Goal: Task Accomplishment & Management: Use online tool/utility

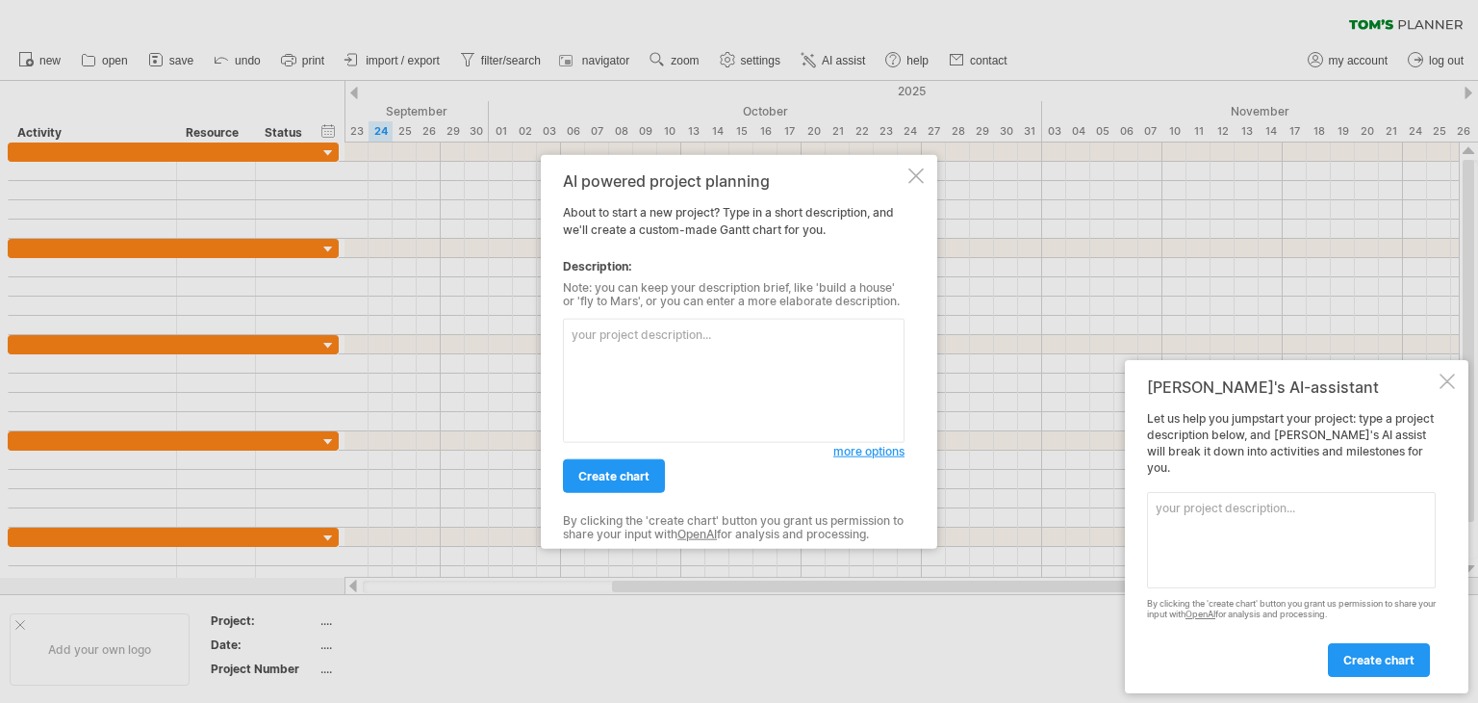
click at [794, 362] on textarea at bounding box center [734, 381] width 342 height 124
paste textarea "Loremip & Dolorsit Ametco (Adi–Eli 8061): Se doe tempo incid, U labo etdolor, m…"
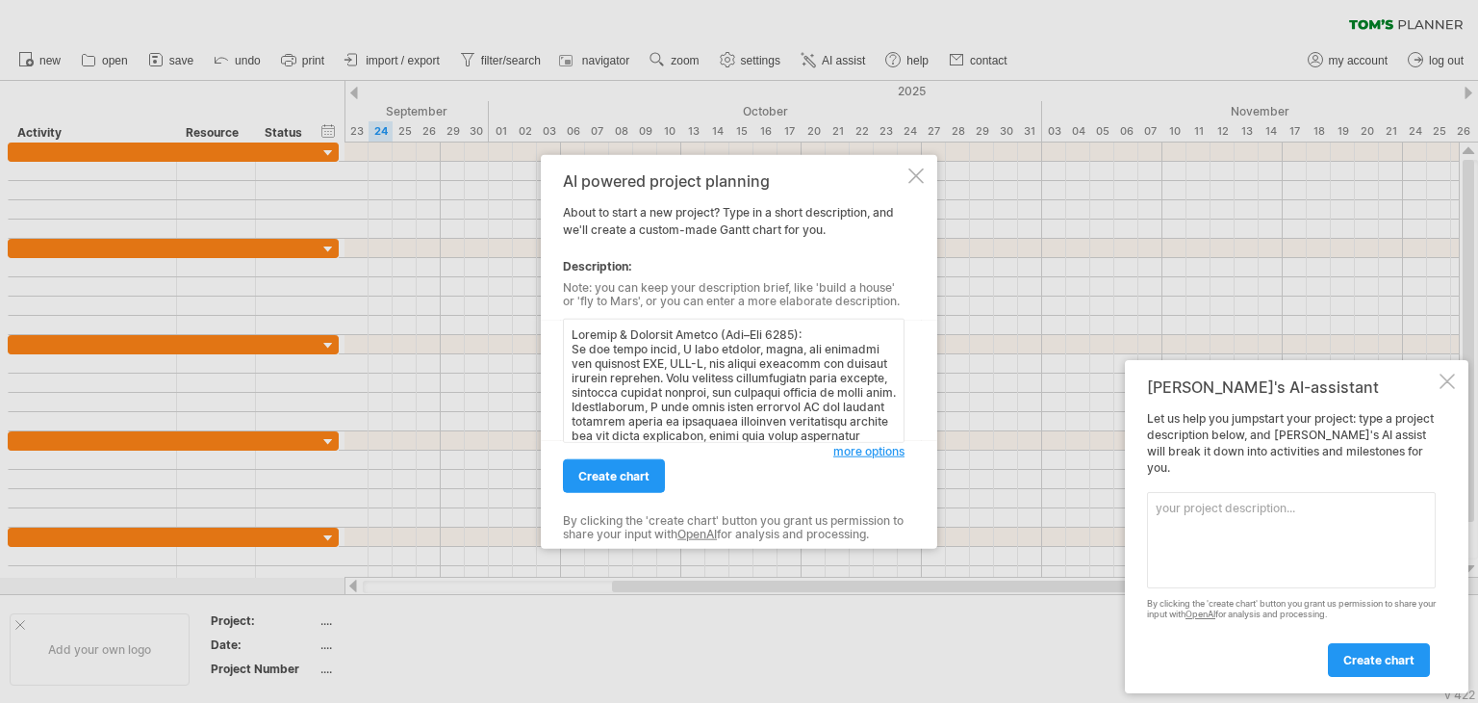
scroll to position [967, 0]
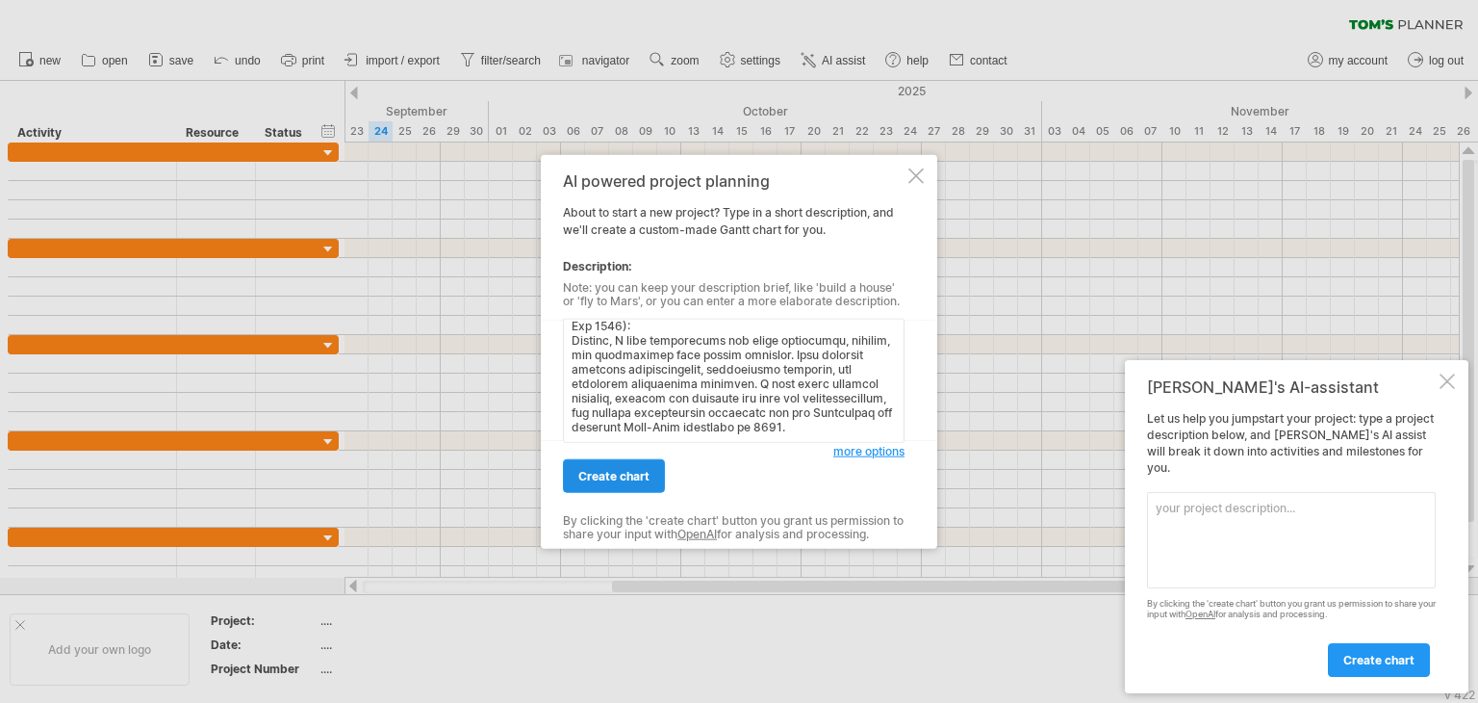
type textarea "Loremip & Dolorsit Ametco (Adi–Eli 8061): Se doe tempo incid, U labo etdolor, m…"
click at [652, 477] on link "create chart" at bounding box center [614, 476] width 102 height 34
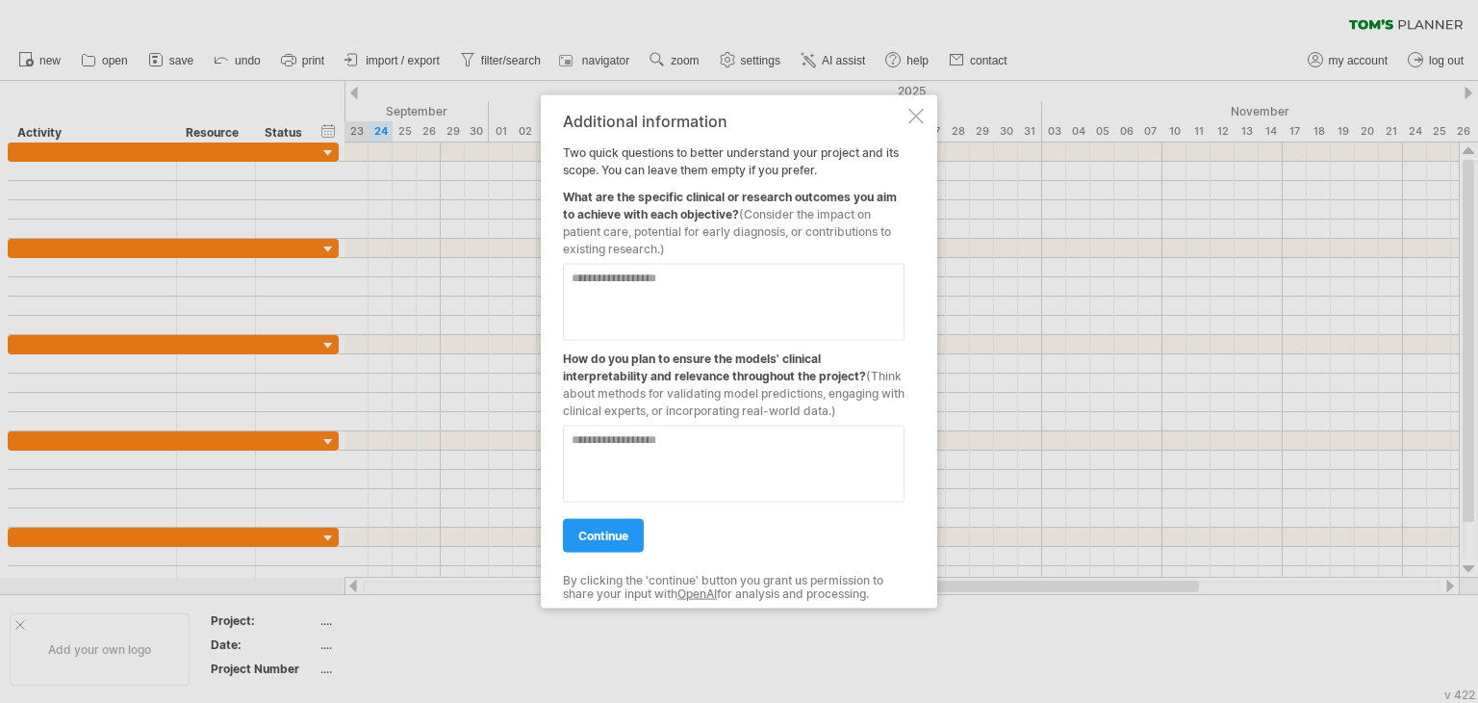
drag, startPoint x: 566, startPoint y: 192, endPoint x: 730, endPoint y: 213, distance: 165.0
click at [730, 213] on div "What are the specific clinical or research outcomes you aim to achieve with eac…" at bounding box center [734, 218] width 342 height 79
click at [731, 320] on textarea at bounding box center [734, 302] width 342 height 77
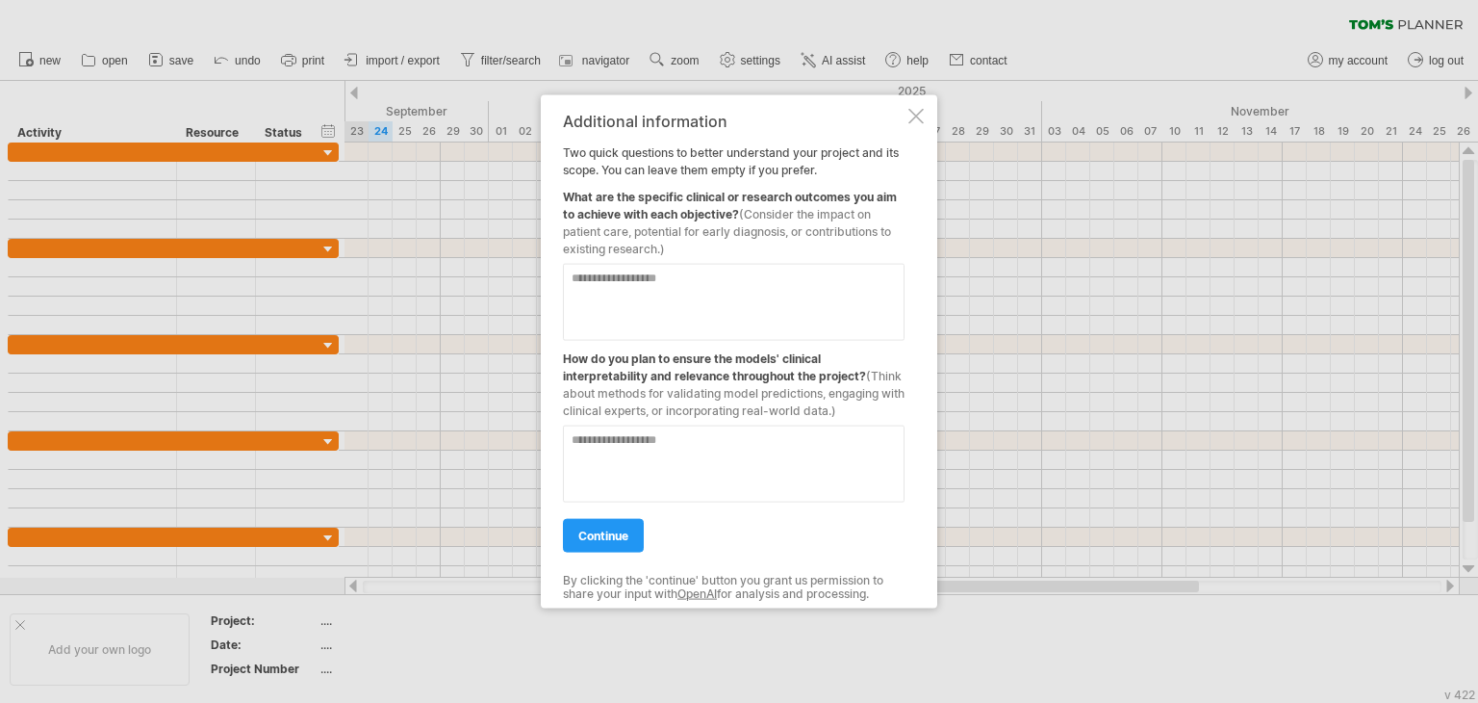
paste textarea "**********"
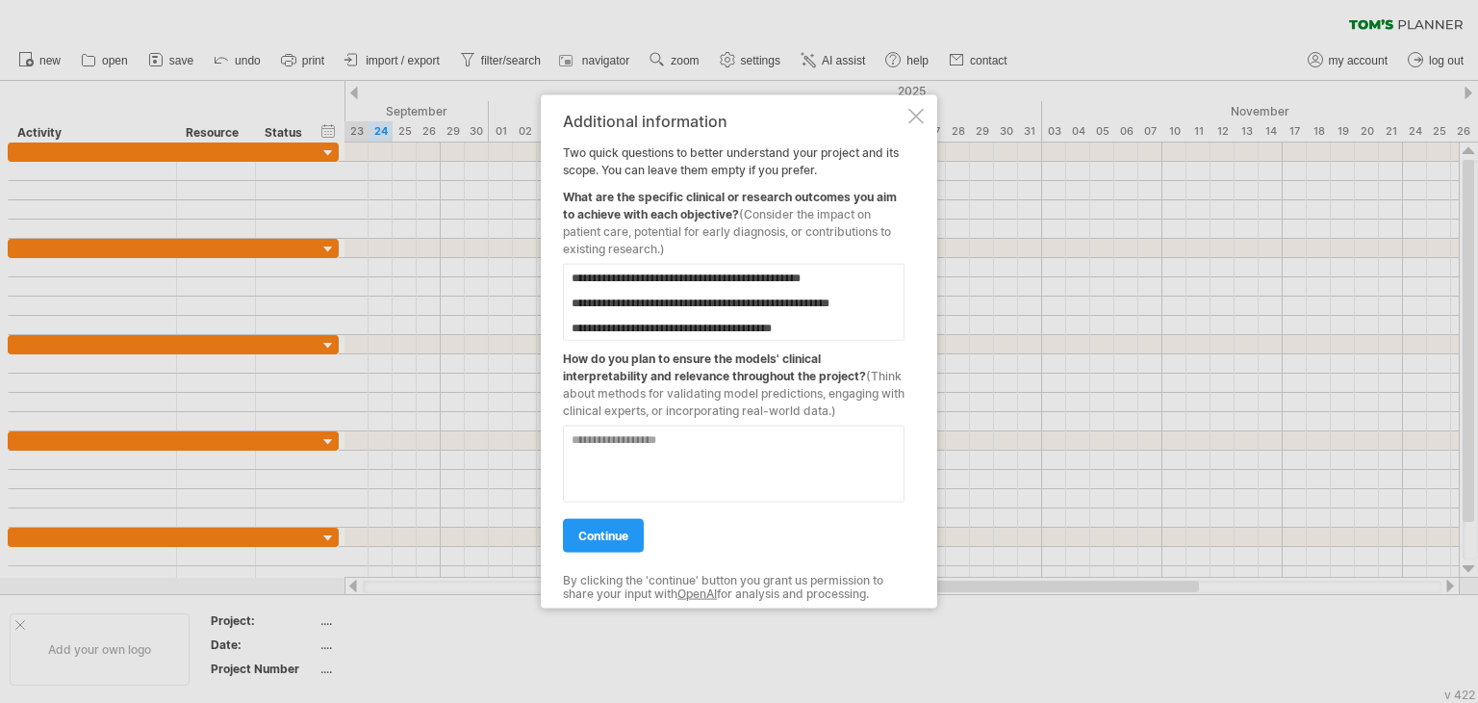
scroll to position [35, 0]
type textarea "**********"
click at [716, 473] on textarea at bounding box center [734, 463] width 342 height 77
click at [731, 485] on textarea at bounding box center [734, 463] width 342 height 77
paste textarea "**********"
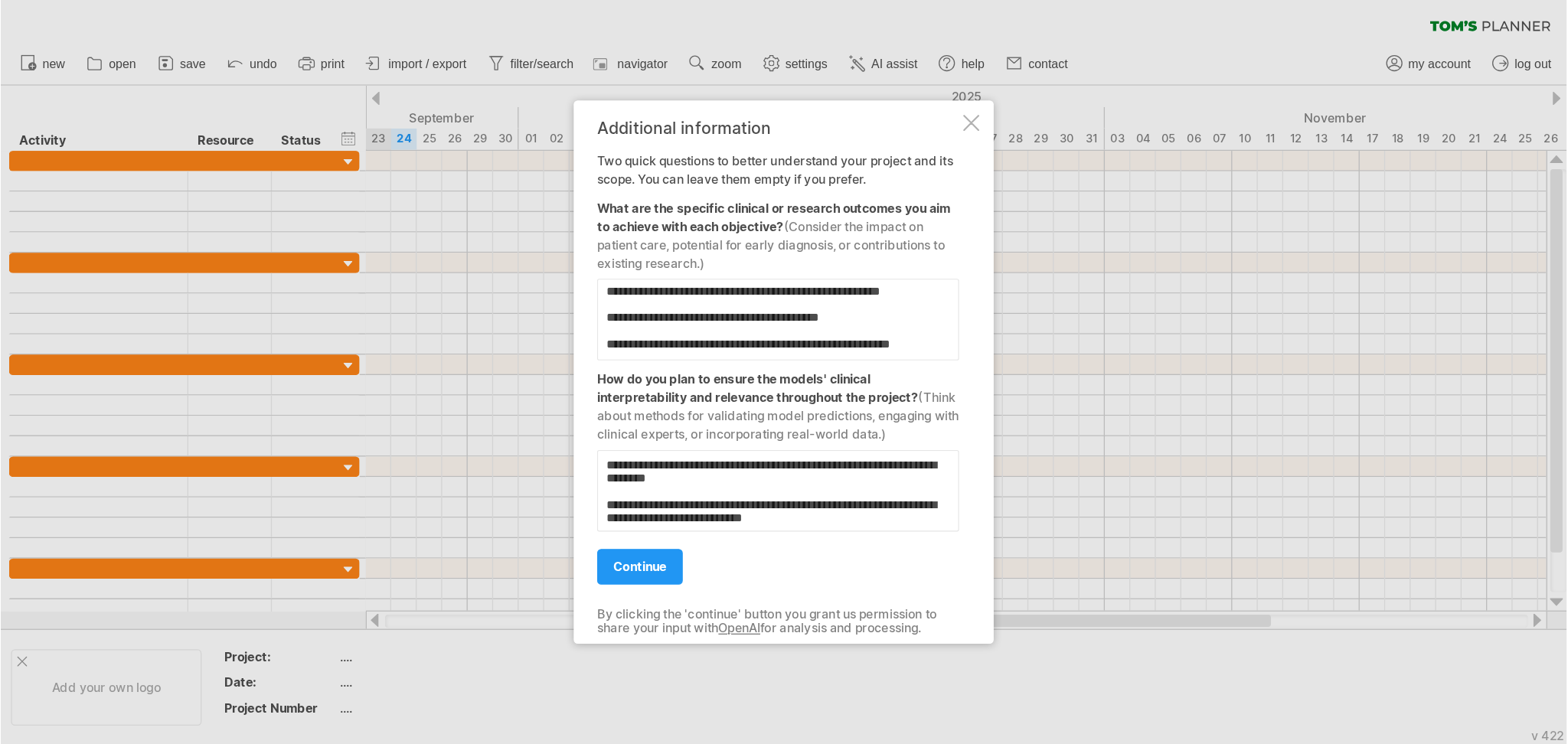
scroll to position [39, 0]
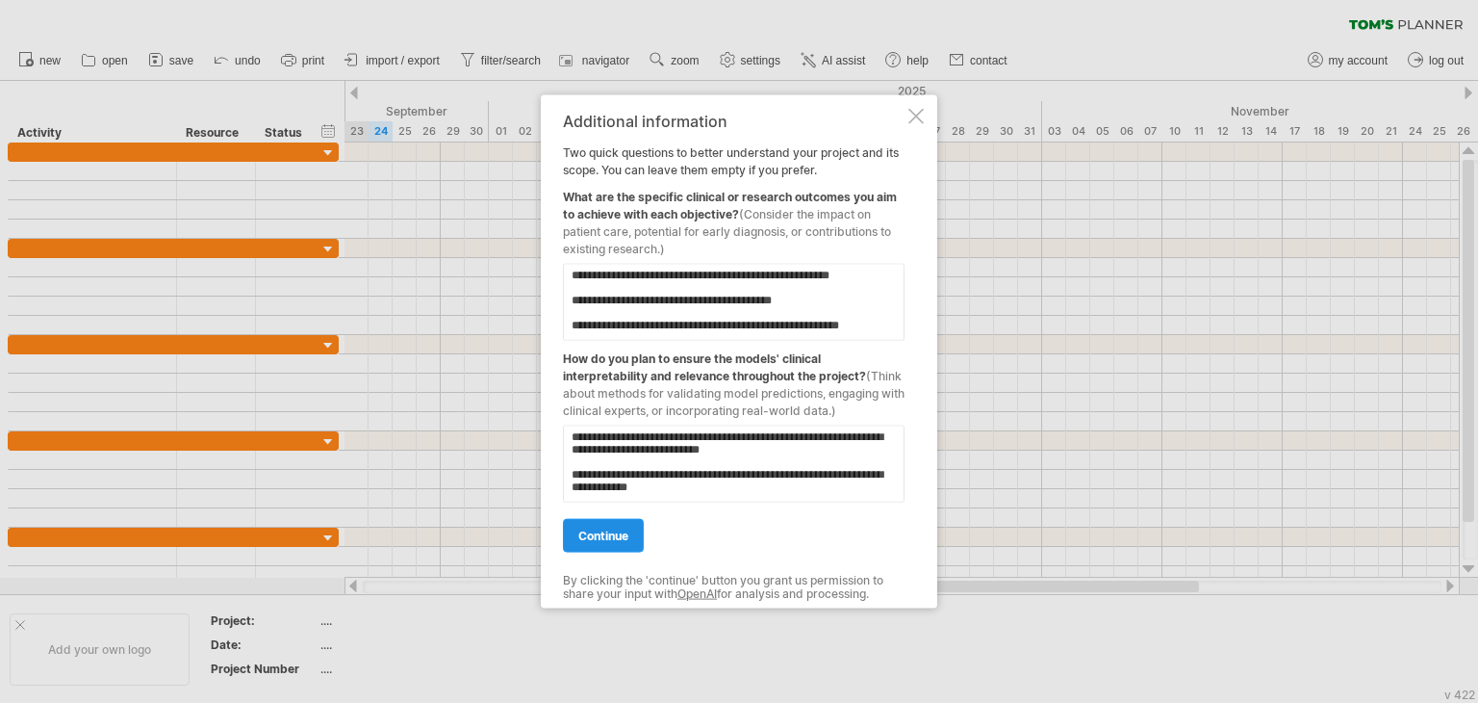
type textarea "**********"
click at [628, 528] on span "continue" at bounding box center [603, 535] width 50 height 14
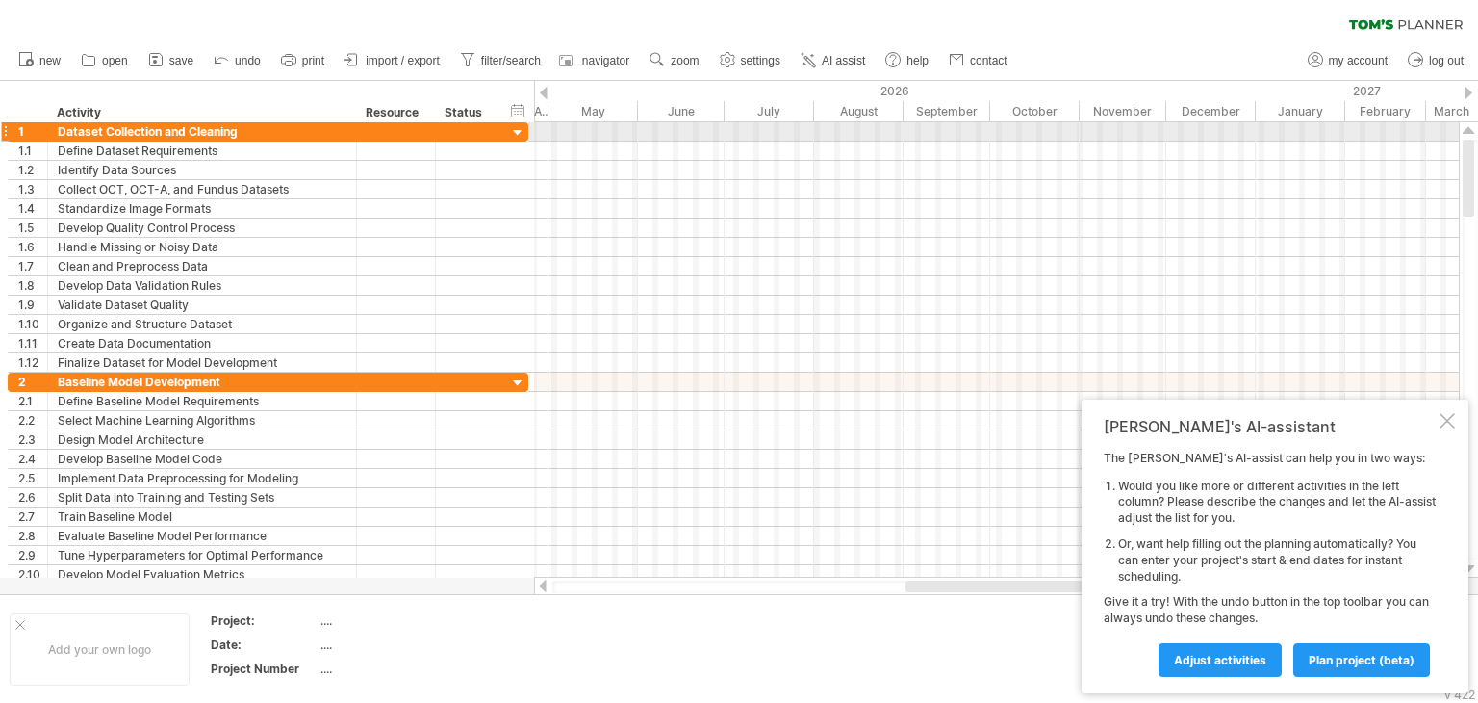
click at [520, 132] on div at bounding box center [518, 133] width 18 height 18
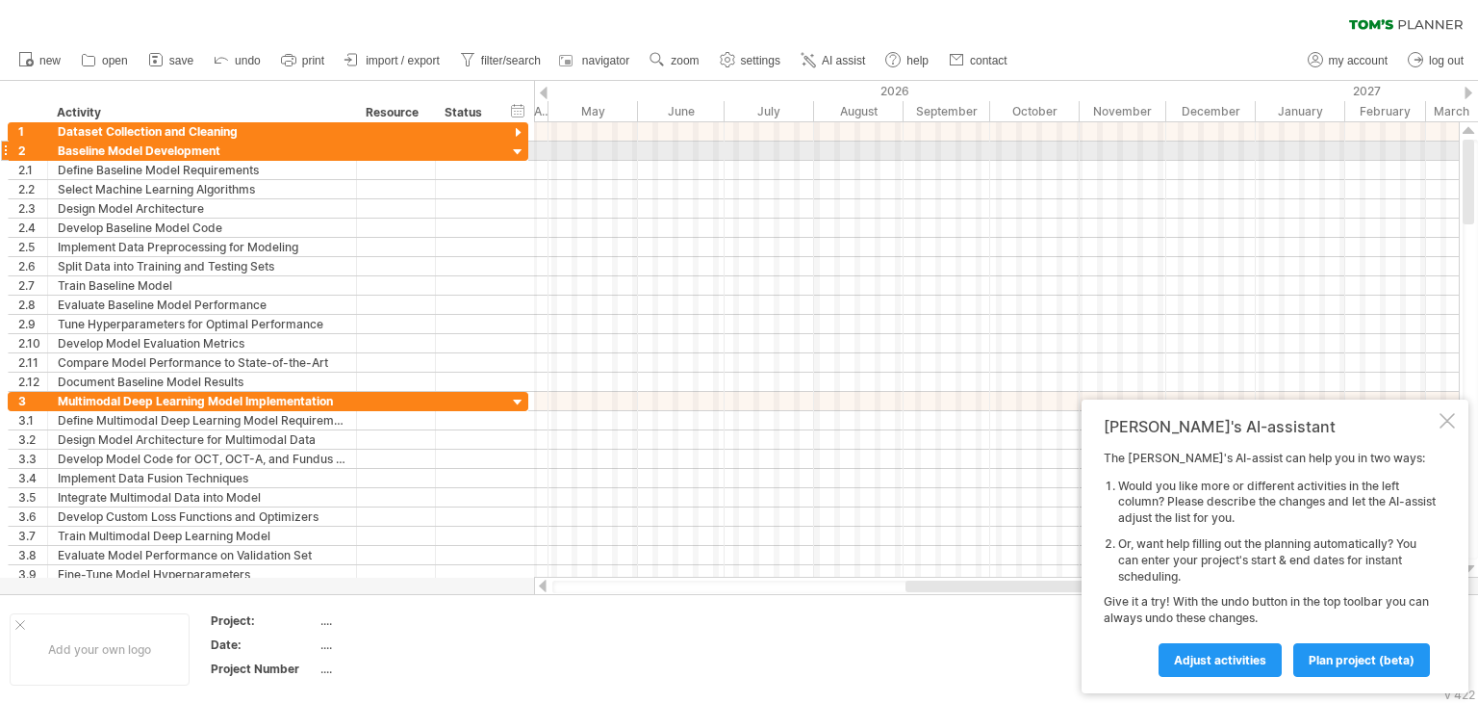
click at [518, 153] on div at bounding box center [518, 152] width 18 height 18
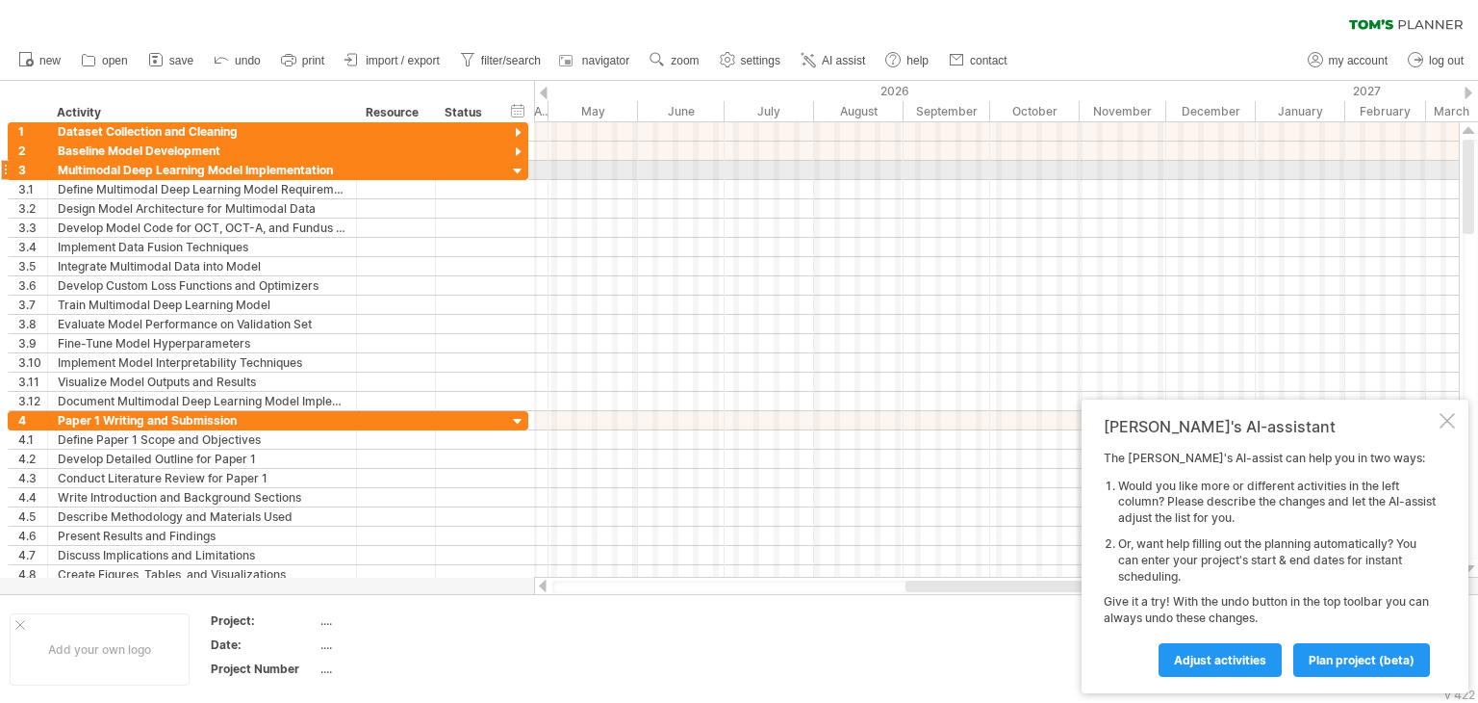
click at [512, 173] on div at bounding box center [518, 172] width 18 height 18
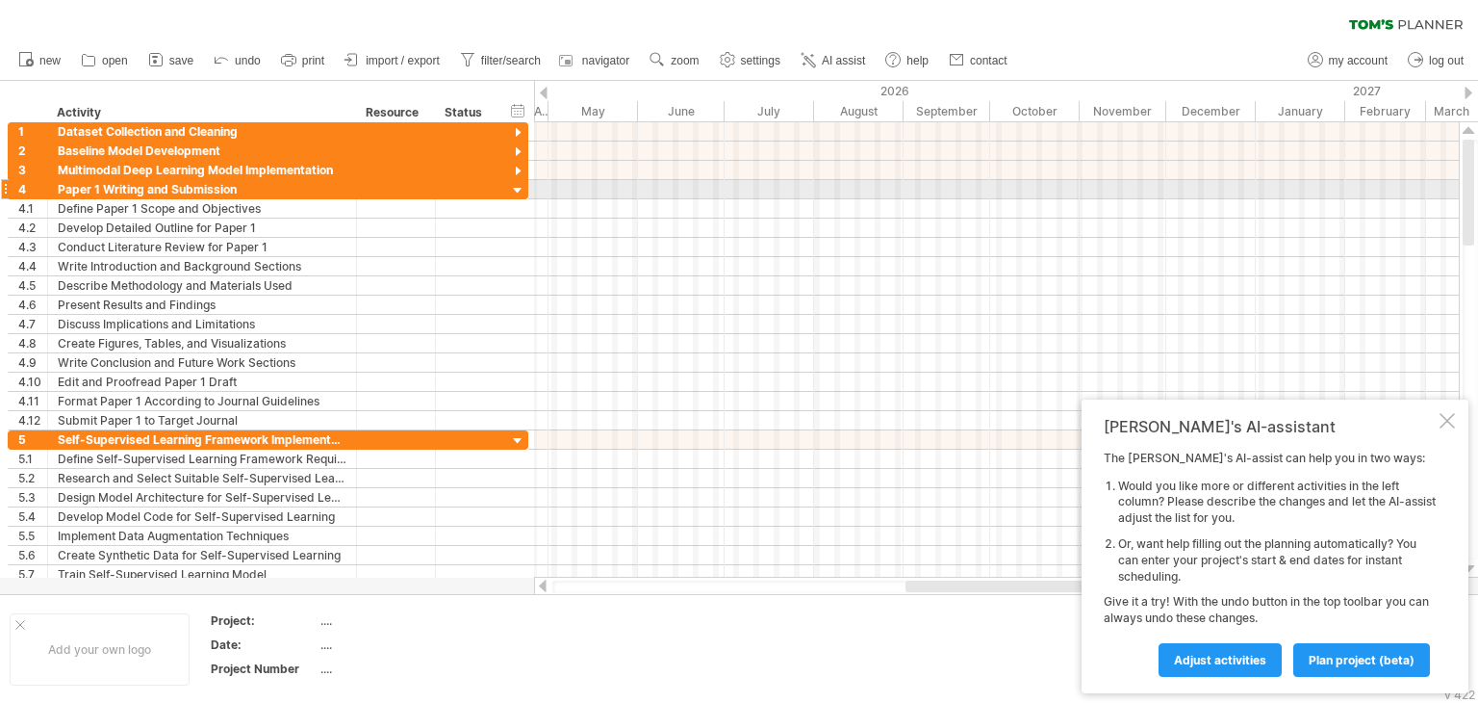
click at [512, 190] on div at bounding box center [518, 191] width 18 height 18
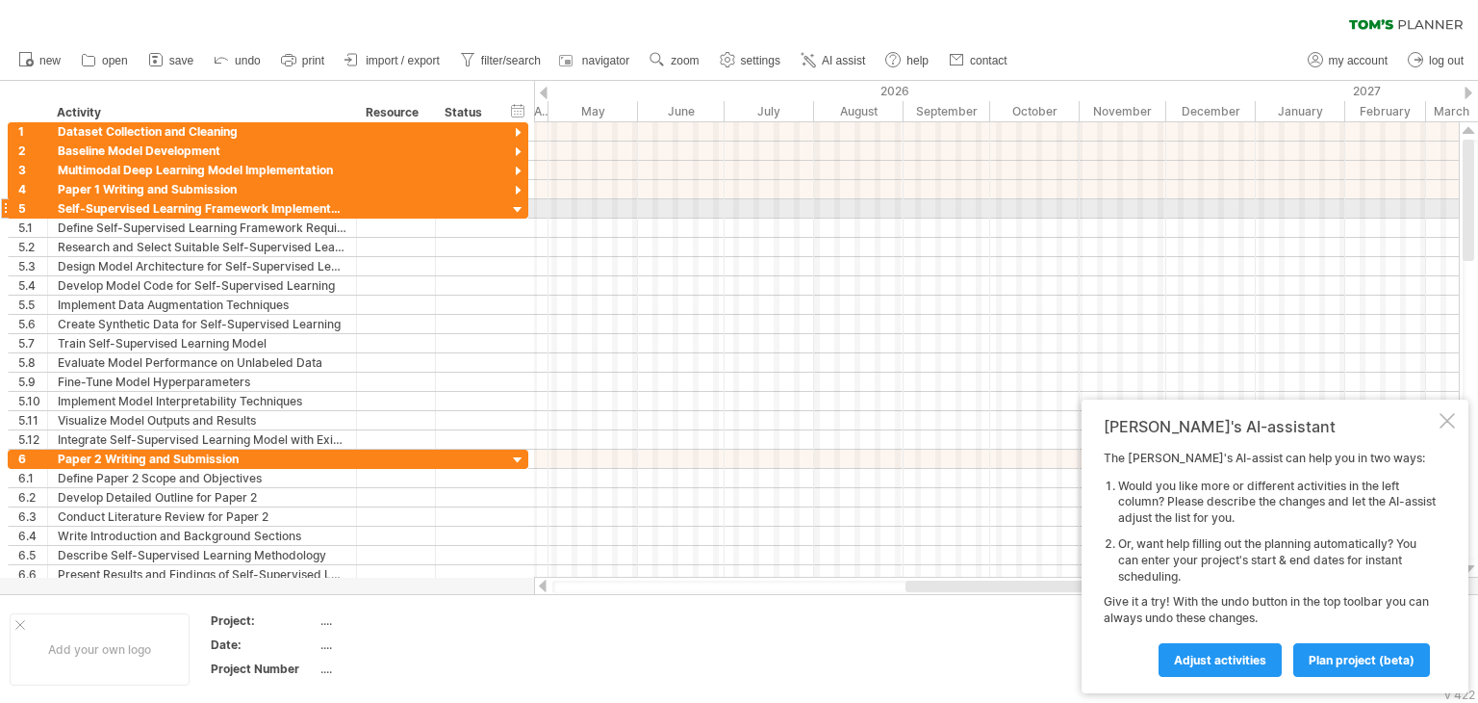
click at [512, 205] on div at bounding box center [518, 210] width 18 height 18
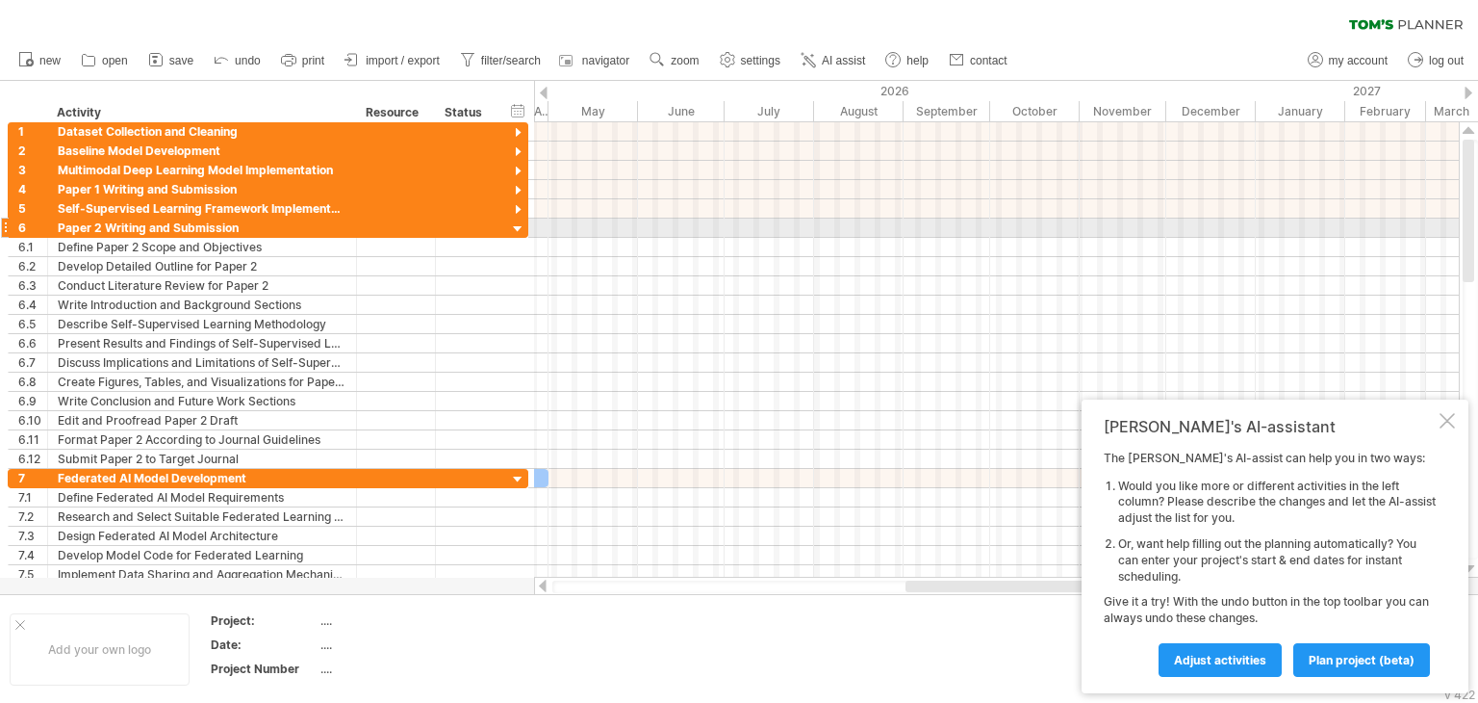
click at [512, 230] on div at bounding box center [518, 229] width 18 height 18
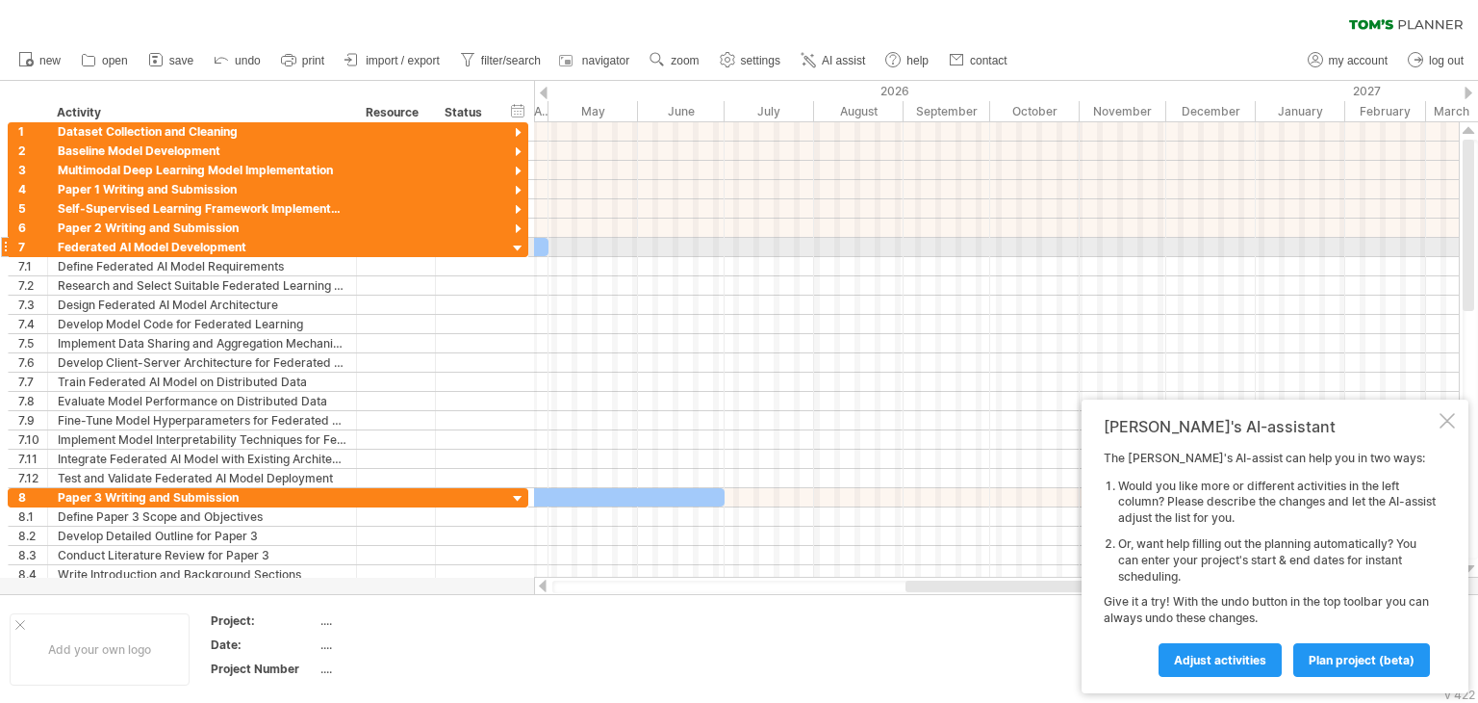
click at [517, 251] on div at bounding box center [518, 249] width 18 height 18
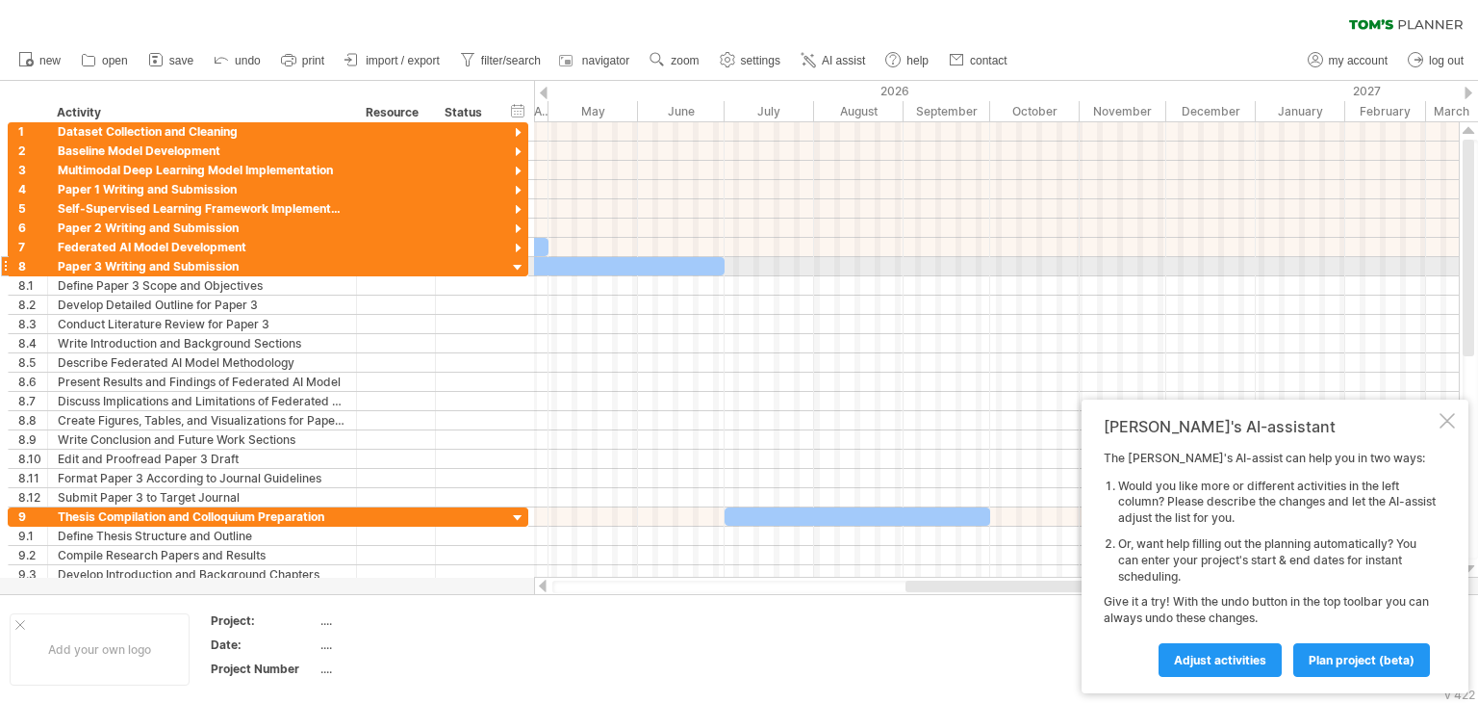
click at [517, 263] on div at bounding box center [518, 268] width 18 height 18
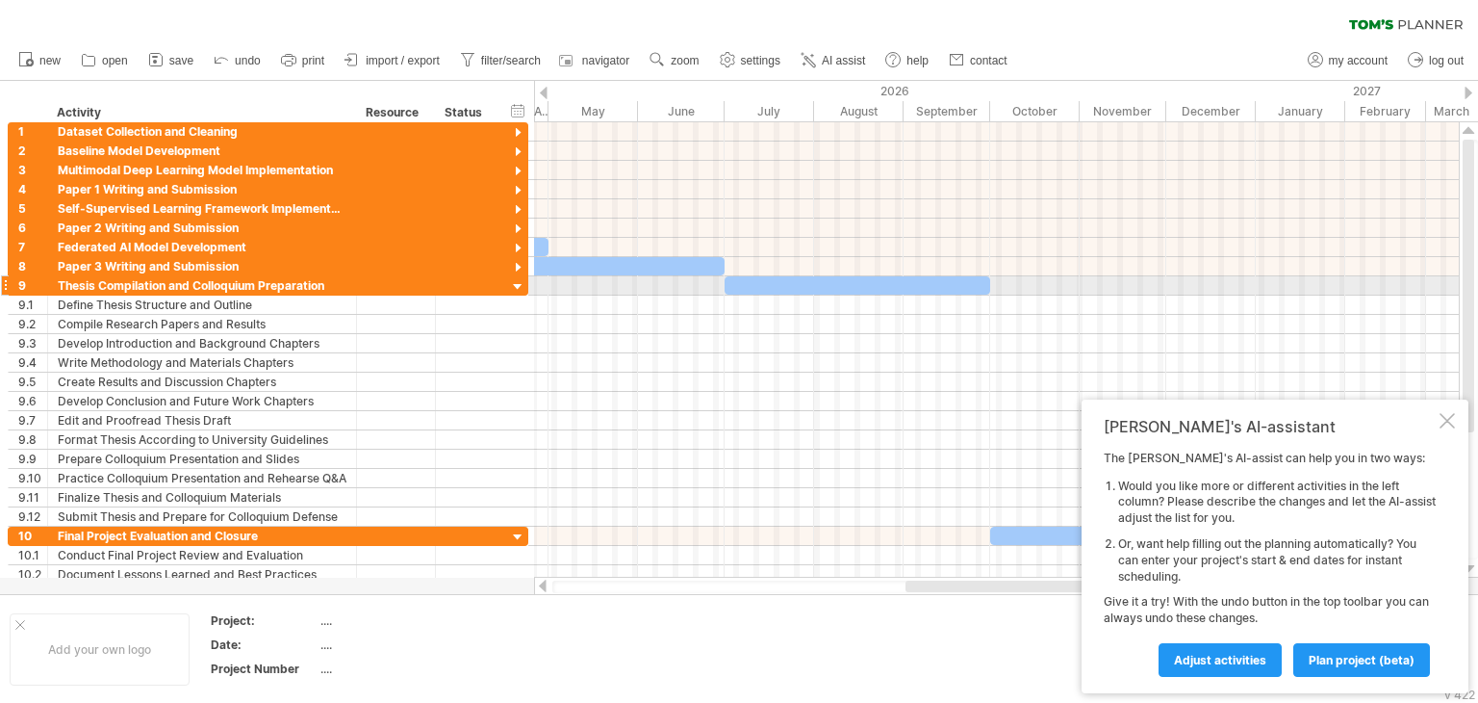
click at [516, 282] on div at bounding box center [518, 287] width 18 height 18
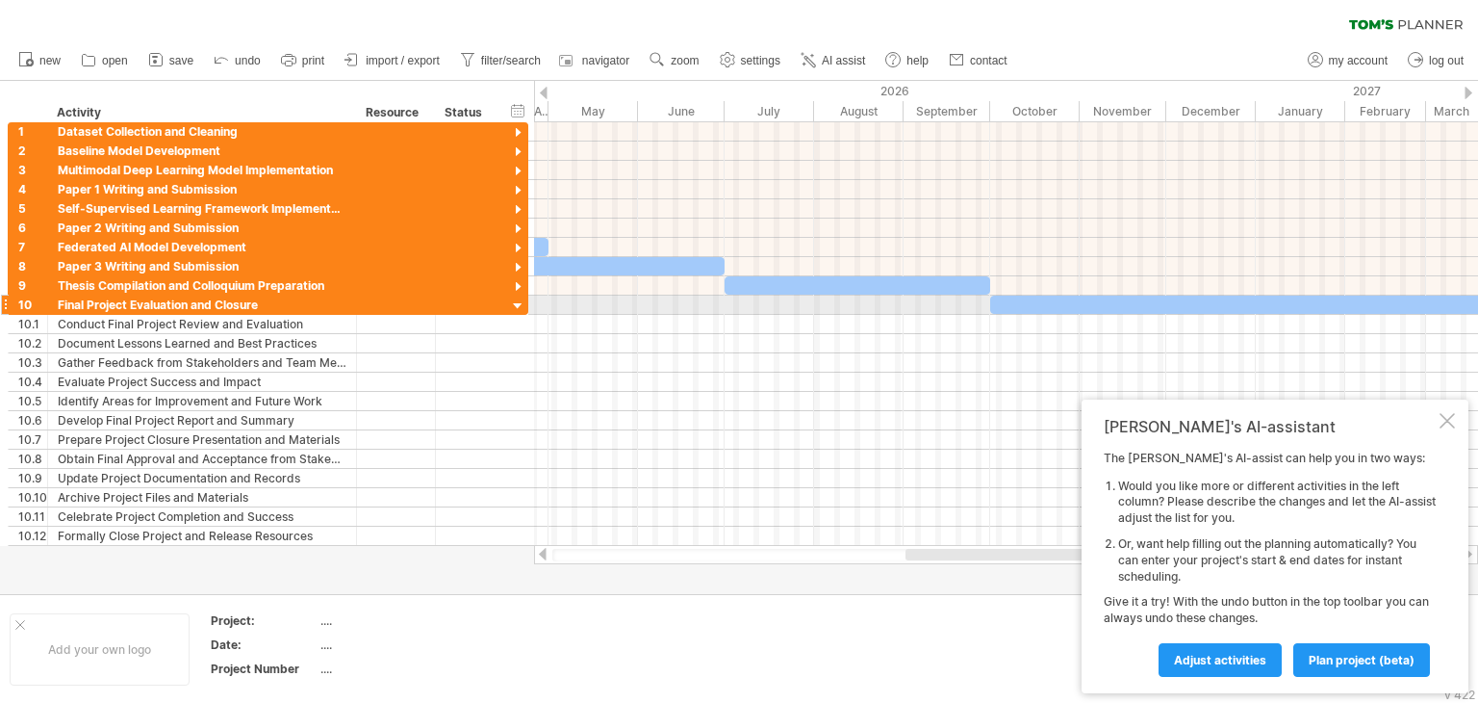
click at [515, 297] on div at bounding box center [518, 306] width 18 height 18
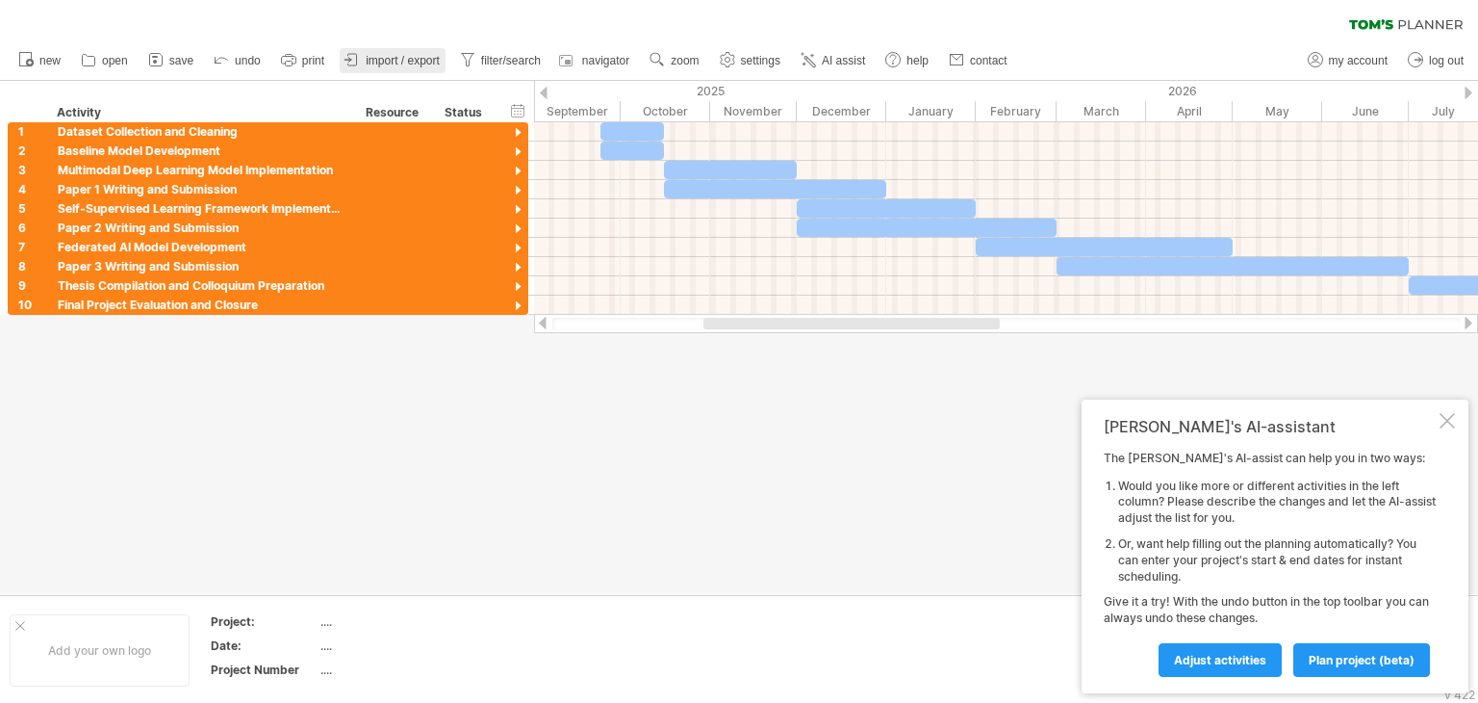
click at [415, 65] on span "import / export" at bounding box center [403, 60] width 74 height 13
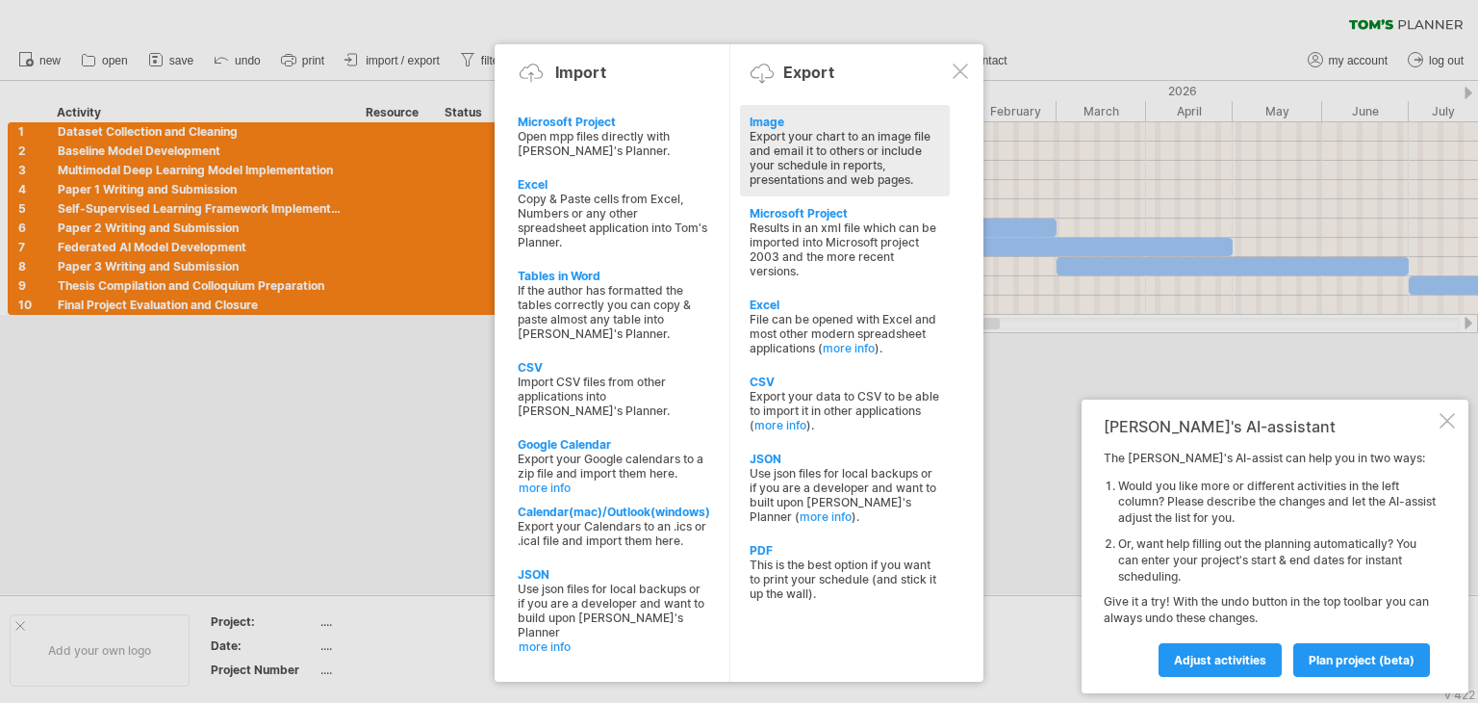
click at [808, 145] on div "Export your chart to an image file and email it to others or include your sched…" at bounding box center [845, 158] width 191 height 58
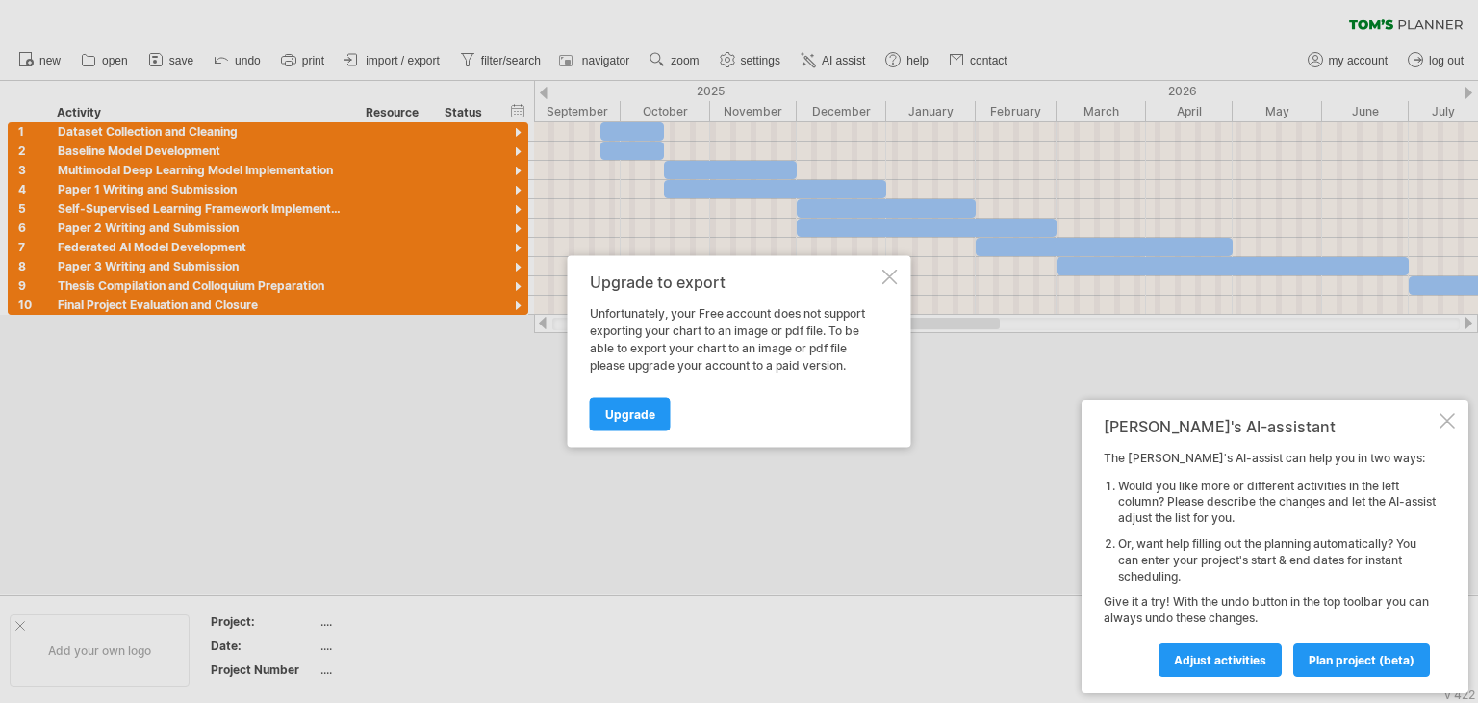
click at [885, 282] on div at bounding box center [890, 276] width 15 height 15
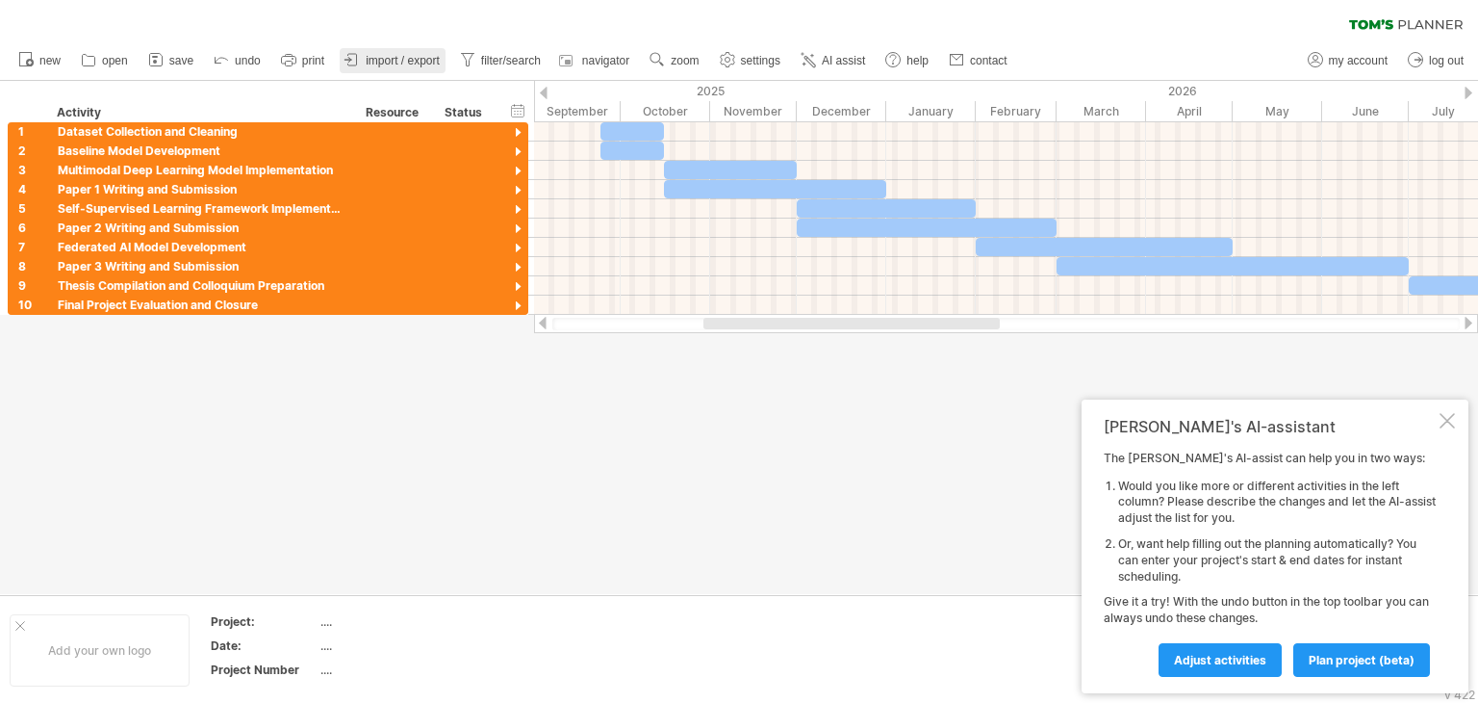
click at [403, 54] on span "import / export" at bounding box center [403, 60] width 74 height 13
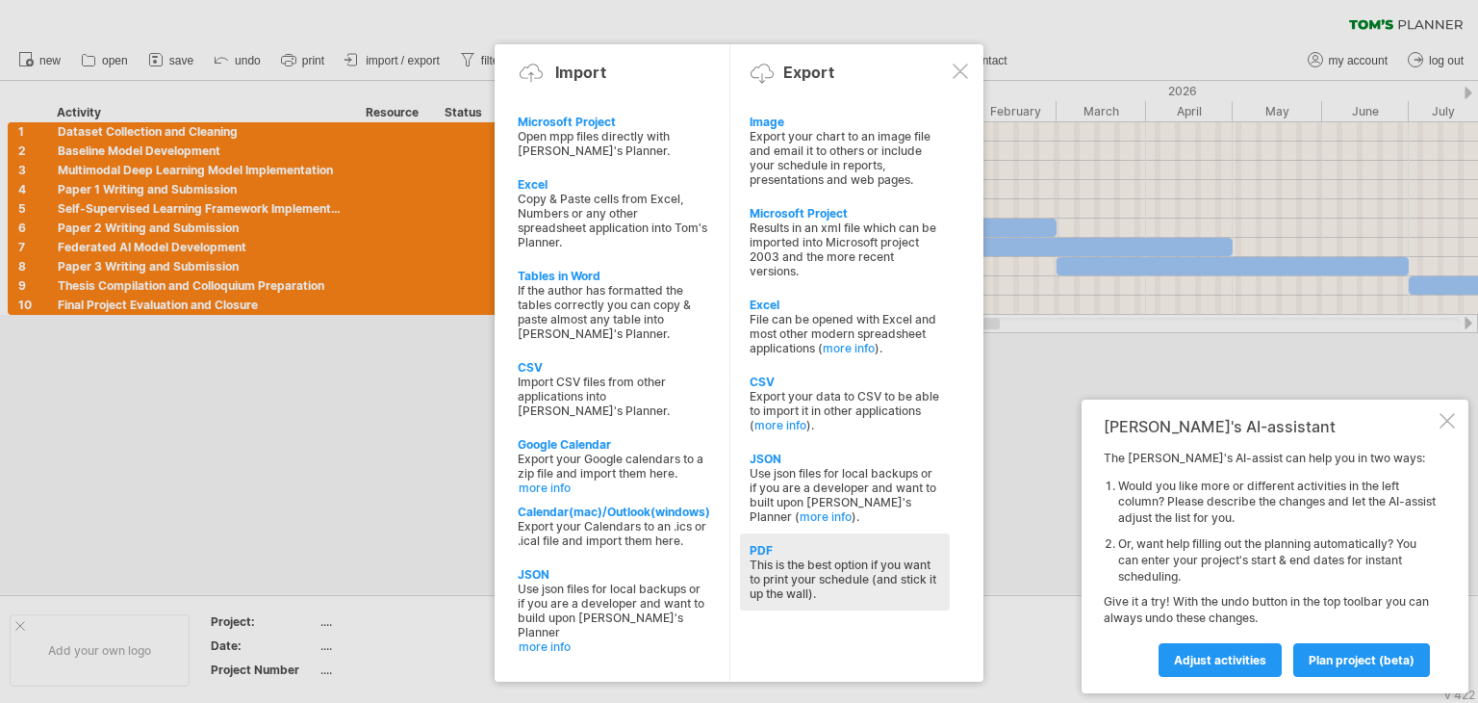
click at [793, 556] on div "PDF" at bounding box center [845, 550] width 191 height 14
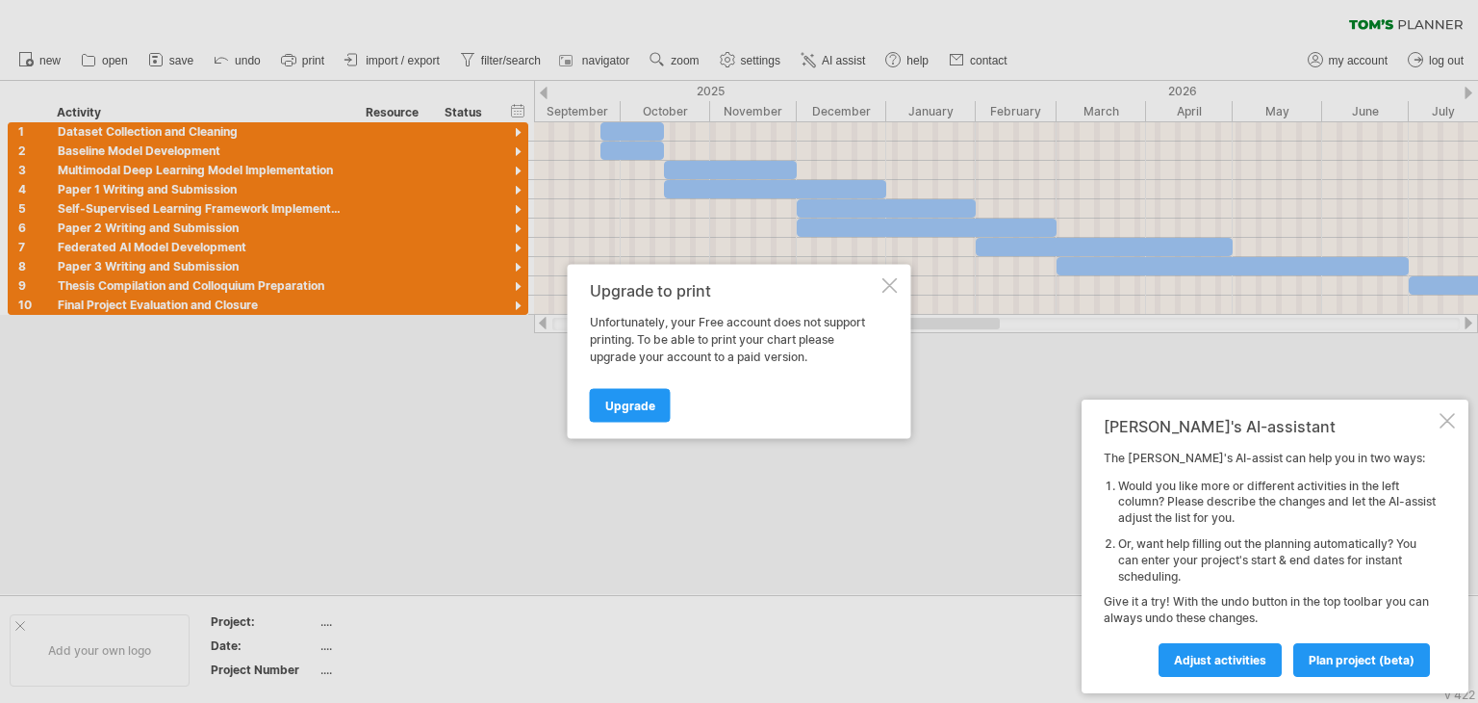
click at [888, 290] on div at bounding box center [890, 285] width 15 height 15
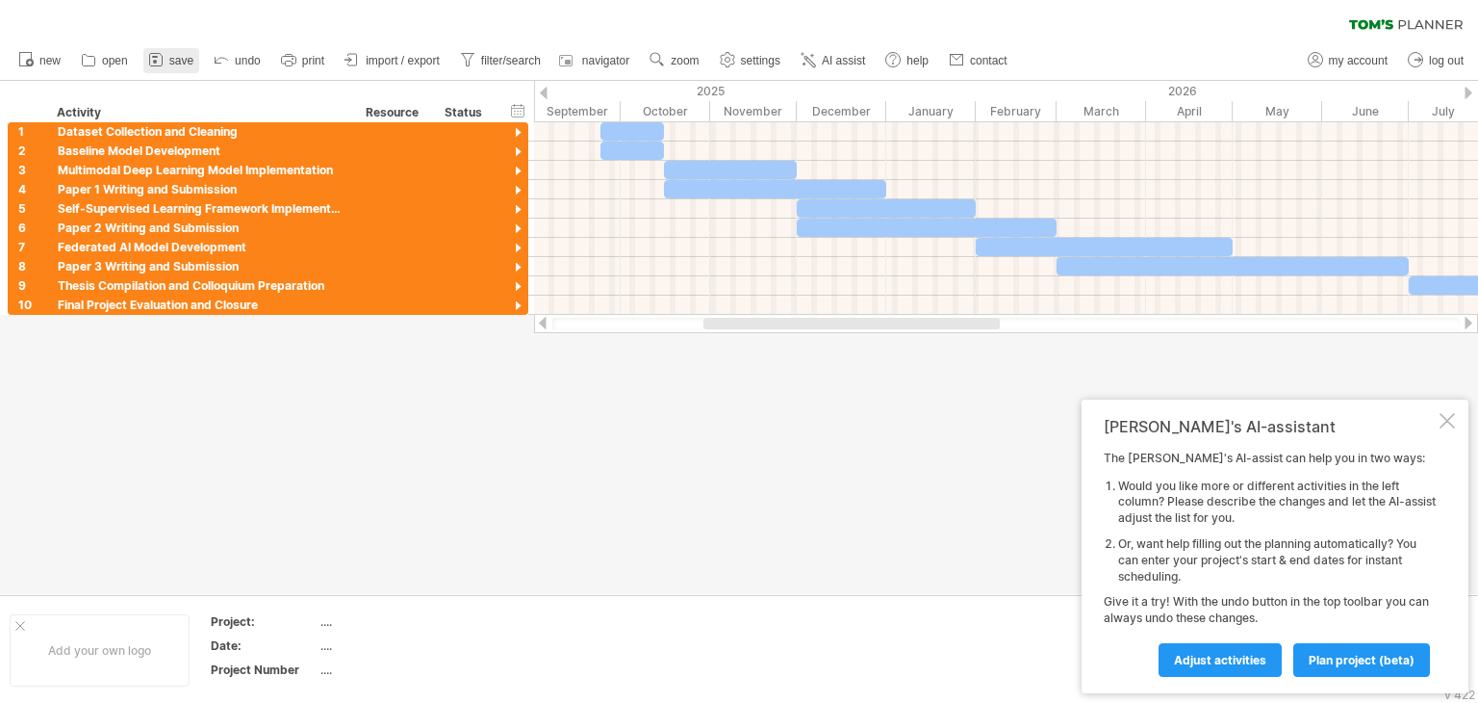
click at [180, 63] on span "save" at bounding box center [181, 60] width 24 height 13
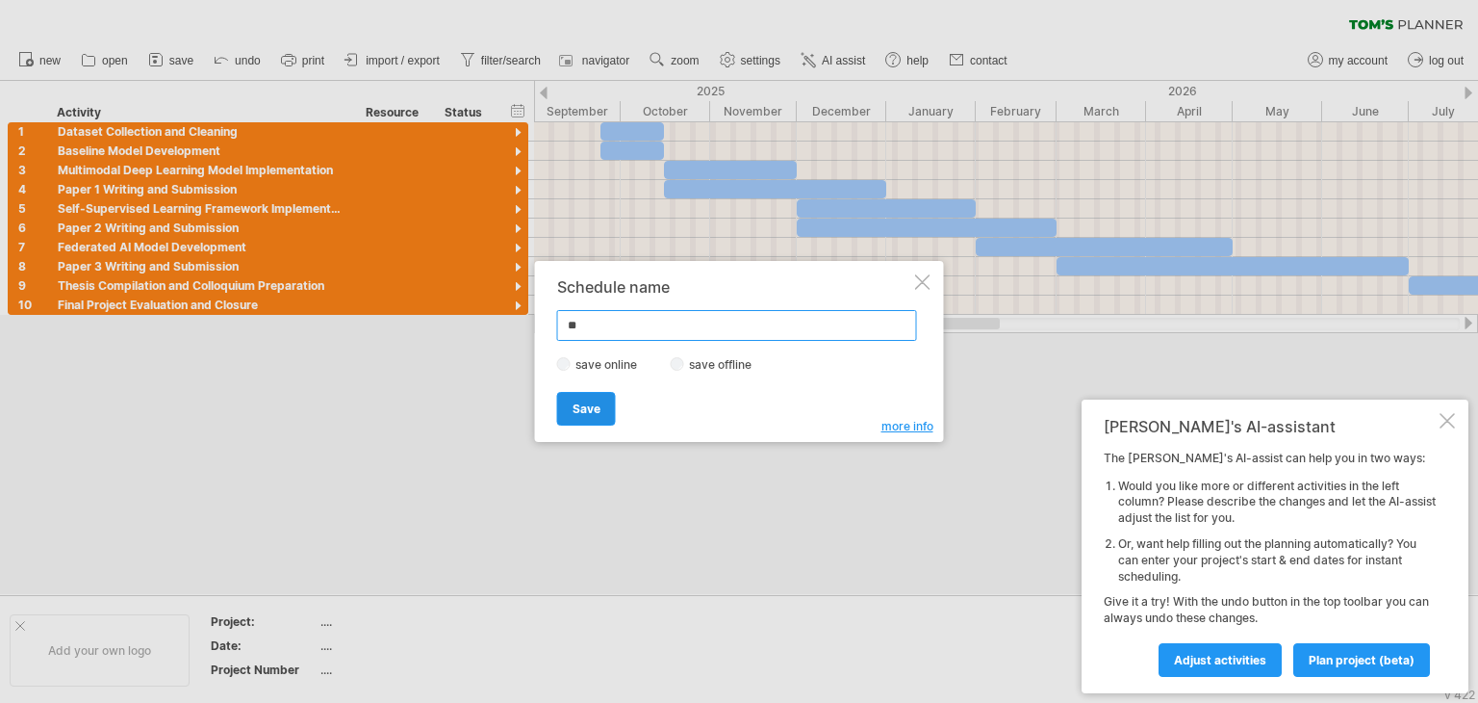
type input "*"
type input "**********"
click at [598, 409] on span "Save" at bounding box center [587, 408] width 28 height 14
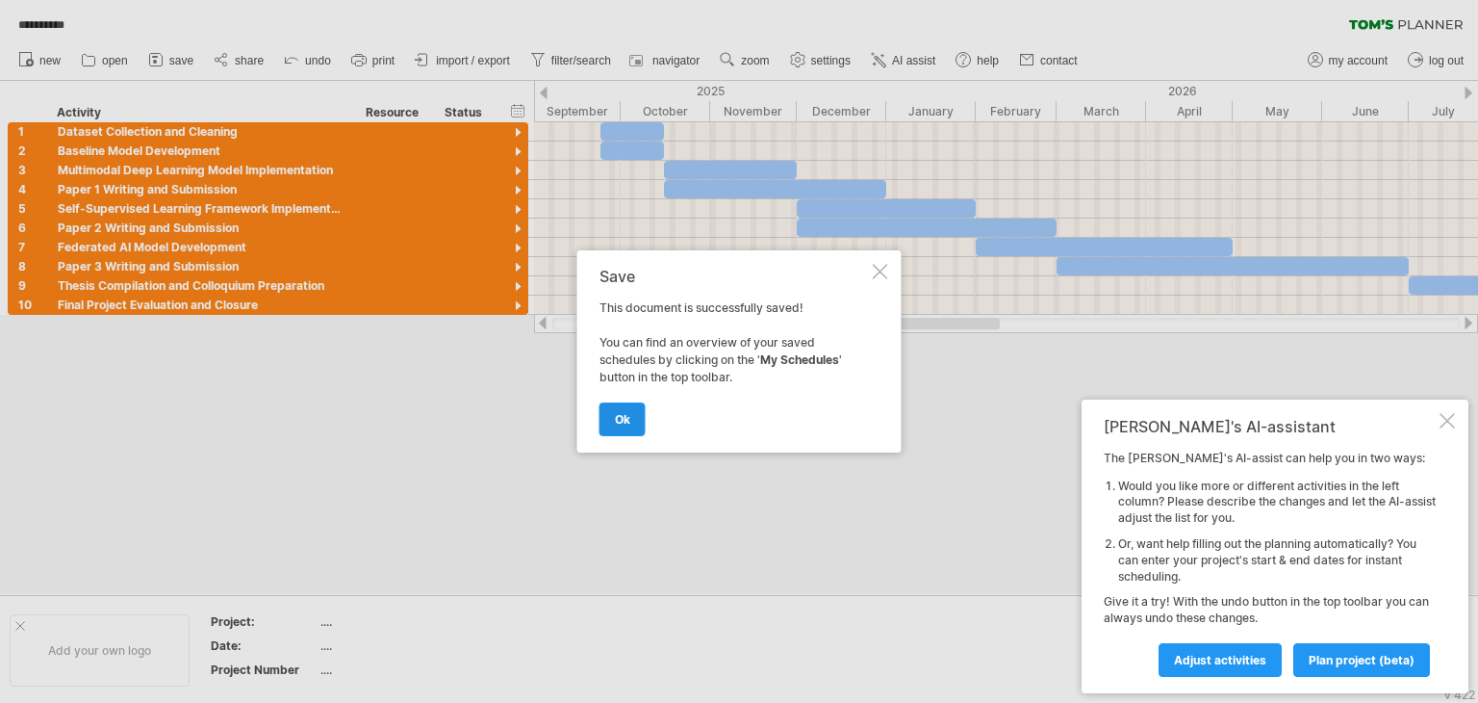
click at [633, 416] on link "ok" at bounding box center [623, 419] width 46 height 34
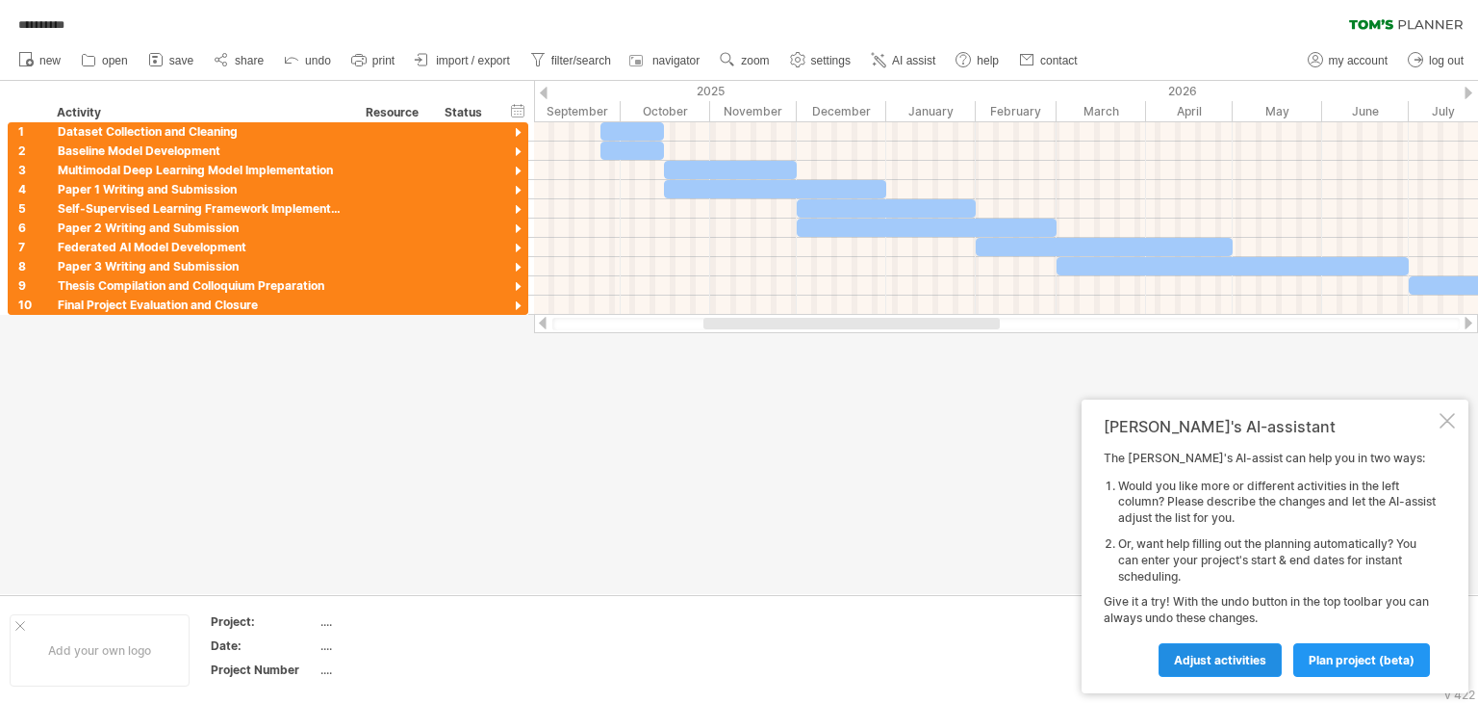
click at [1235, 665] on span "Adjust activities" at bounding box center [1220, 660] width 92 height 14
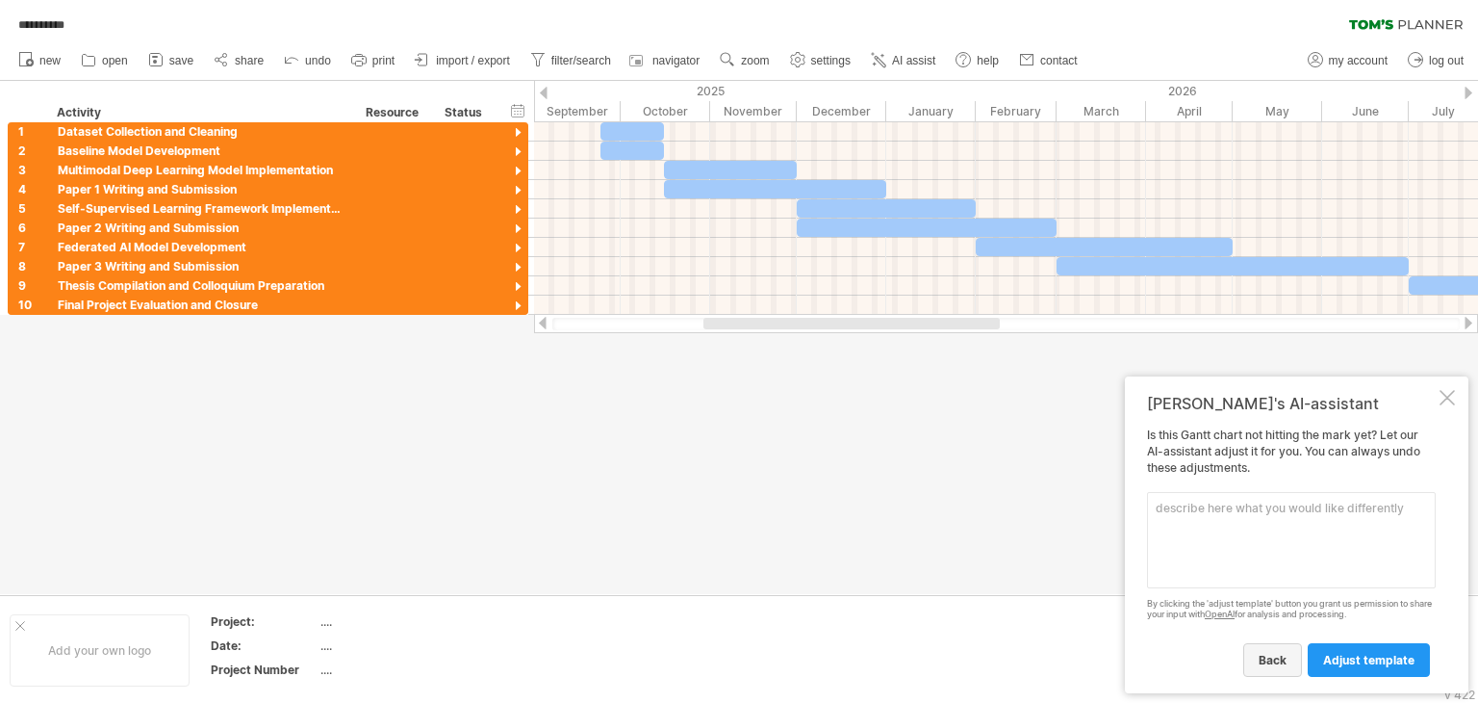
click at [1294, 662] on link "back" at bounding box center [1272, 660] width 59 height 34
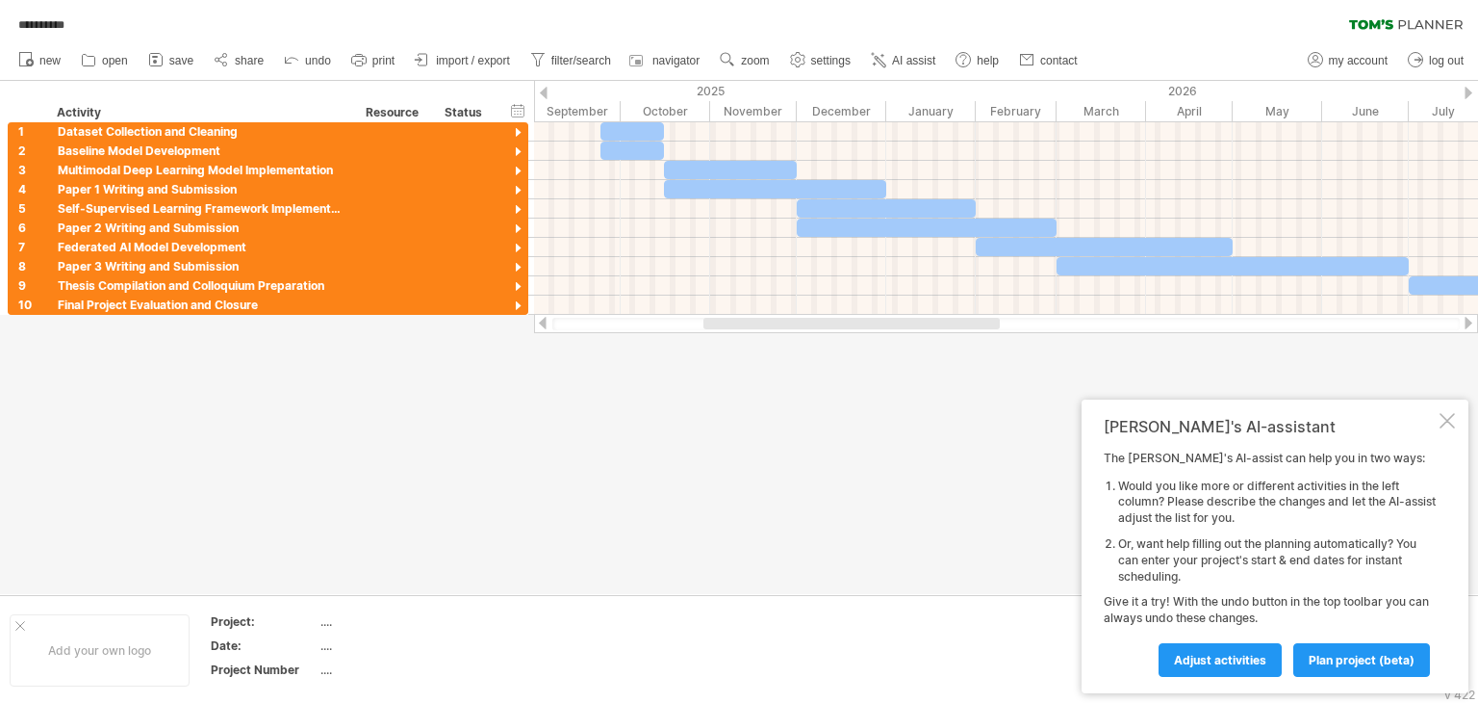
click at [1450, 424] on div at bounding box center [1447, 420] width 15 height 15
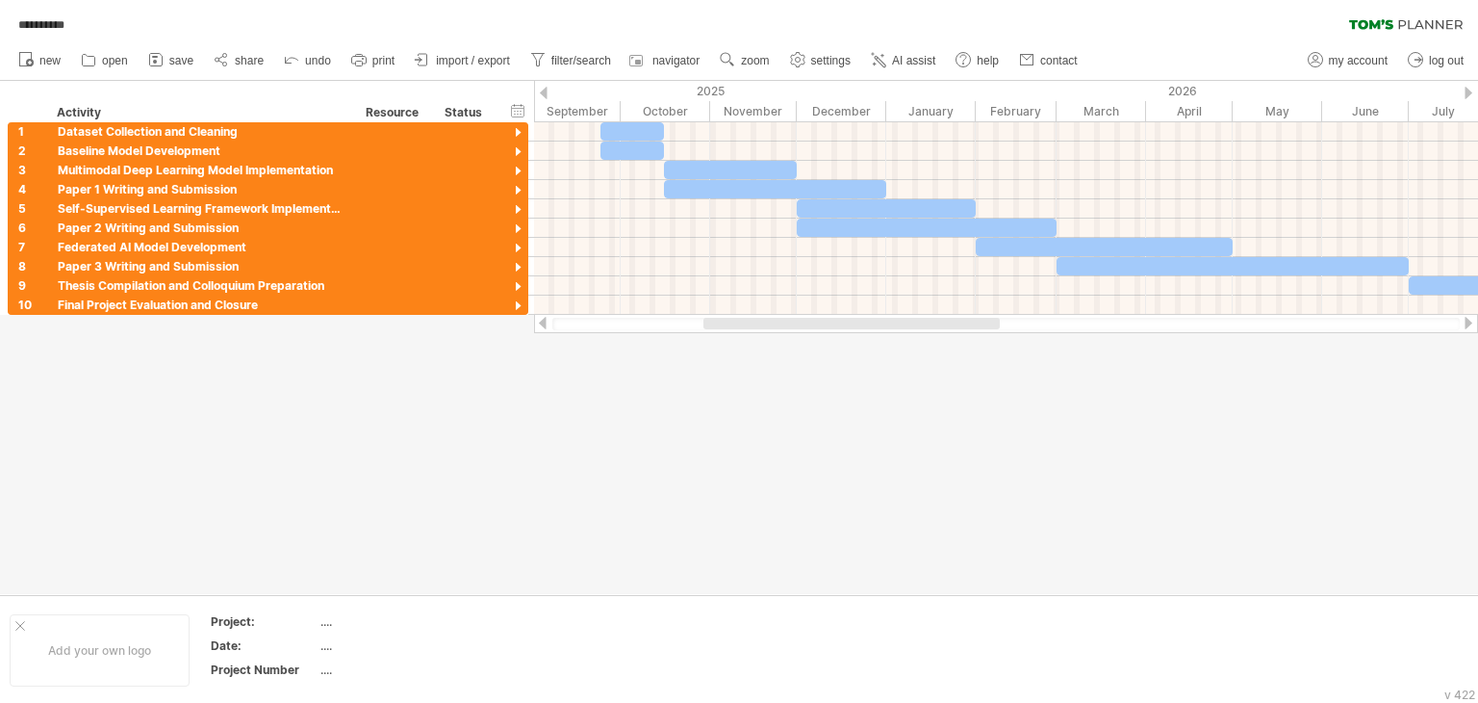
click at [1347, 46] on ul "my account log out" at bounding box center [1384, 60] width 173 height 40
click at [1348, 51] on link "my account" at bounding box center [1348, 60] width 90 height 25
type input "**********"
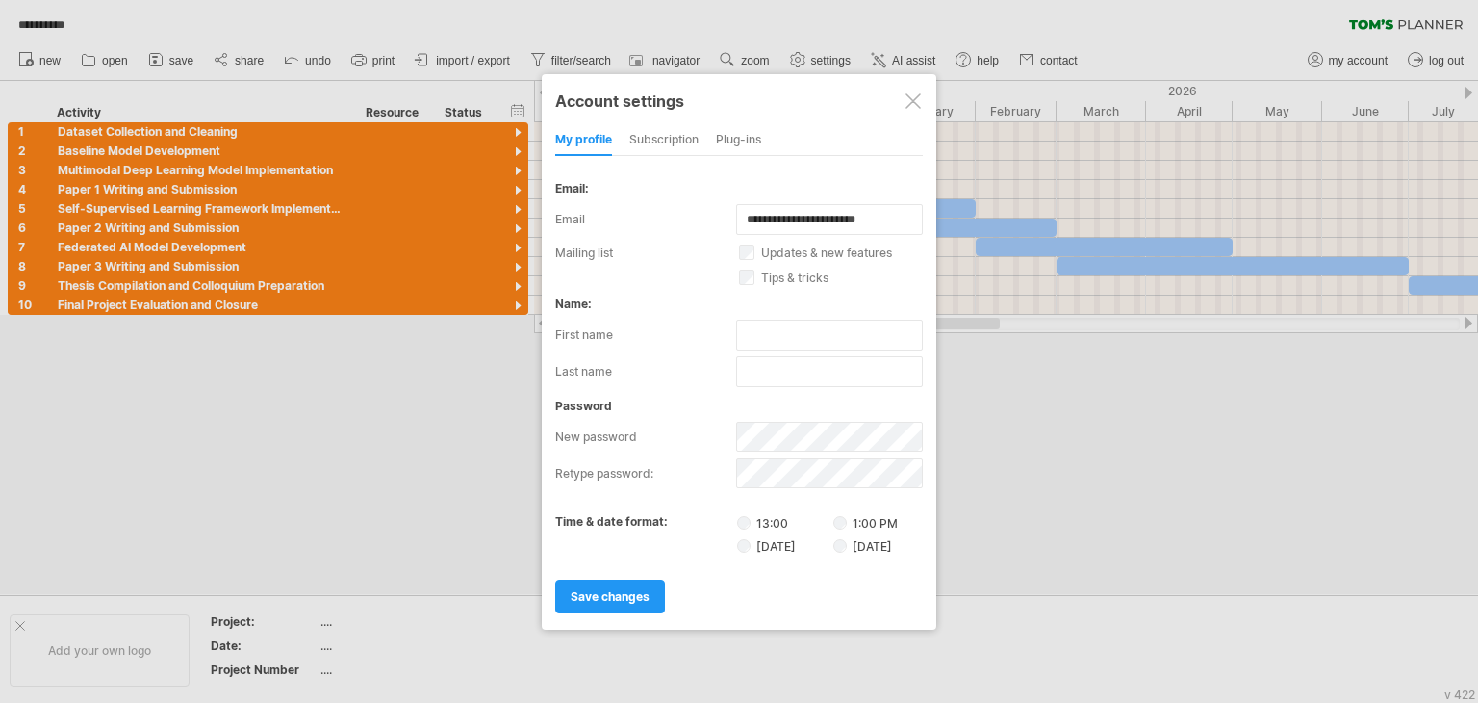
click at [712, 141] on div "my profile subscription Plug-ins subscription members charts" at bounding box center [739, 140] width 368 height 31
click at [731, 140] on div "Plug-ins" at bounding box center [738, 140] width 45 height 31
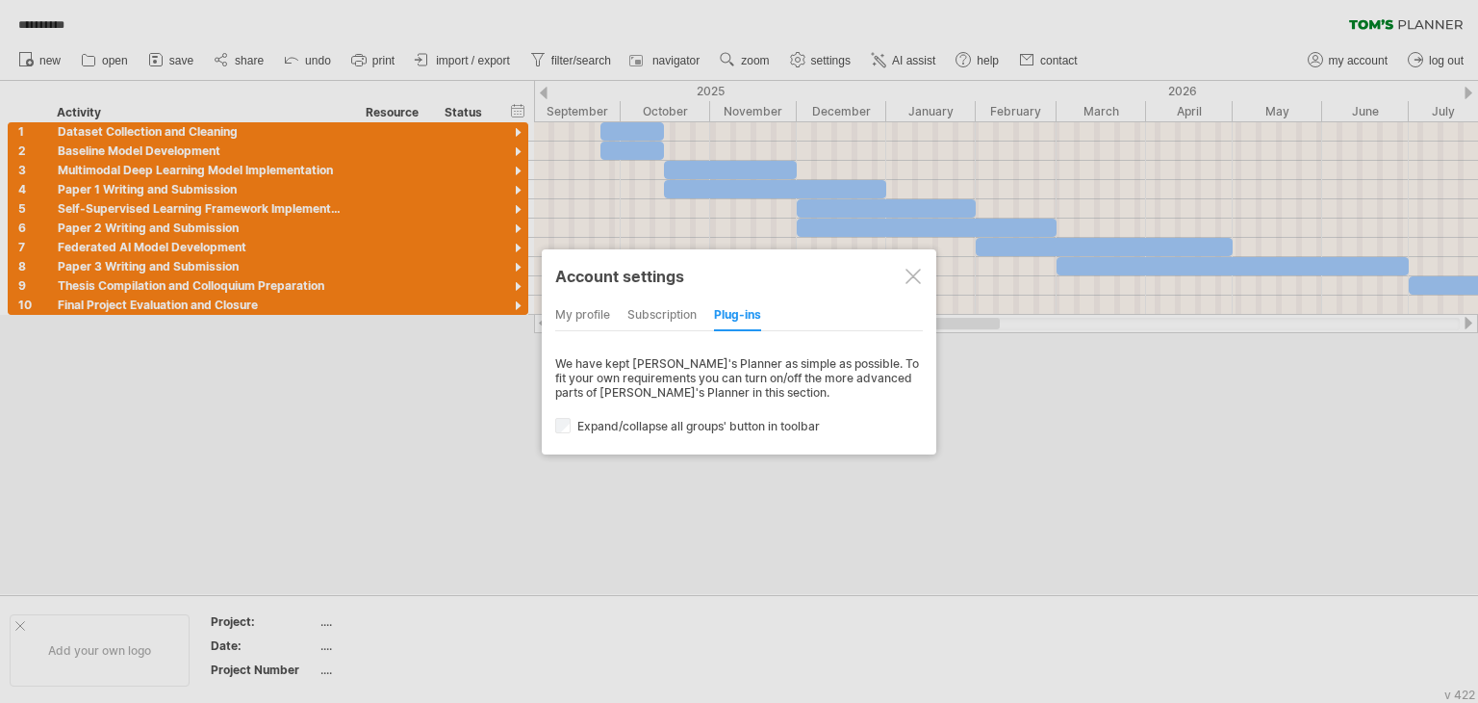
click at [909, 282] on div at bounding box center [913, 276] width 15 height 15
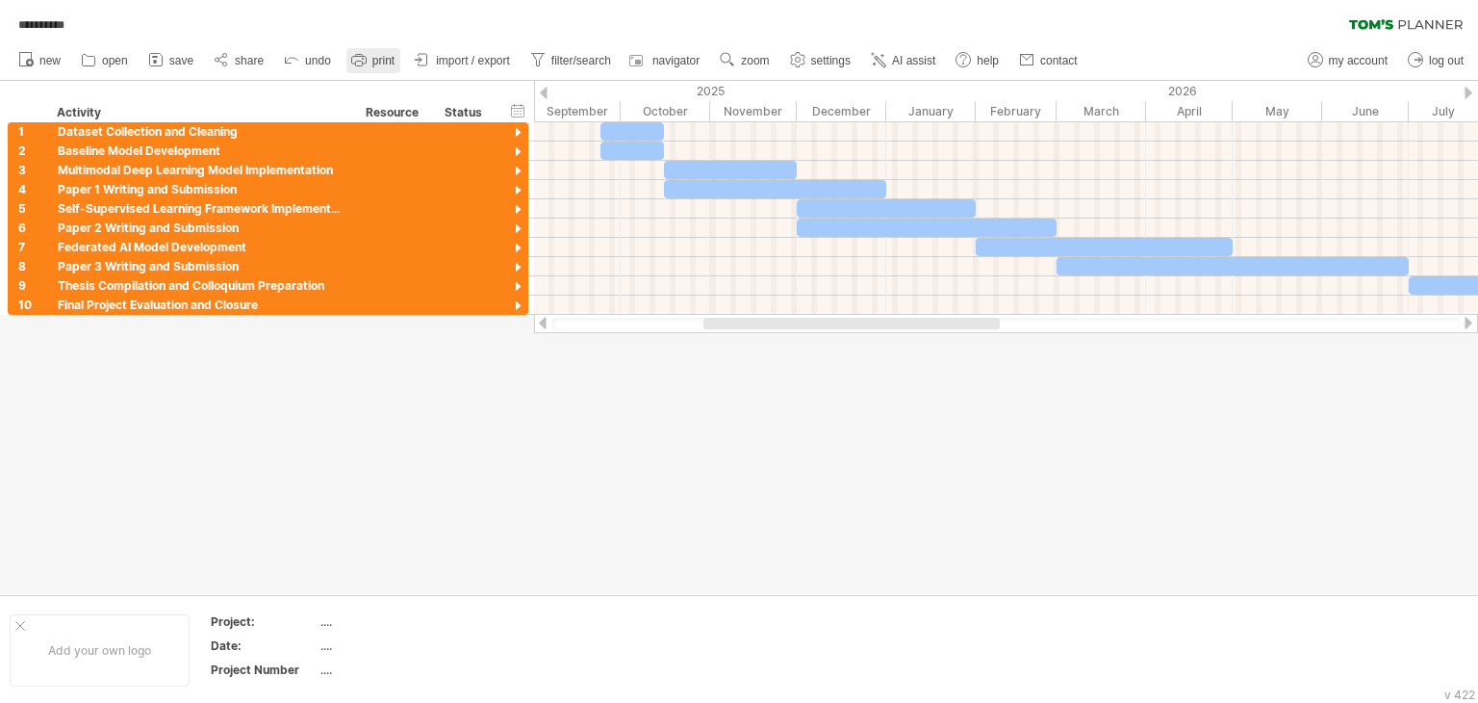
click at [392, 48] on link "print" at bounding box center [373, 60] width 54 height 25
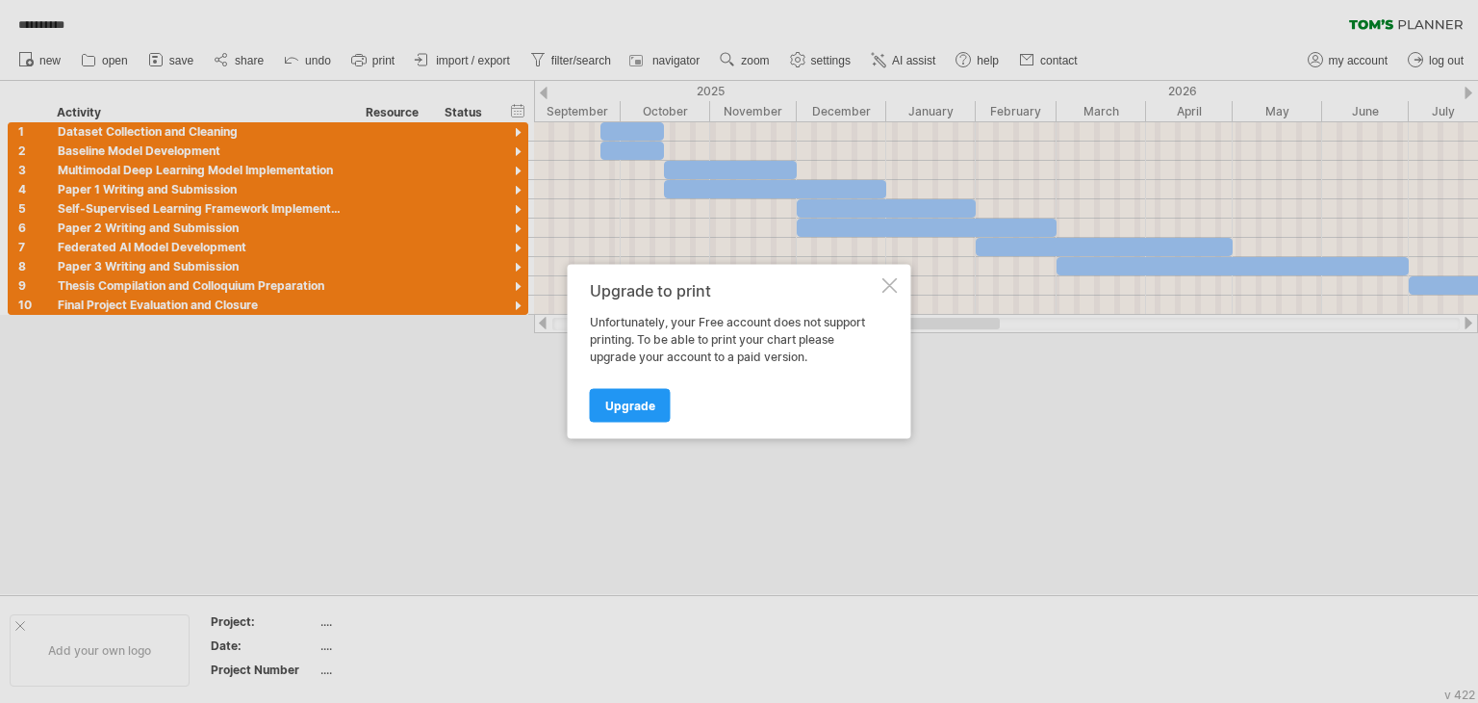
click at [884, 288] on div at bounding box center [890, 285] width 15 height 15
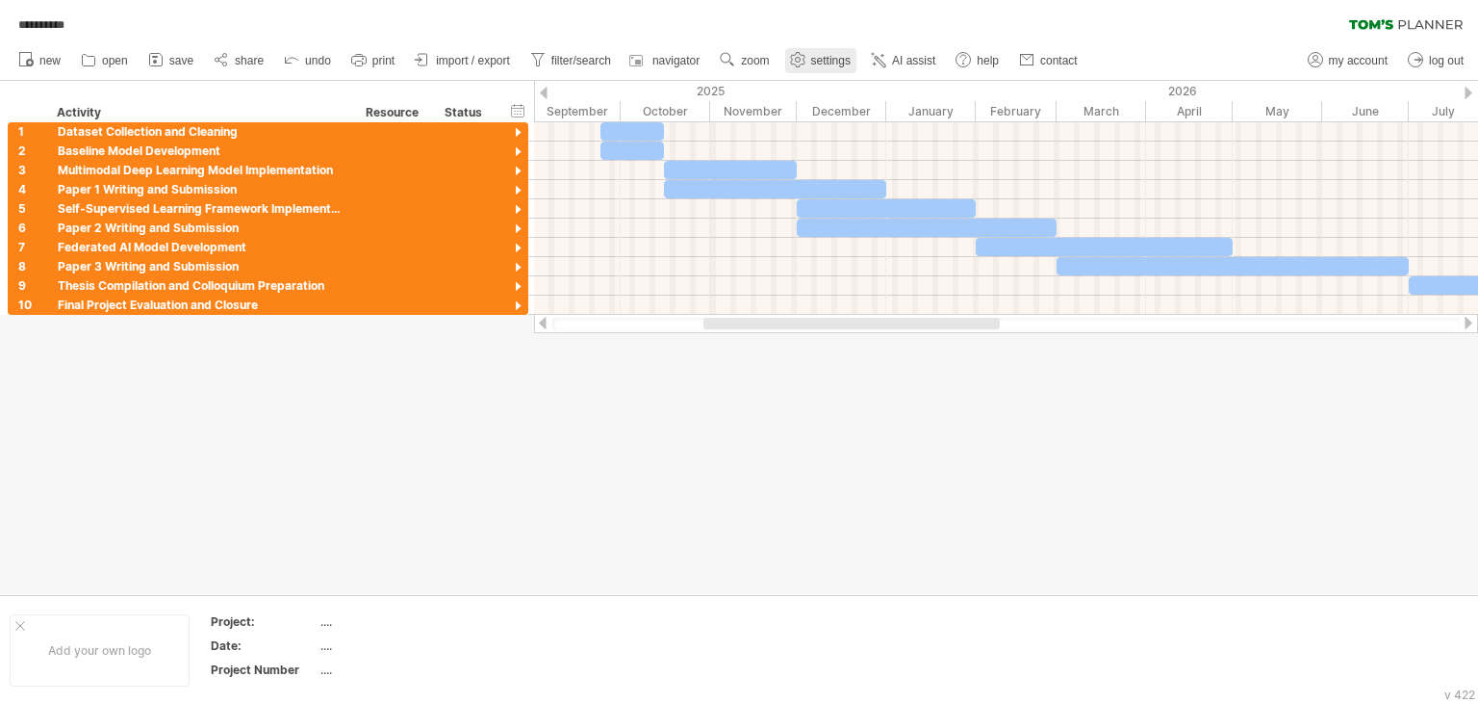
click at [814, 65] on span "settings" at bounding box center [830, 60] width 39 height 13
select select "*"
select select "**"
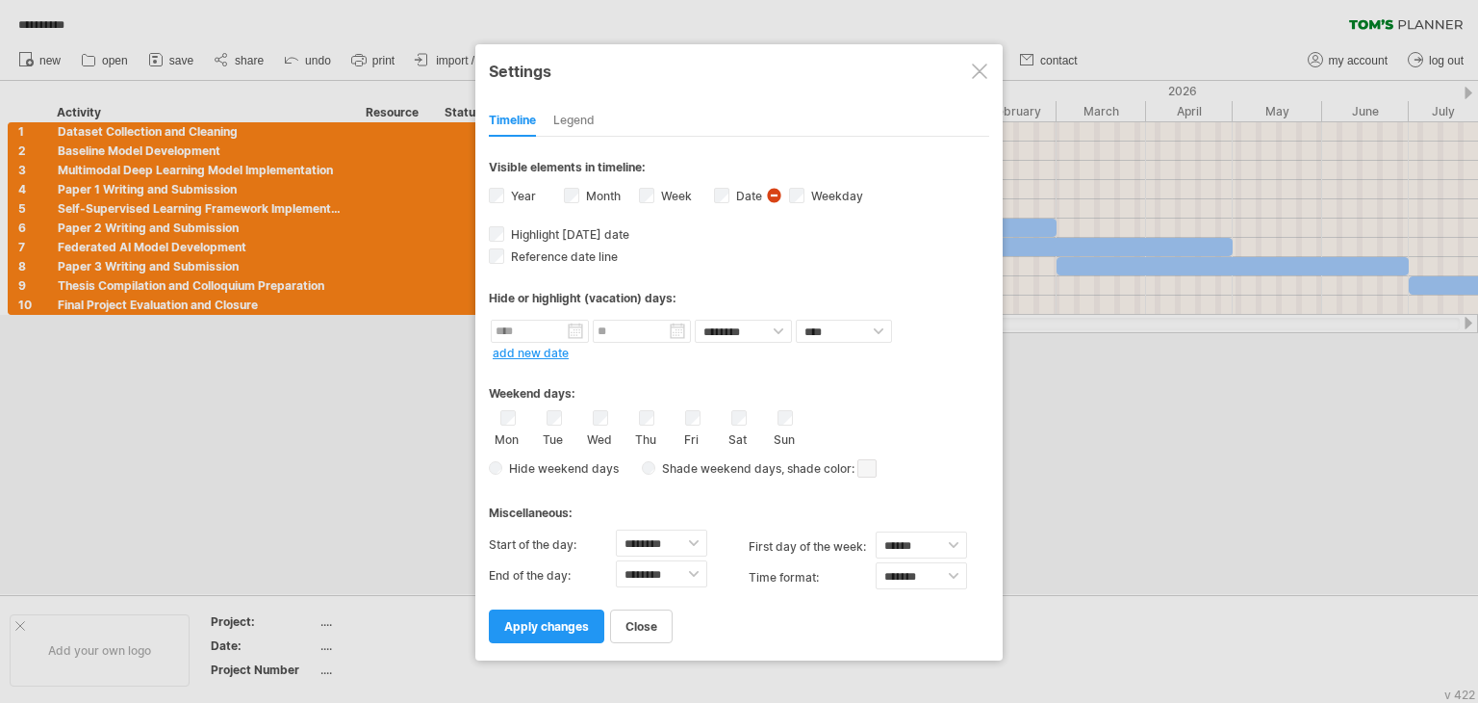
click at [580, 120] on div "Legend" at bounding box center [573, 121] width 41 height 31
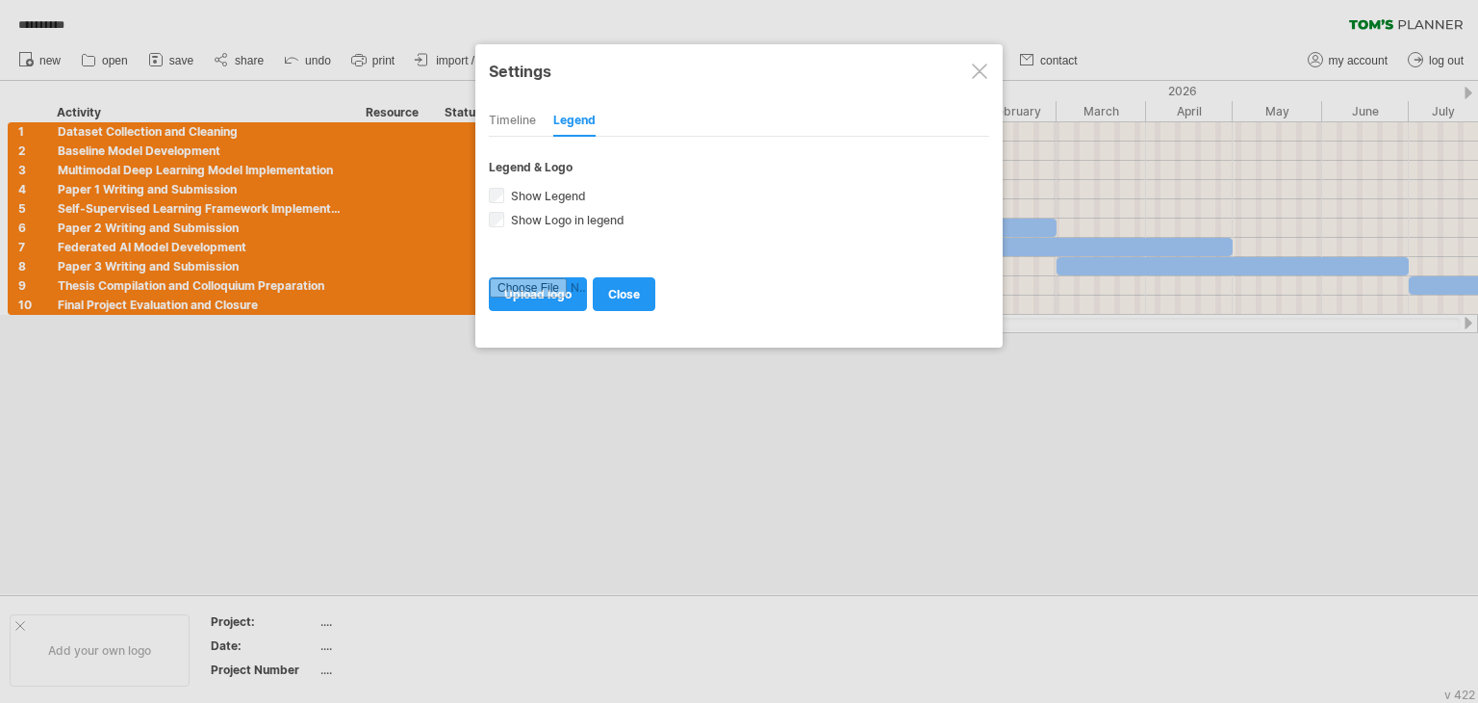
click at [531, 123] on div "Timeline" at bounding box center [512, 121] width 47 height 31
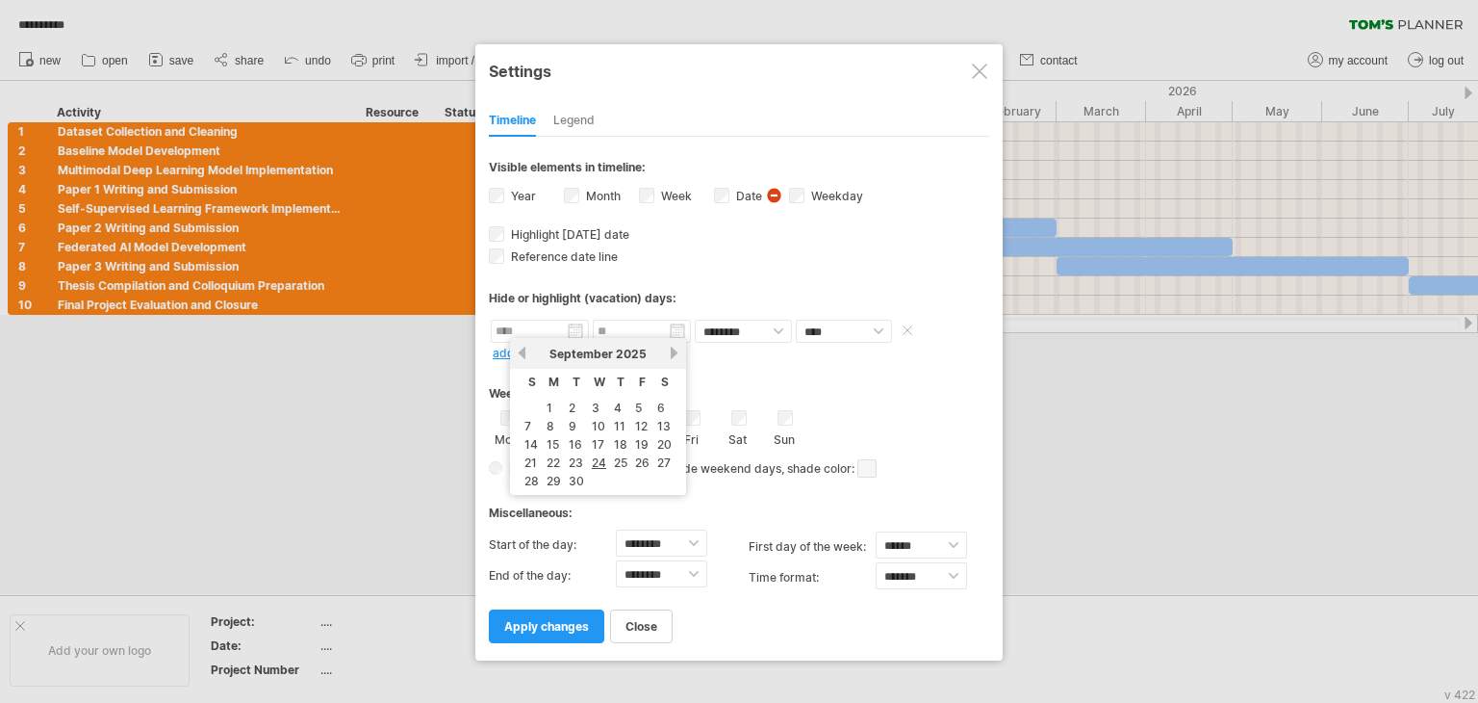
click at [535, 331] on input "text" at bounding box center [540, 331] width 98 height 23
click at [576, 460] on link "23" at bounding box center [576, 462] width 18 height 18
type input "********"
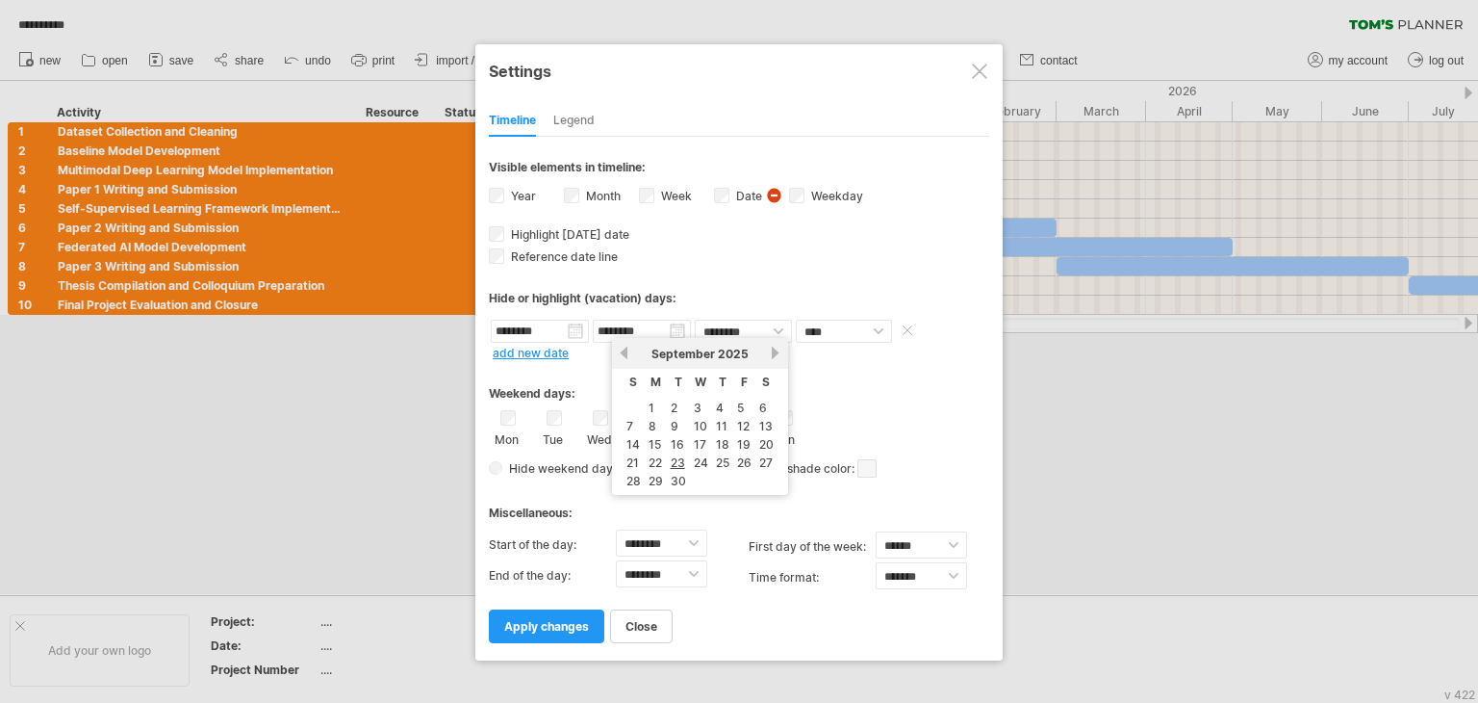
click at [657, 327] on input "********" at bounding box center [642, 331] width 98 height 23
click at [777, 355] on link "next" at bounding box center [776, 353] width 14 height 14
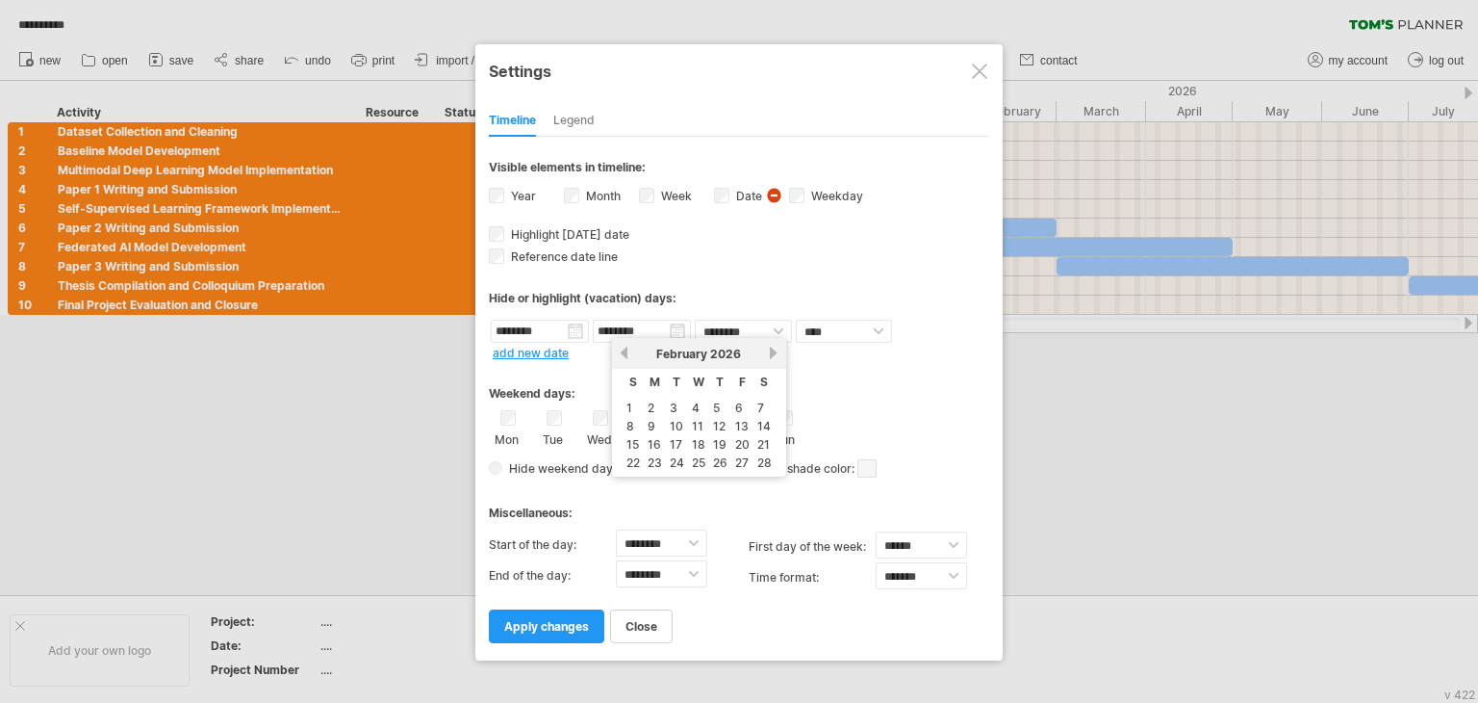
click at [777, 355] on link "next" at bounding box center [774, 353] width 14 height 14
click at [777, 355] on link "next" at bounding box center [776, 353] width 14 height 14
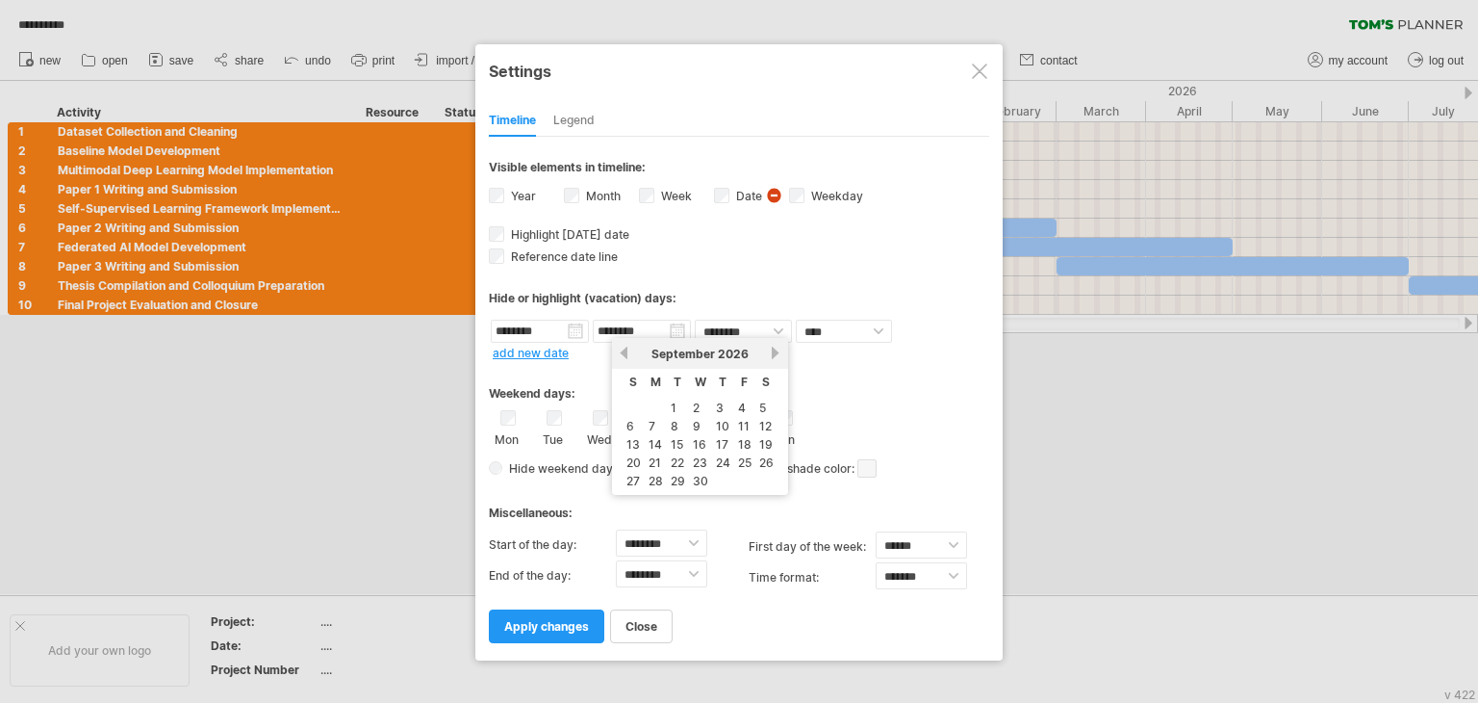
click at [777, 355] on link "next" at bounding box center [776, 353] width 14 height 14
click at [720, 410] on td "1" at bounding box center [721, 407] width 20 height 16
type input "********"
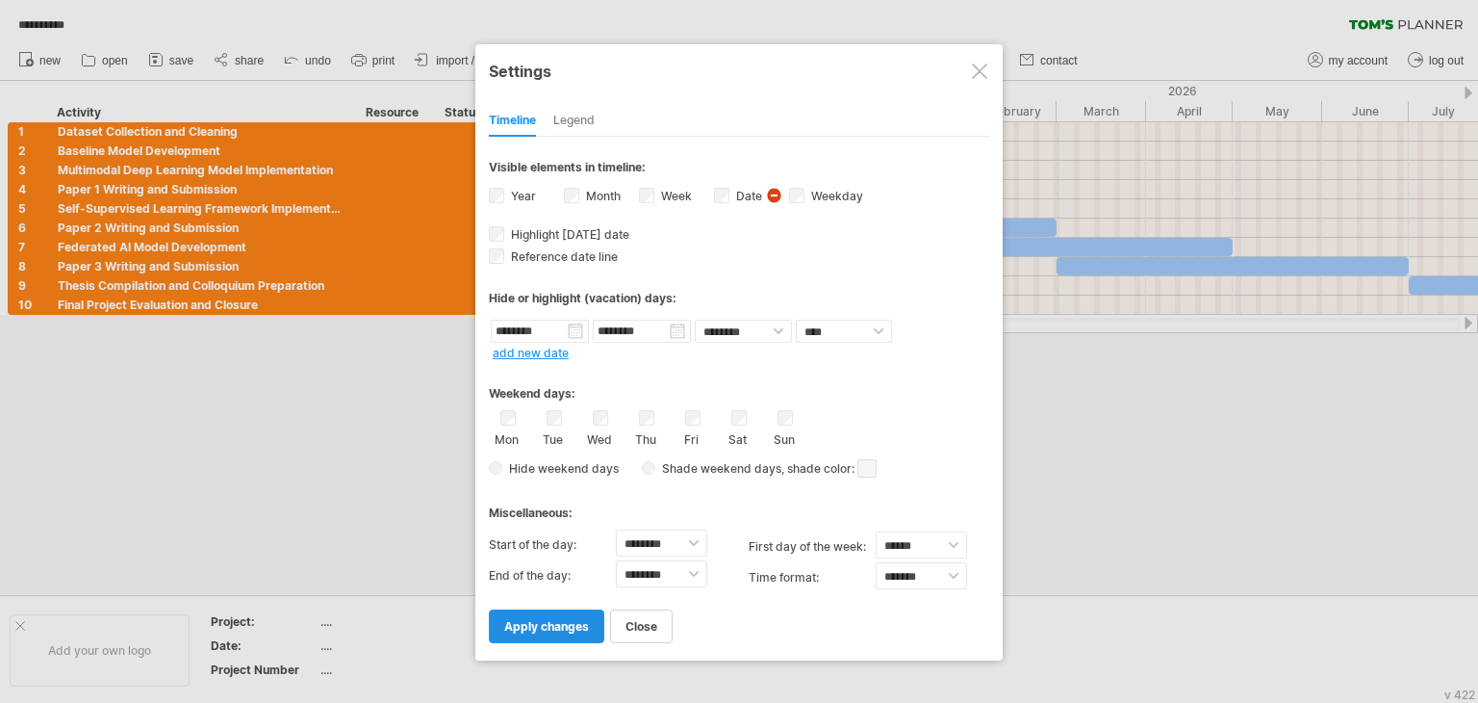
click at [546, 625] on span "apply changes" at bounding box center [546, 626] width 85 height 14
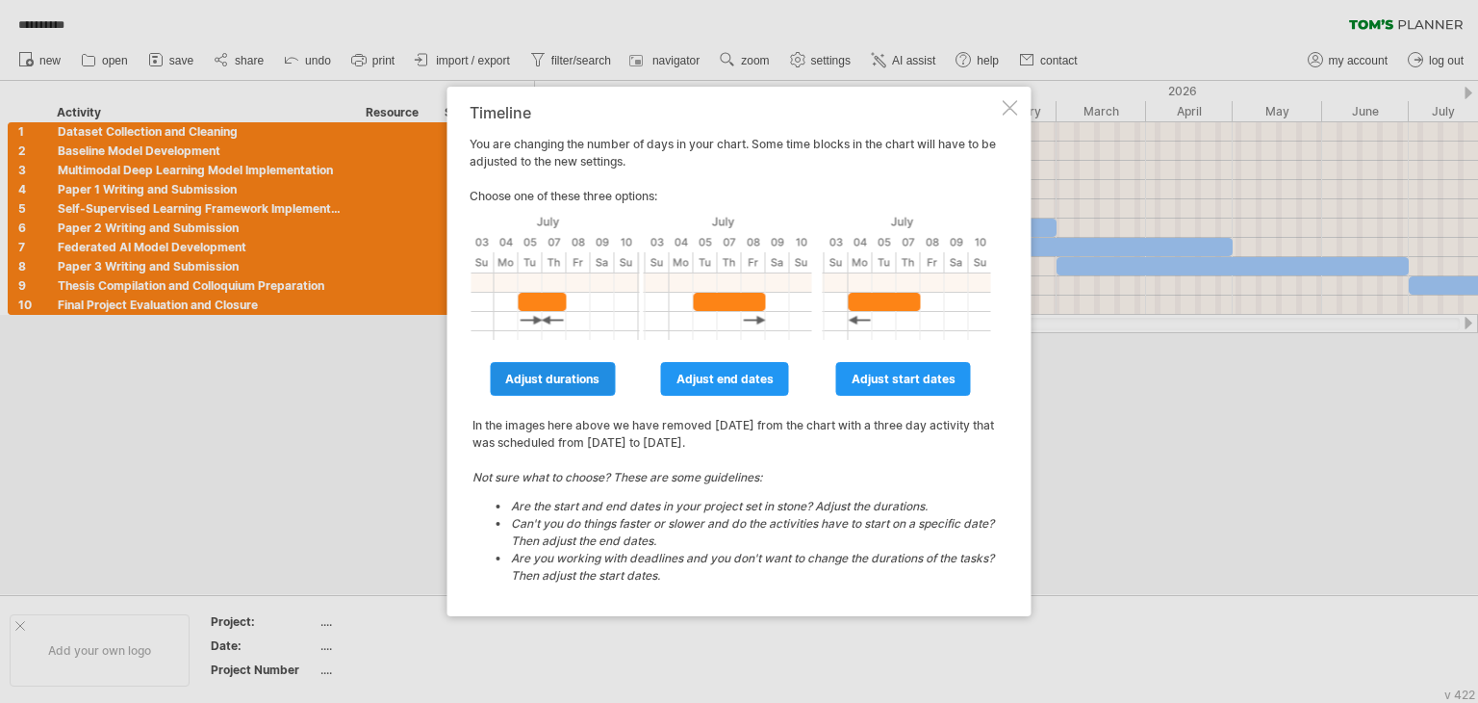
click at [611, 382] on link "adjust durations" at bounding box center [552, 379] width 125 height 34
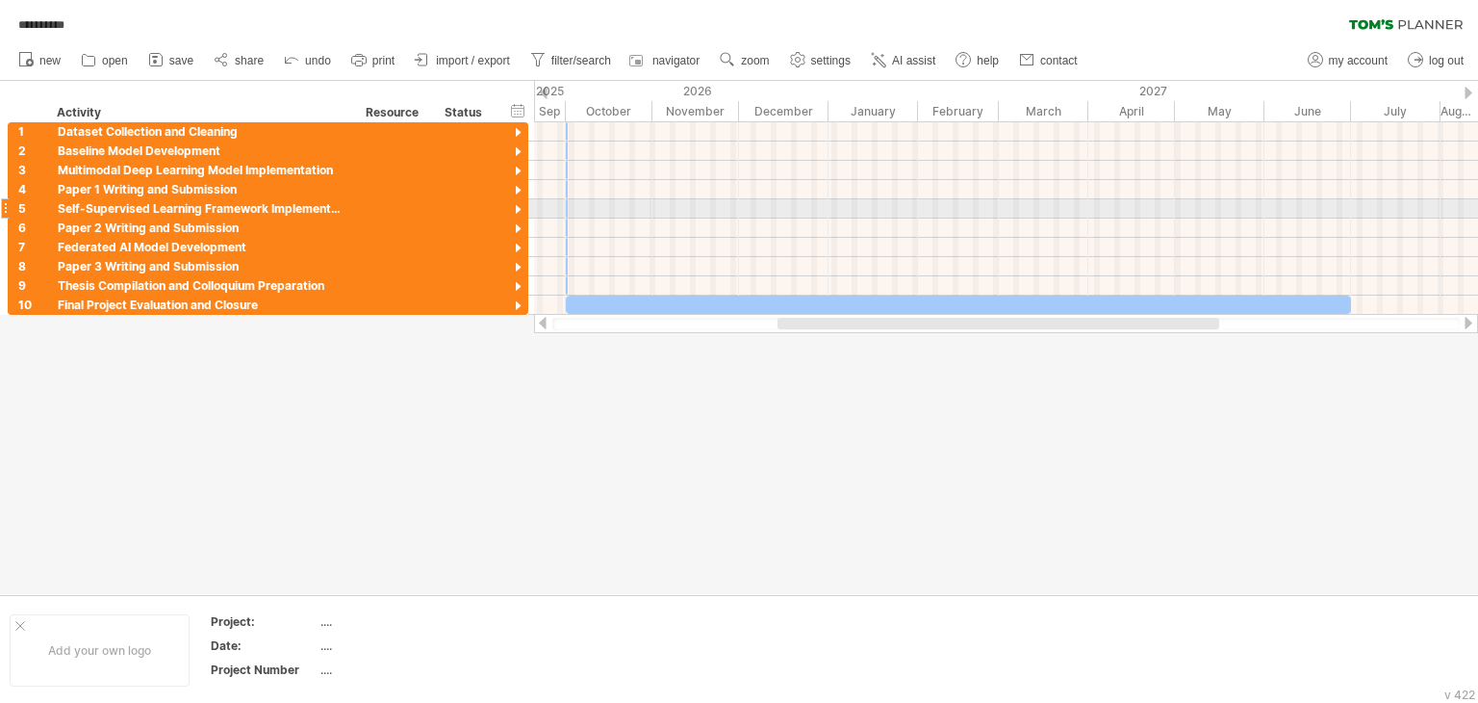
click at [862, 215] on div at bounding box center [1006, 208] width 944 height 19
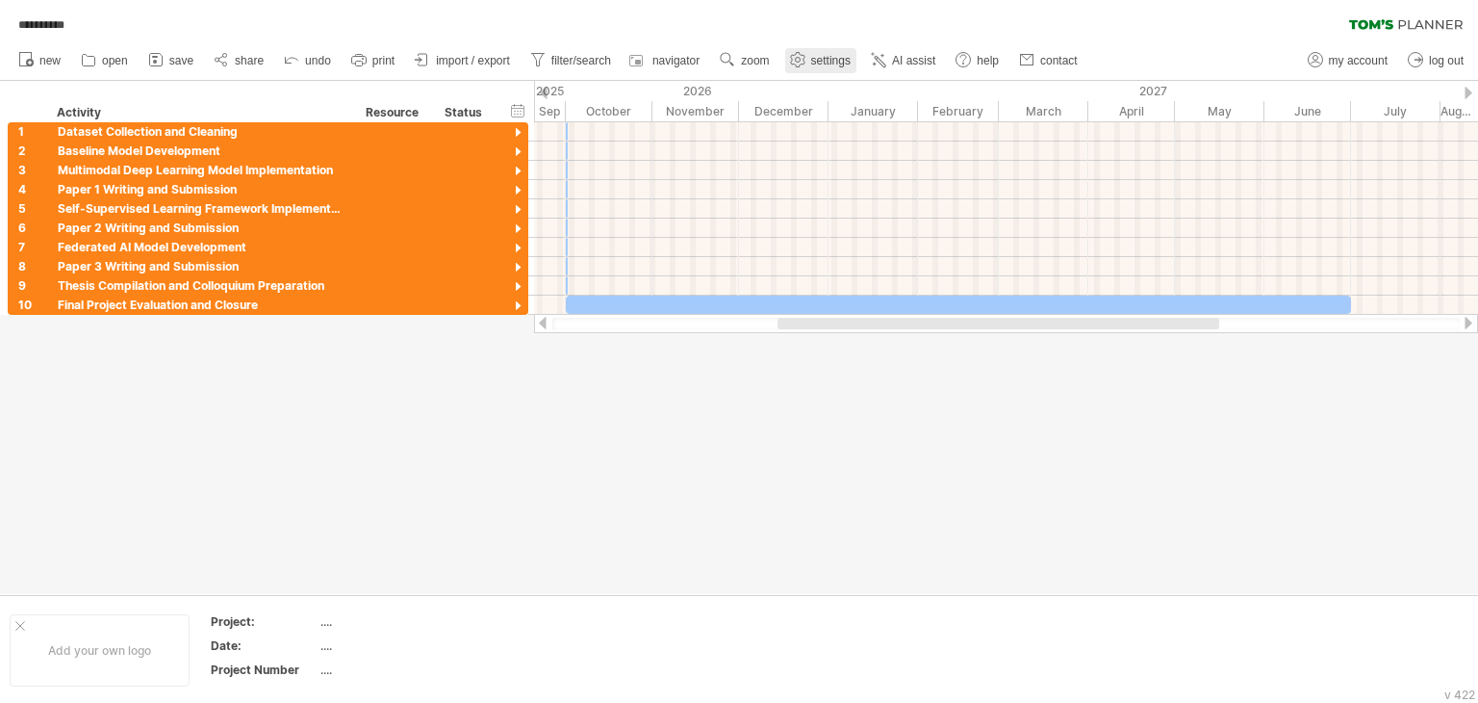
click at [827, 59] on span "settings" at bounding box center [830, 60] width 39 height 13
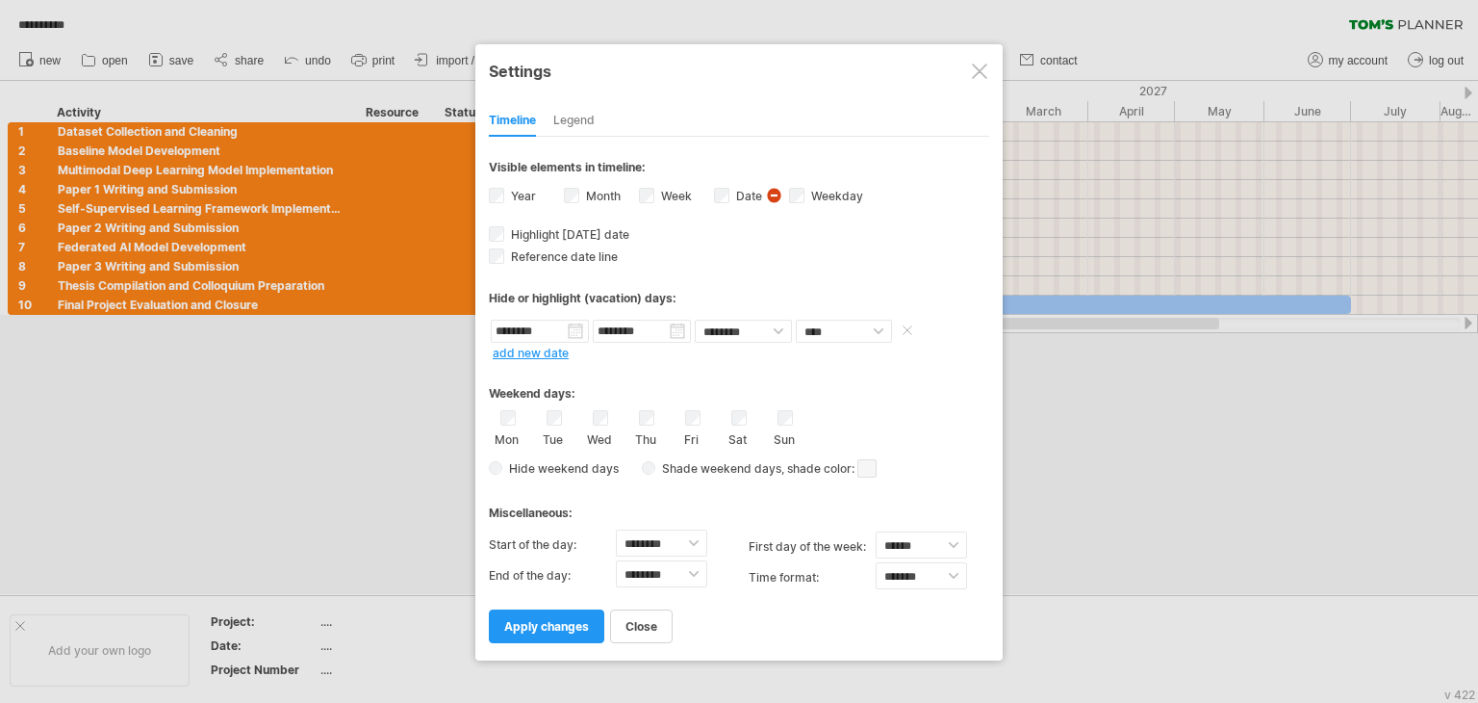
click at [552, 332] on input "********" at bounding box center [540, 331] width 98 height 23
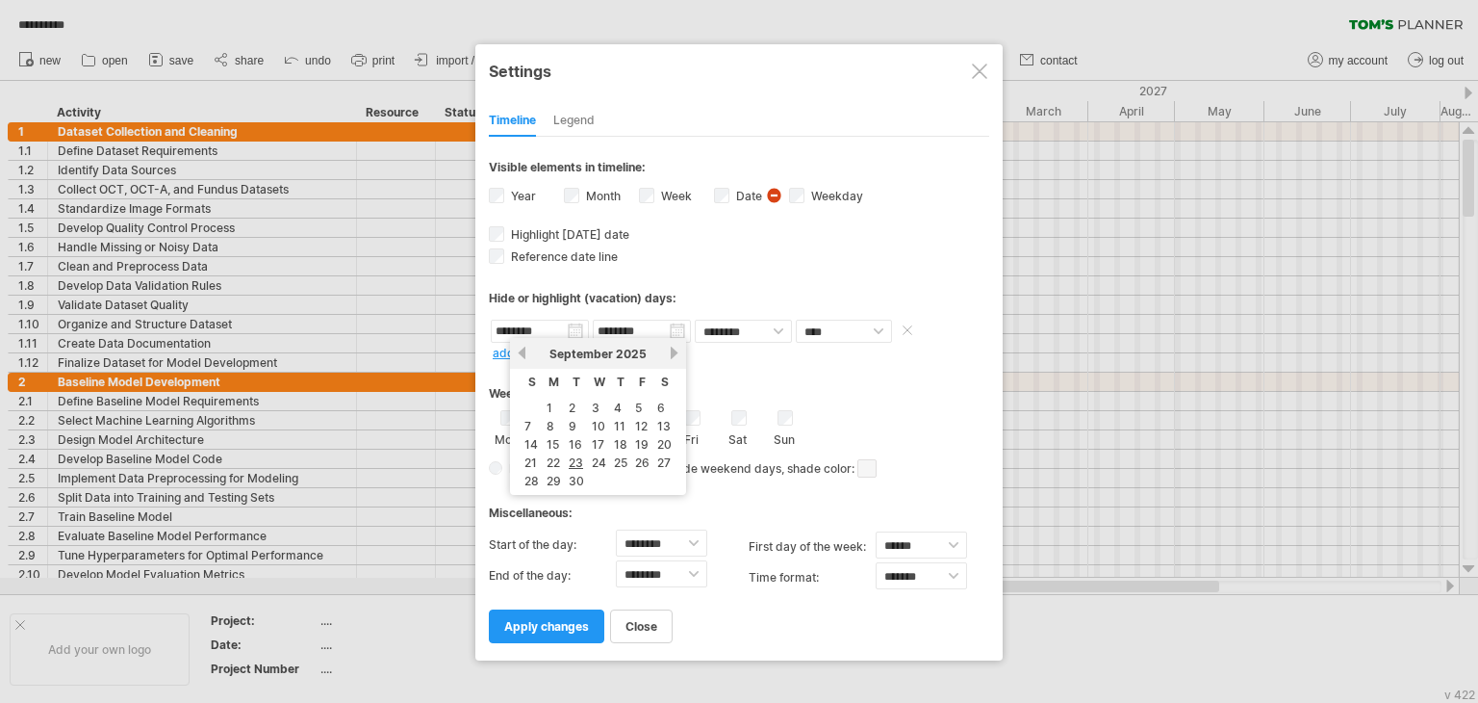
click at [552, 332] on input "********" at bounding box center [540, 331] width 98 height 23
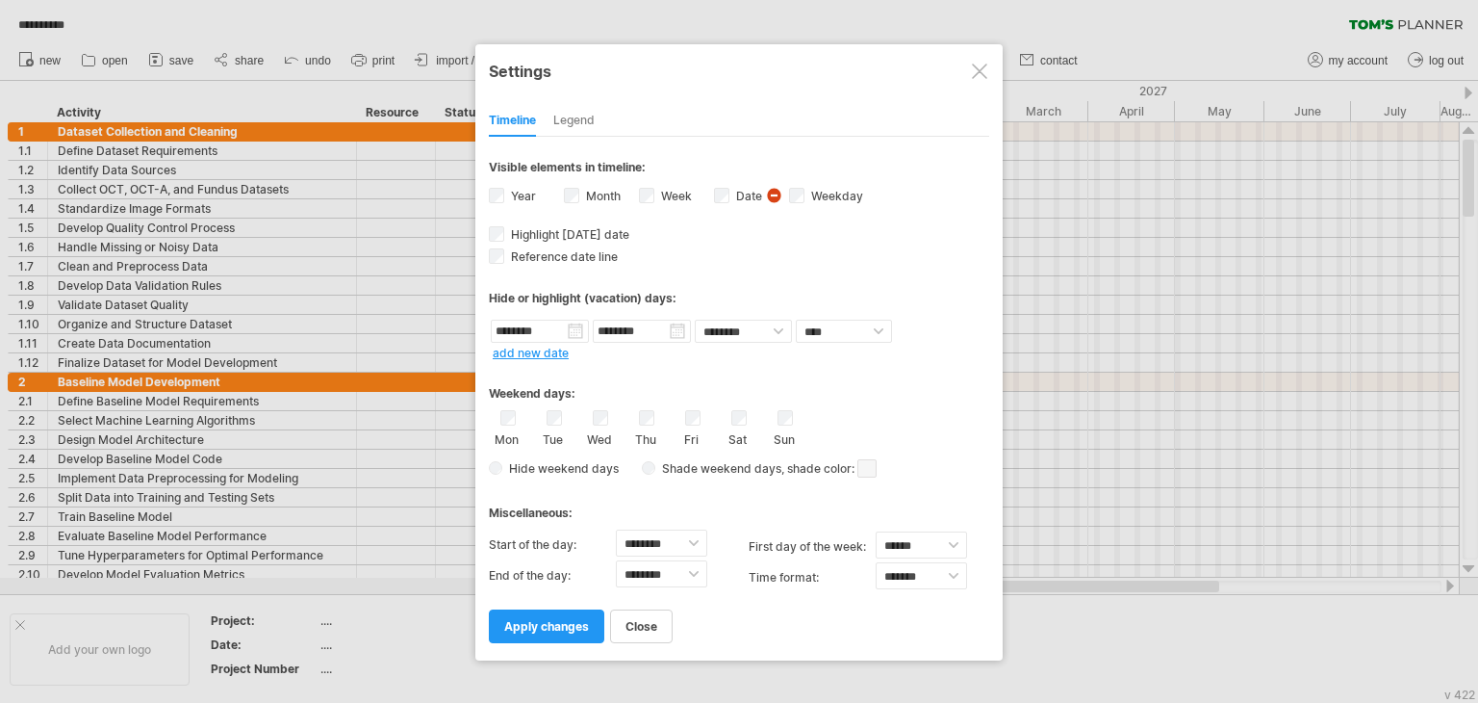
click at [751, 406] on div "Weekend days: Mon Tue Wed Thu Fri Sat Sun Hide weekend days" at bounding box center [739, 422] width 500 height 119
click at [972, 68] on div at bounding box center [979, 71] width 15 height 15
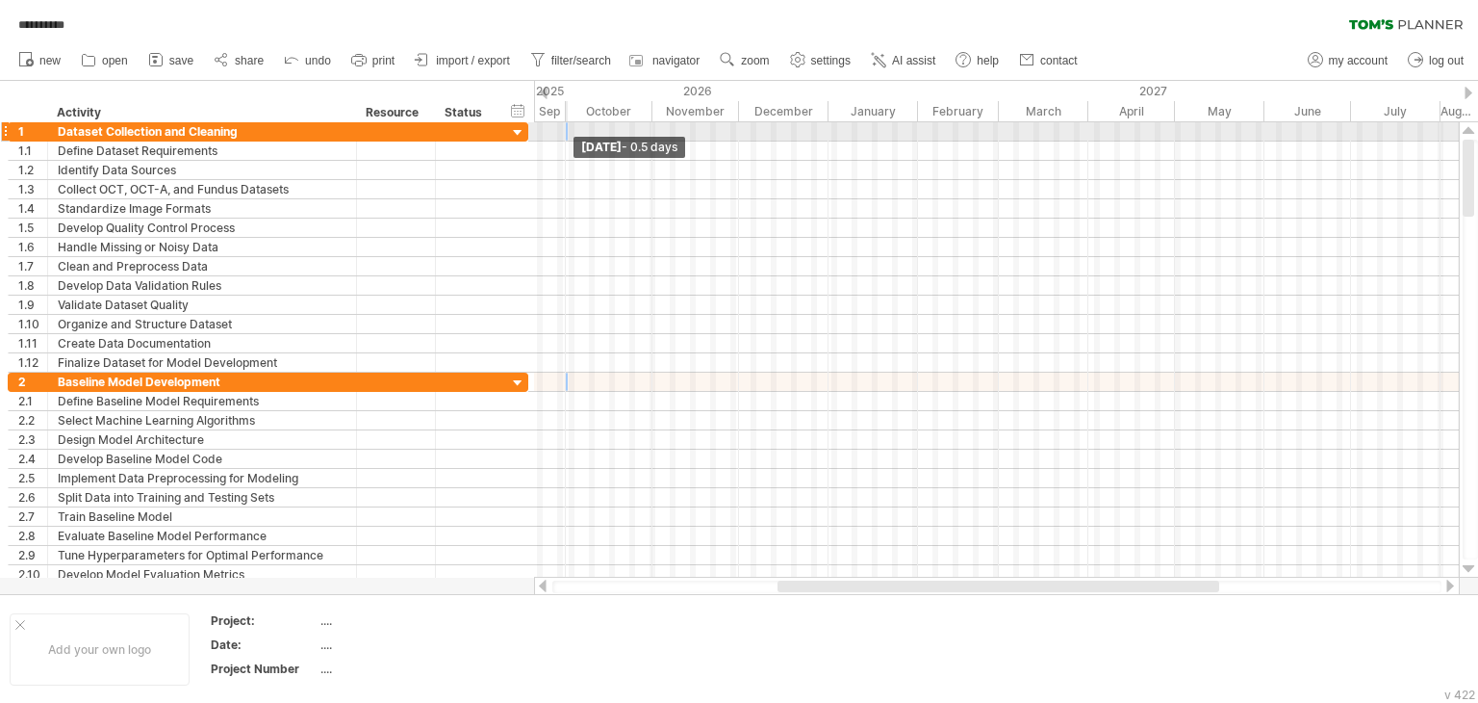
click at [564, 134] on span at bounding box center [568, 131] width 8 height 18
drag, startPoint x: 564, startPoint y: 134, endPoint x: 685, endPoint y: 141, distance: 121.5
click at [685, 141] on div "[DATE] - 41.5 days" at bounding box center [996, 349] width 925 height 455
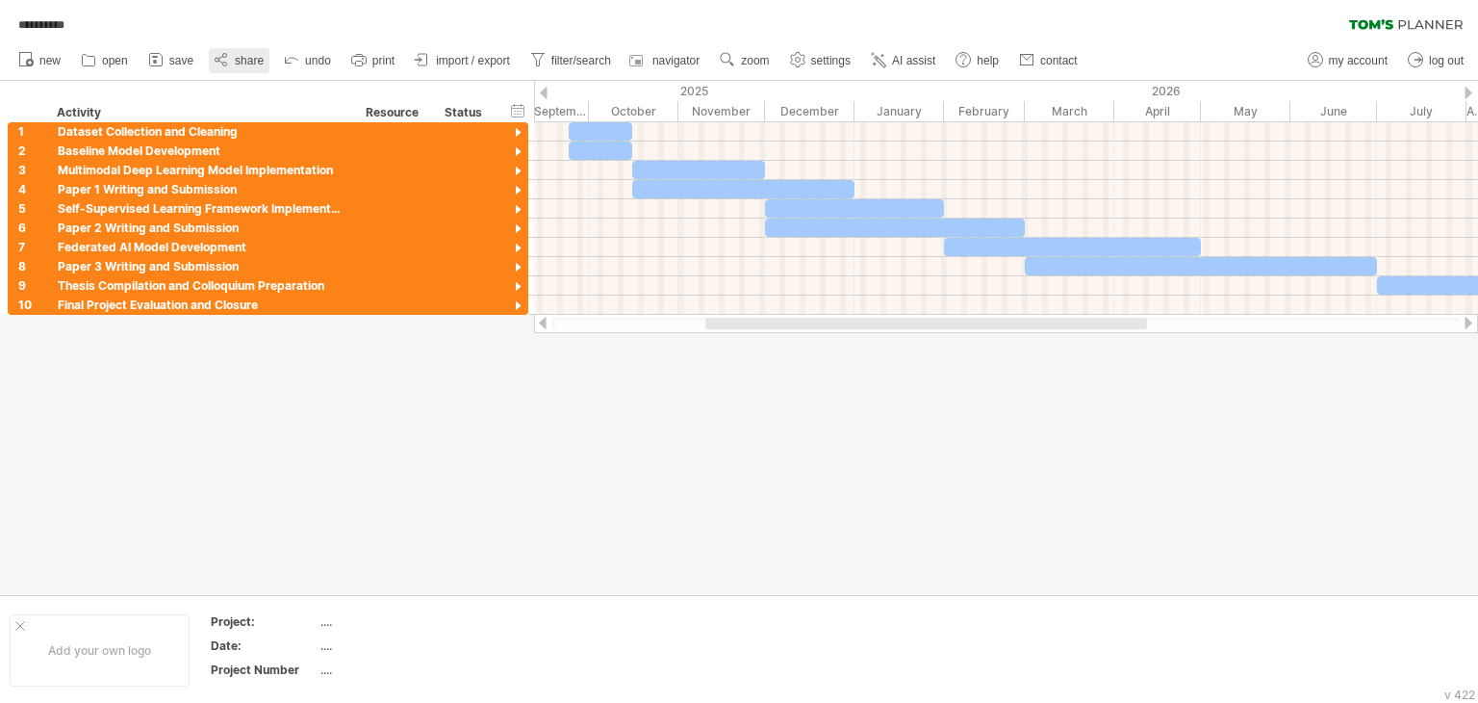
click at [230, 66] on icon at bounding box center [221, 59] width 19 height 19
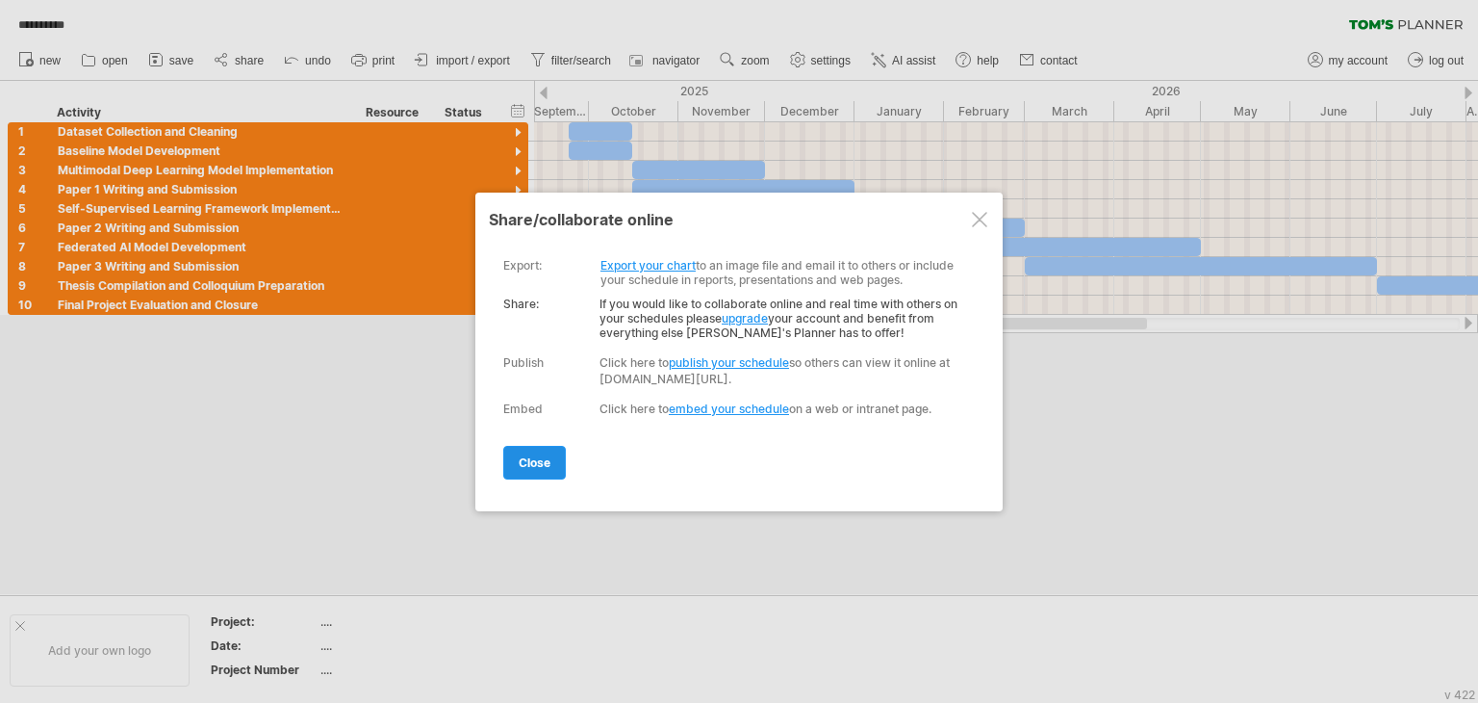
click at [544, 468] on span "close" at bounding box center [535, 462] width 32 height 14
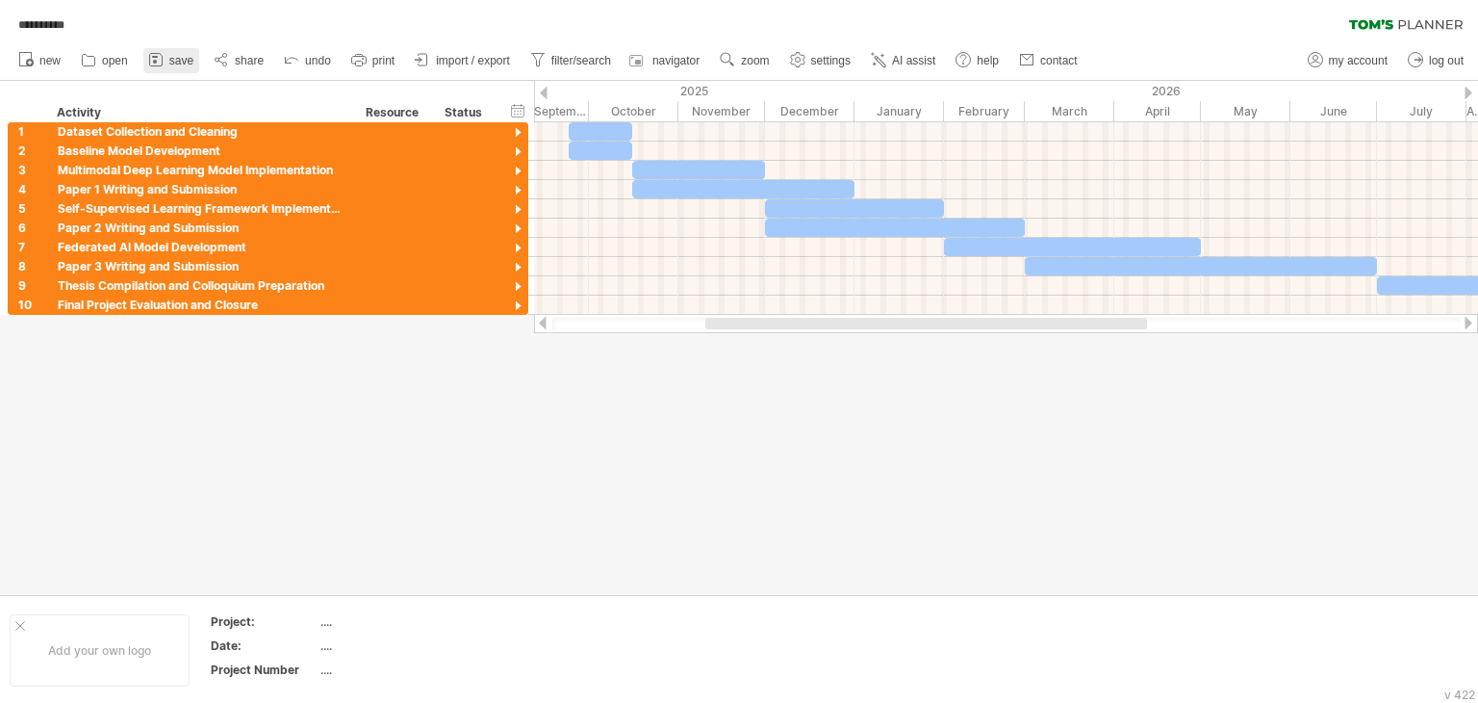
click at [147, 67] on icon at bounding box center [155, 59] width 19 height 19
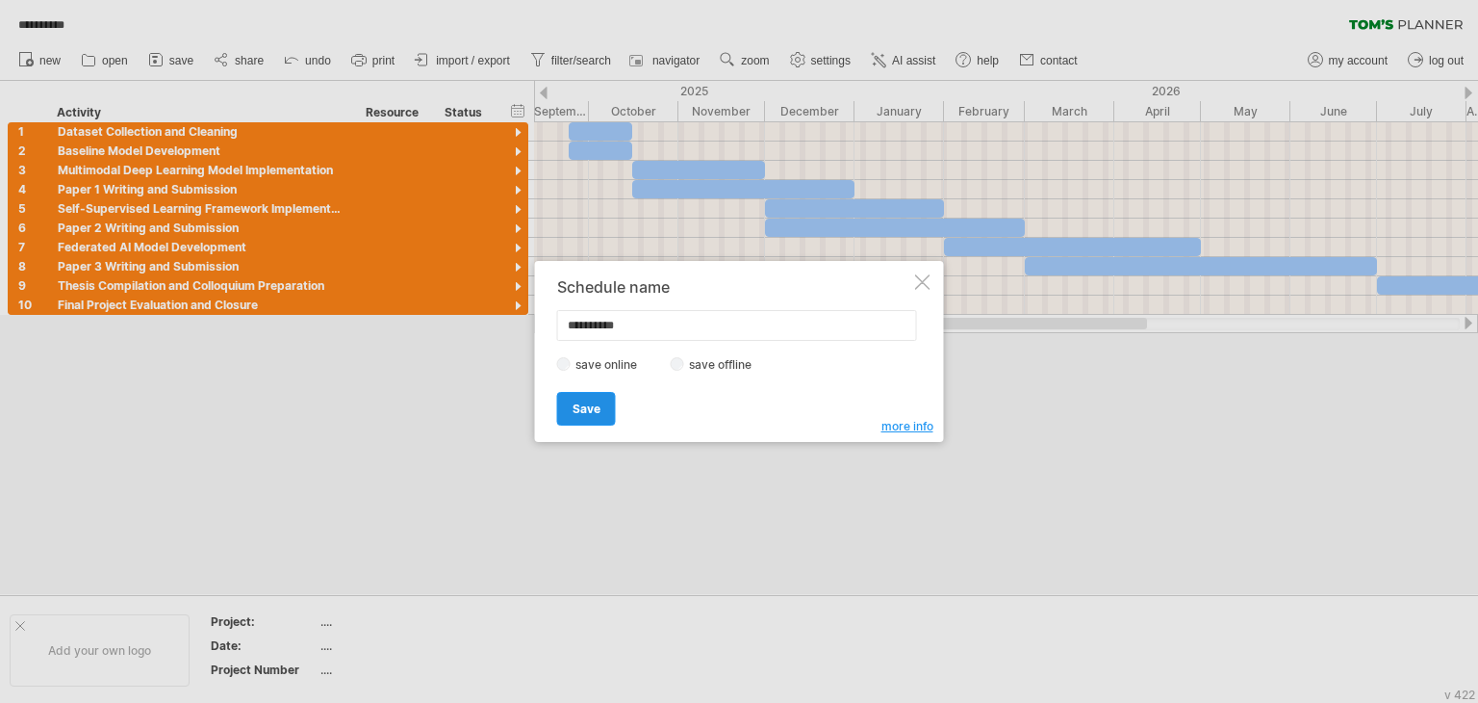
click at [600, 417] on link "Save" at bounding box center [586, 409] width 59 height 34
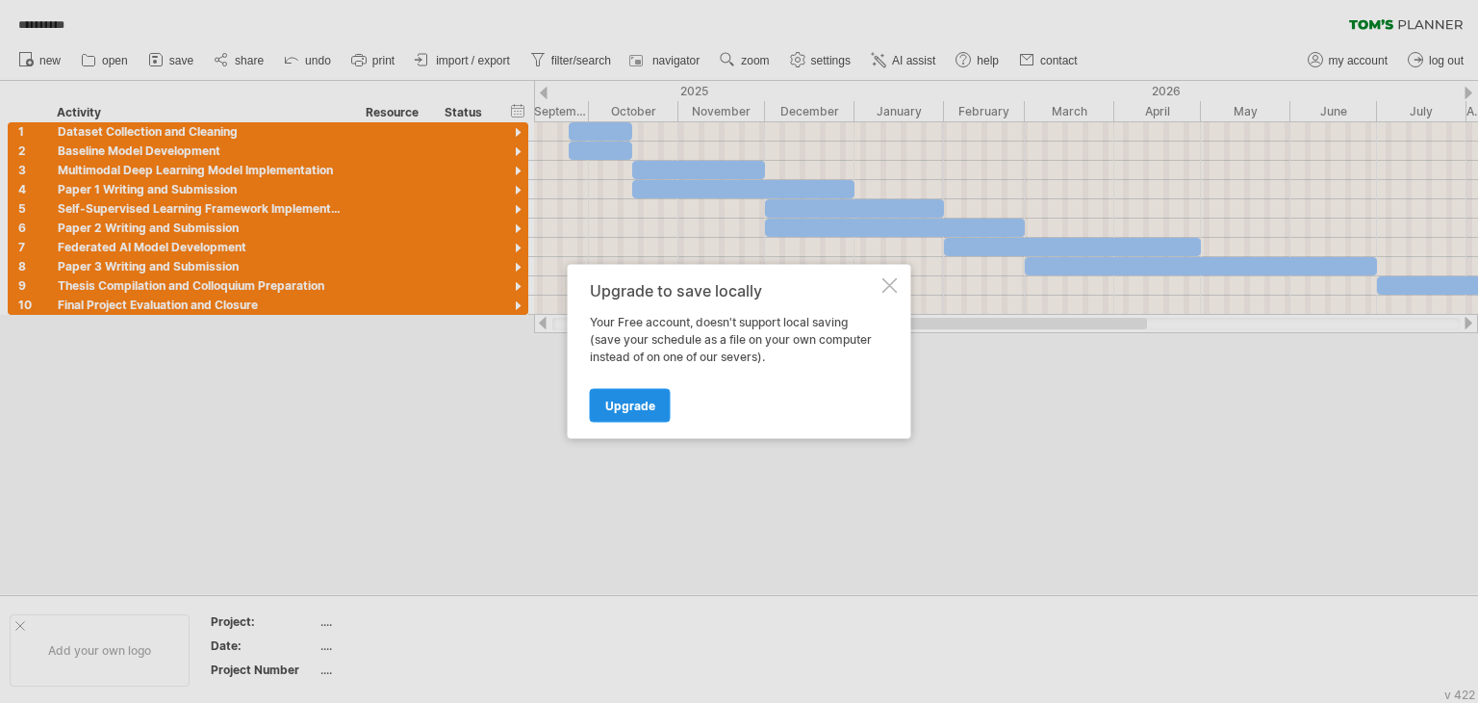
click at [653, 401] on span "Upgrade" at bounding box center [630, 405] width 50 height 14
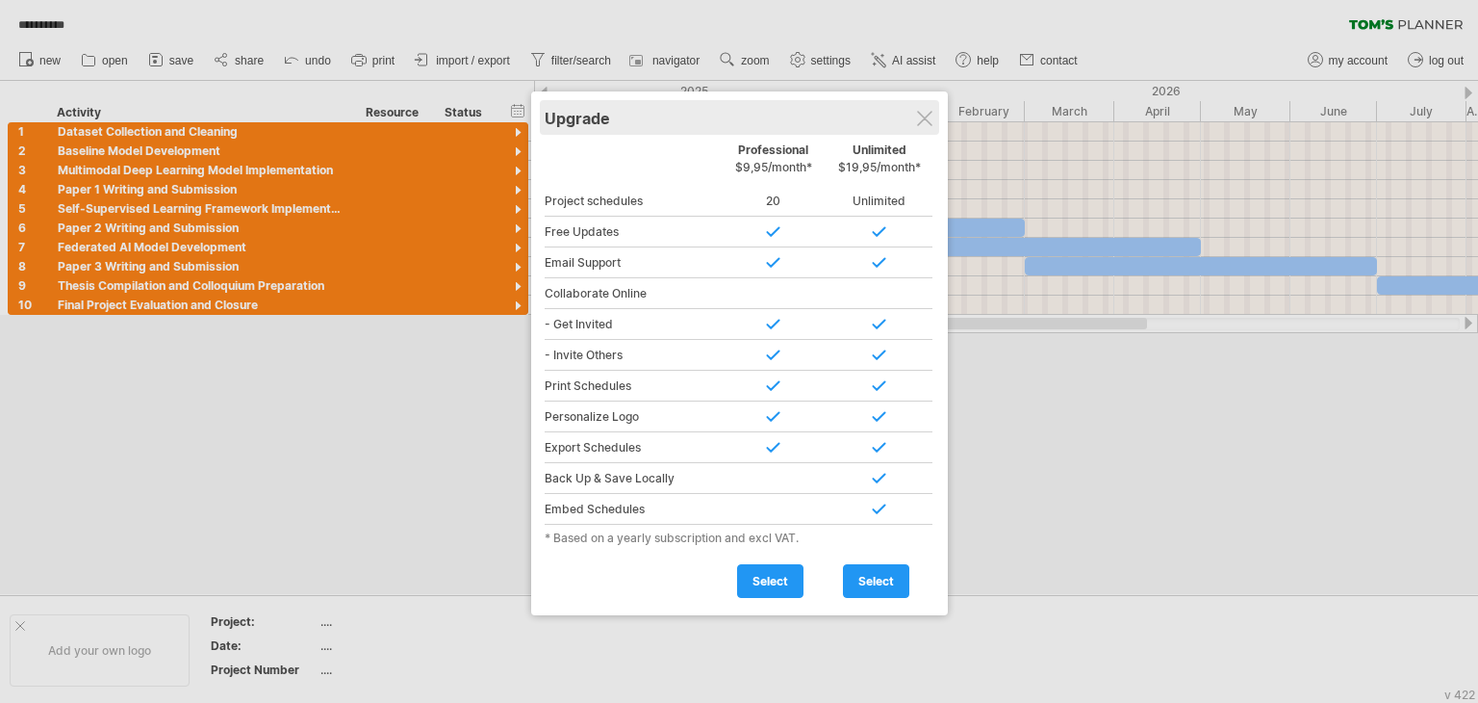
click at [932, 120] on div "Upgrade" at bounding box center [740, 117] width 390 height 35
click at [933, 116] on div "Upgrade" at bounding box center [740, 117] width 390 height 35
click at [920, 116] on div at bounding box center [924, 118] width 15 height 15
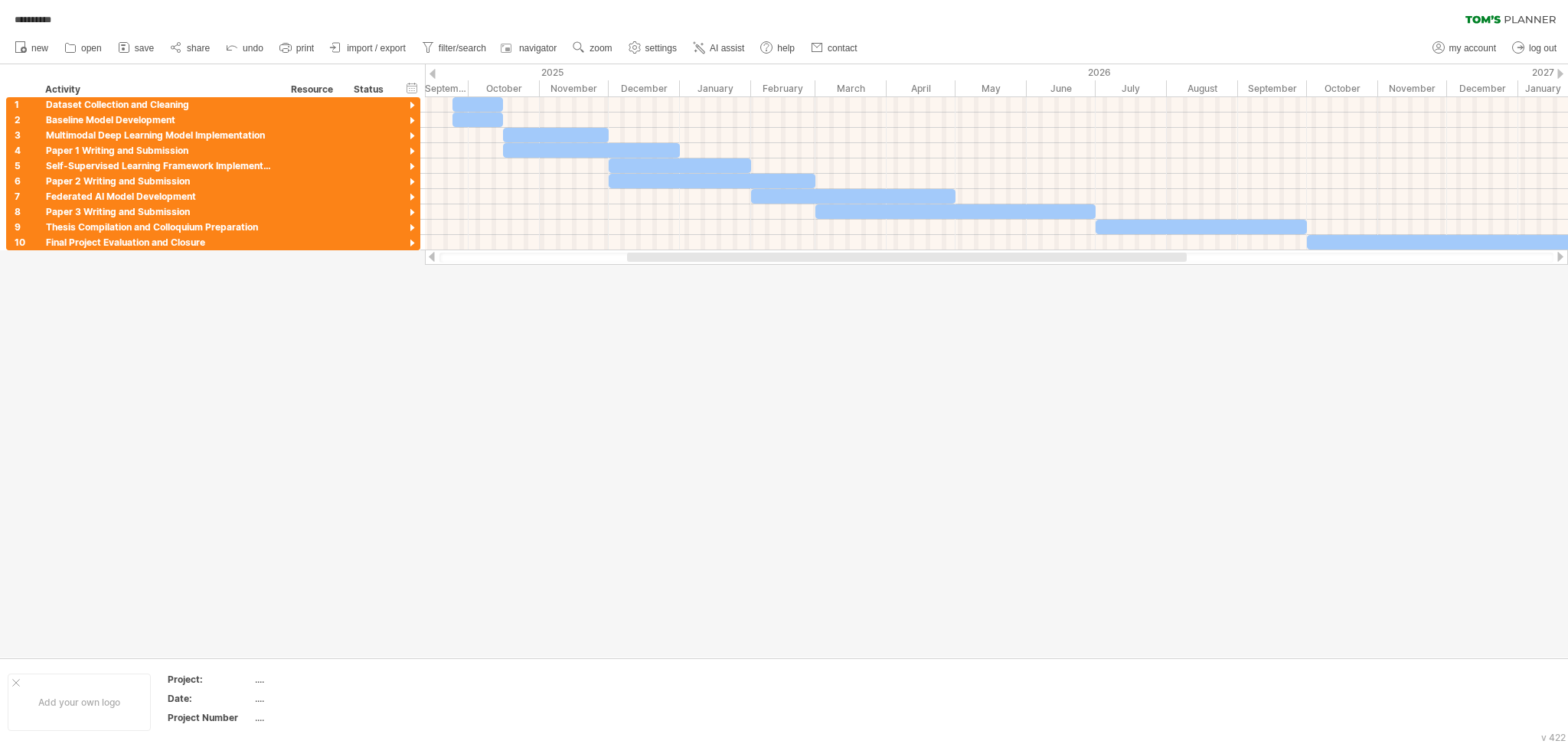
drag, startPoint x: 1158, startPoint y: 0, endPoint x: 1068, endPoint y: 405, distance: 414.9
click at [1068, 405] on div at bounding box center [784, 361] width 1568 height 594
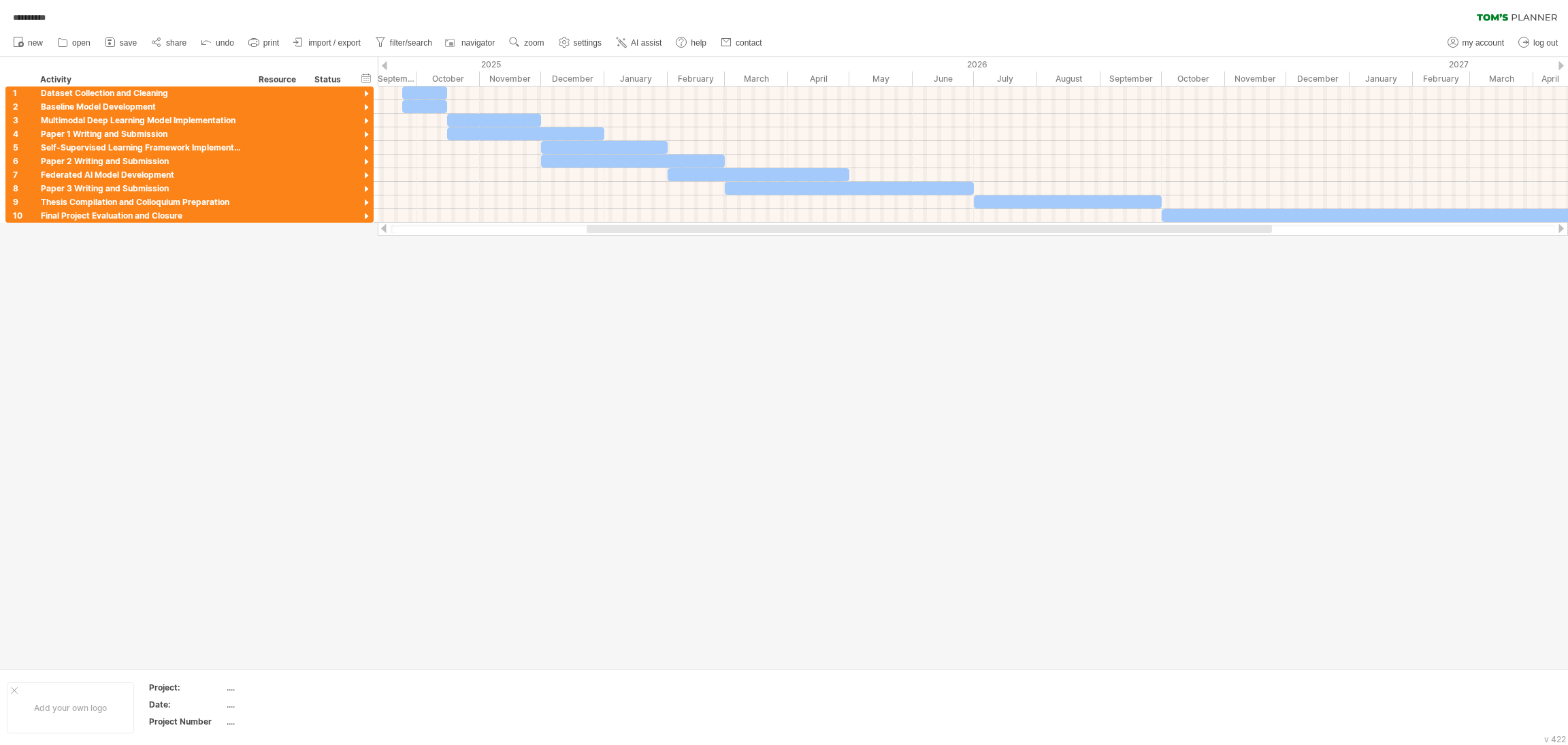
drag, startPoint x: 1299, startPoint y: 1, endPoint x: 991, endPoint y: 382, distance: 489.9
click at [991, 382] on div at bounding box center [784, 362] width 1568 height 611
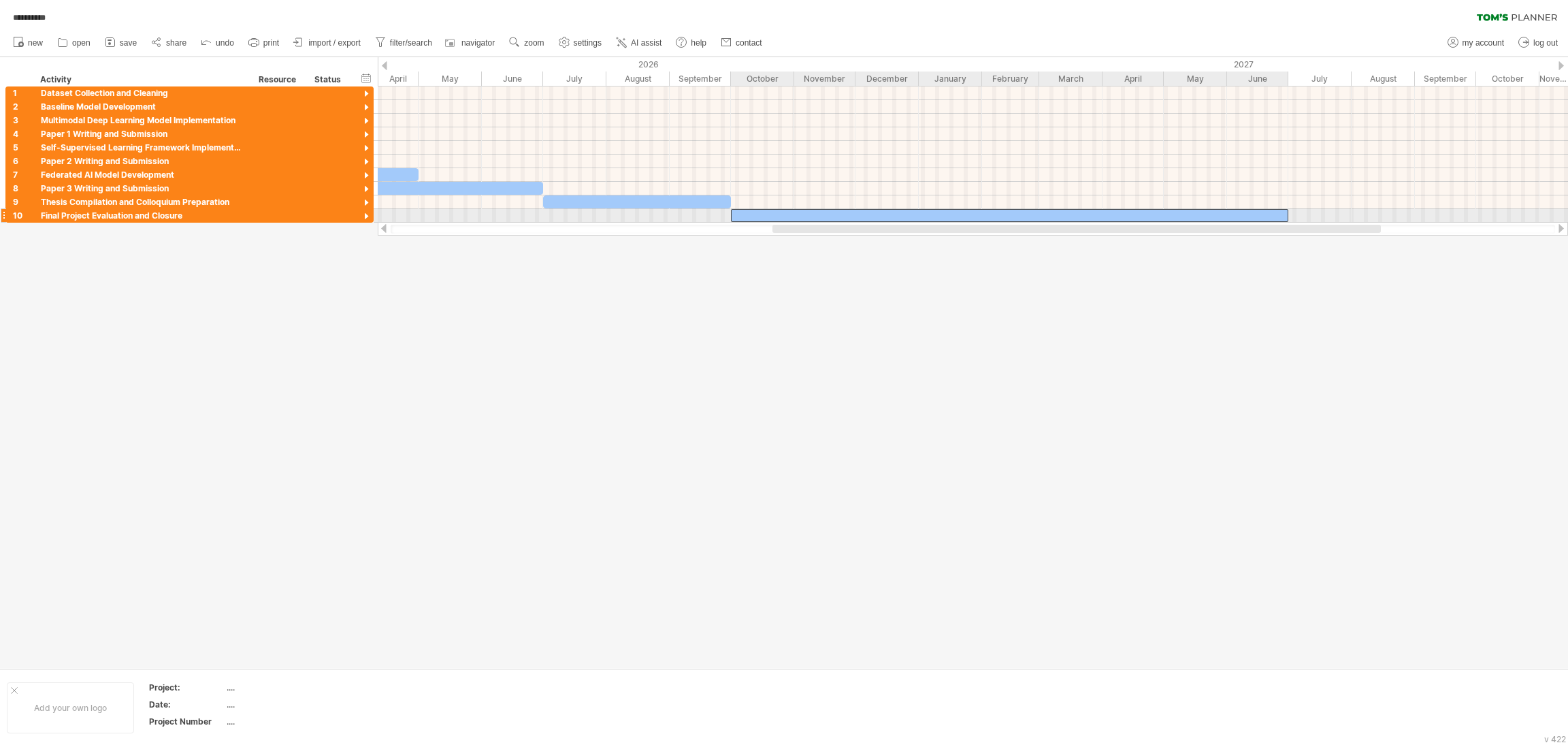
click at [1045, 214] on div at bounding box center [1010, 215] width 557 height 13
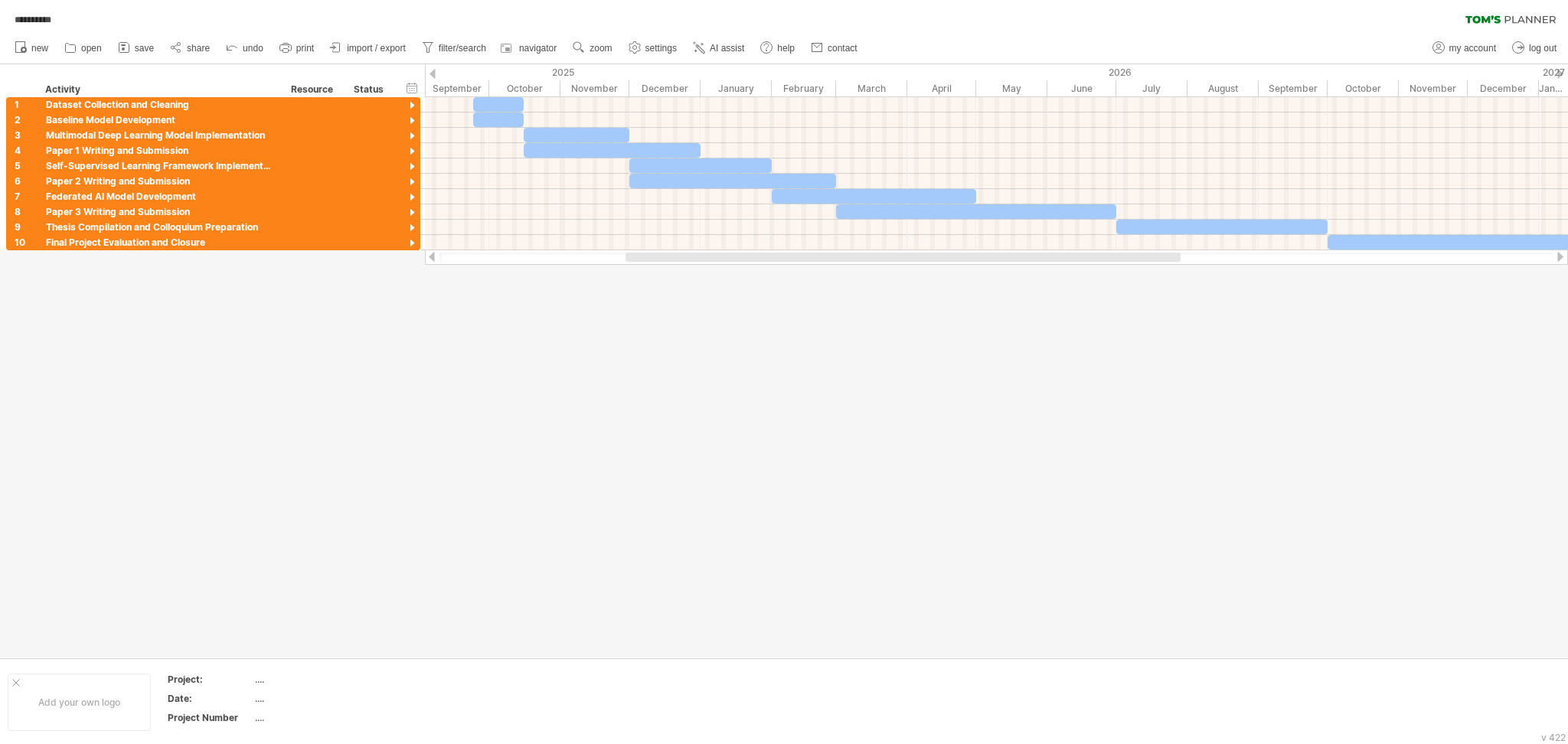
click at [1175, 430] on div at bounding box center [784, 361] width 1568 height 594
click at [47, 50] on span "new" at bounding box center [39, 48] width 17 height 10
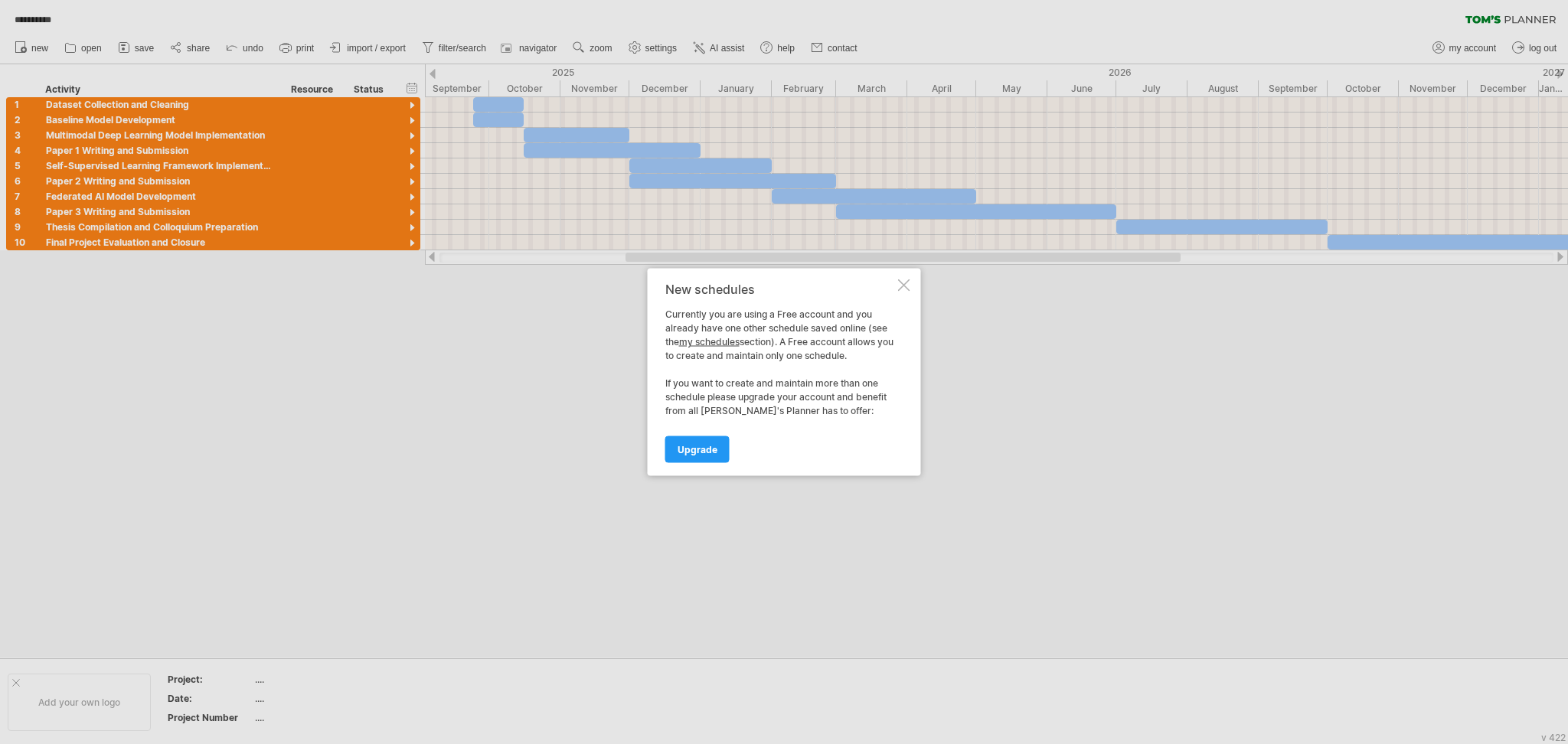
click at [897, 280] on div "New schedules Currently you are using a Free account and you already have one o…" at bounding box center [784, 372] width 274 height 208
click at [904, 287] on div at bounding box center [904, 285] width 12 height 12
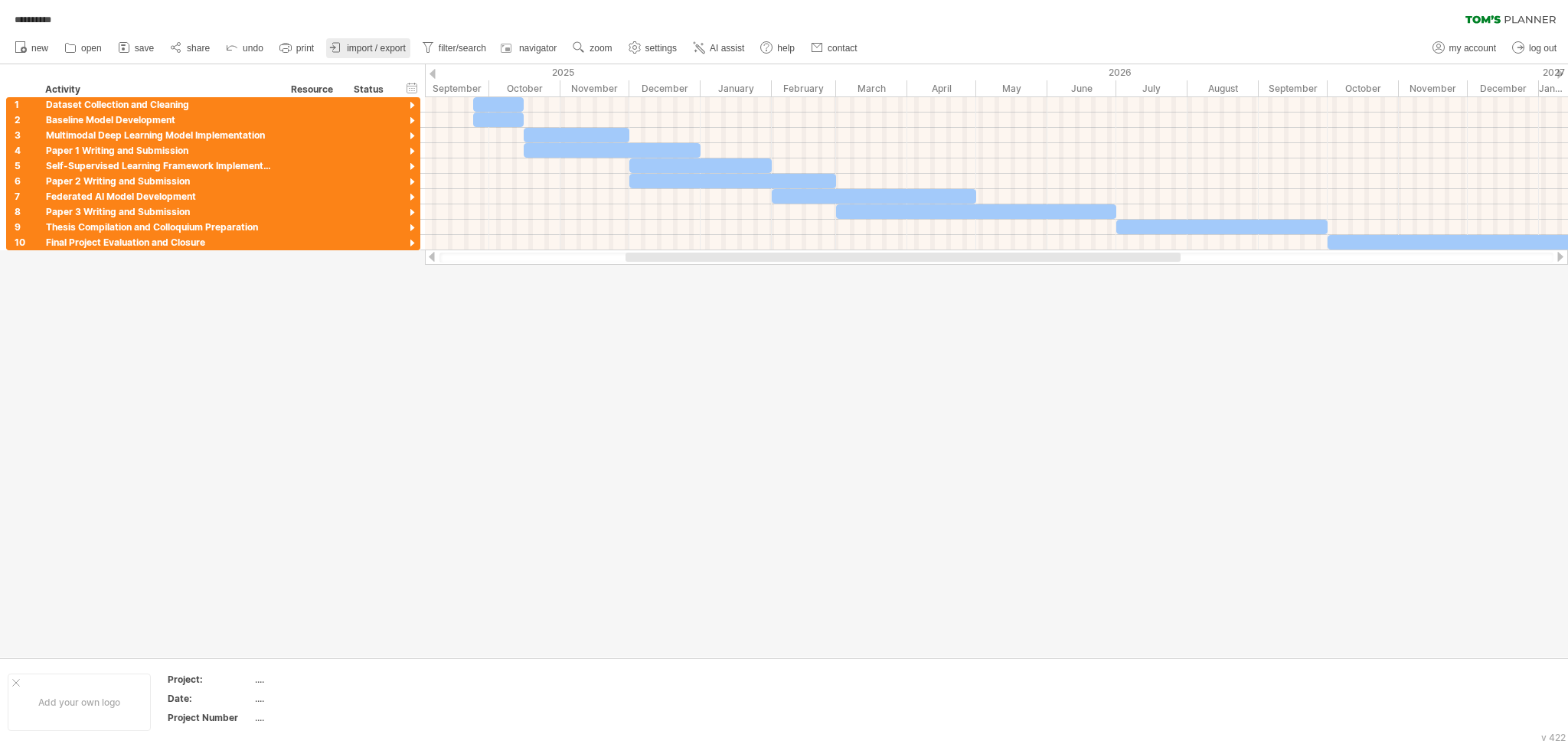
click at [361, 46] on span "import / export" at bounding box center [376, 48] width 59 height 10
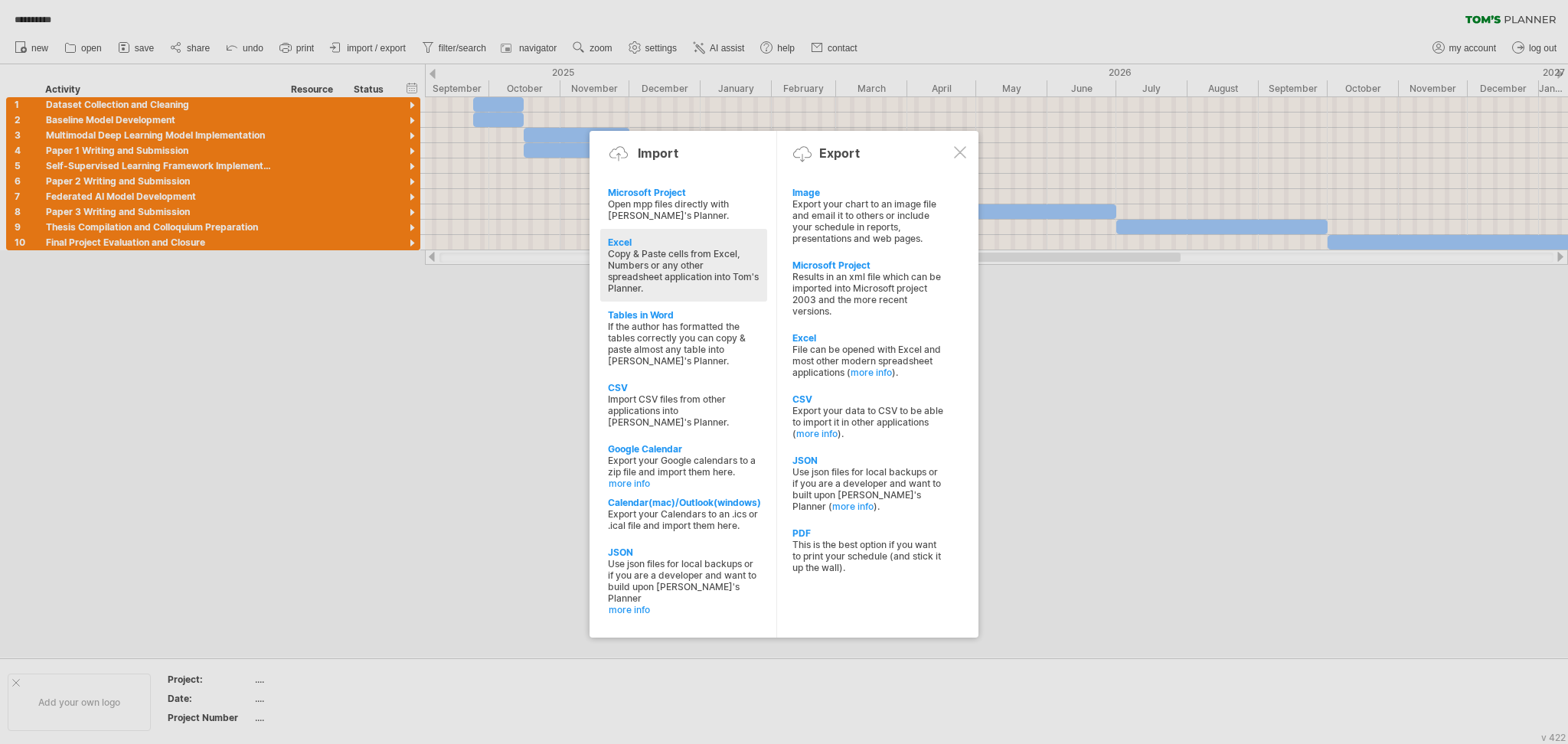
click at [694, 288] on div "Copy & Paste cells from Excel, Numbers or any other spreadsheet application int…" at bounding box center [683, 271] width 152 height 46
type textarea "**********"
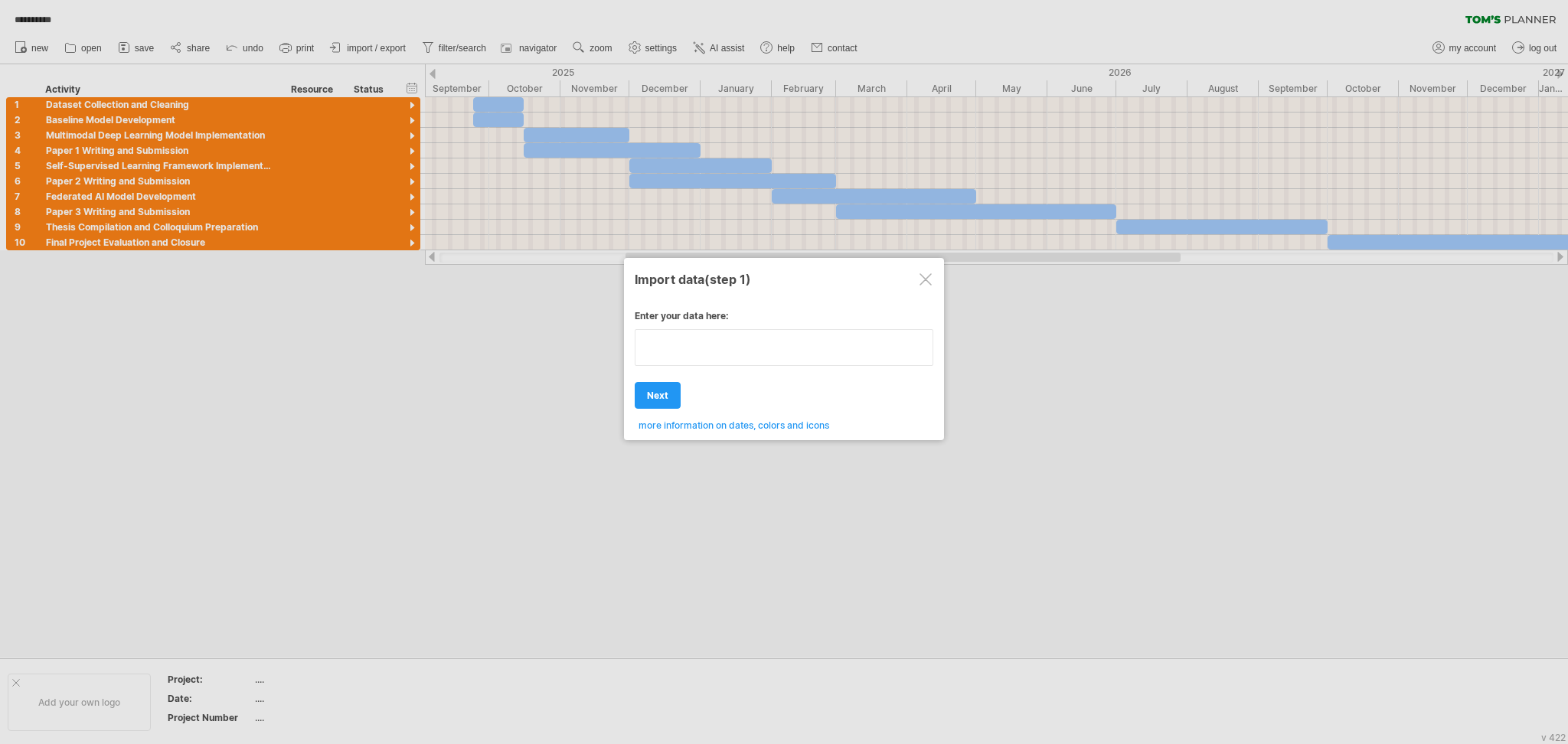
click at [716, 384] on div "Enter your data here: Your data: Weekend days ' mon tue Hide weekend days" at bounding box center [784, 364] width 298 height 133
type textarea "*"
type textarea "**********"
click at [662, 385] on link "next" at bounding box center [658, 395] width 46 height 27
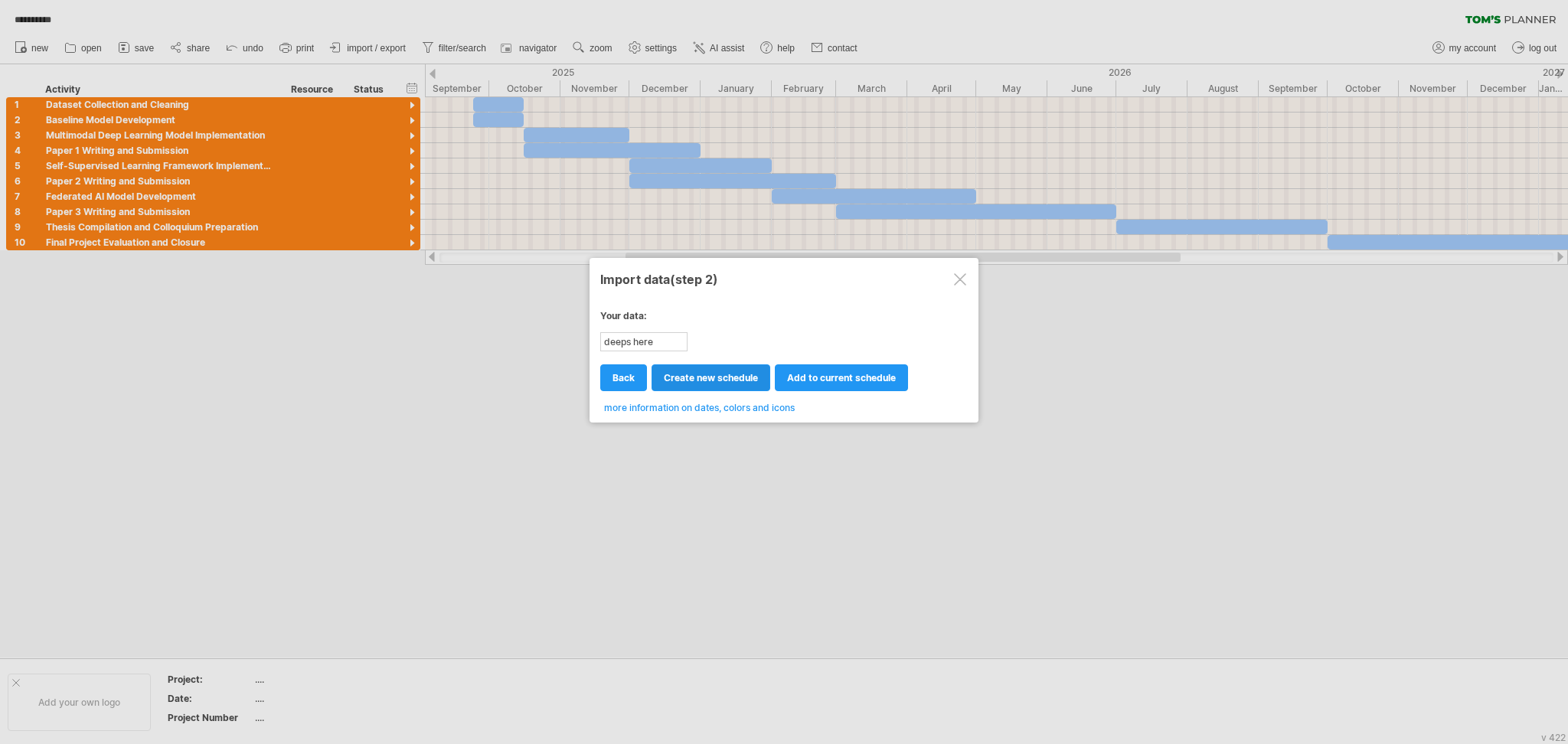
click at [720, 379] on span "create new schedule" at bounding box center [710, 378] width 94 height 11
select select "***"
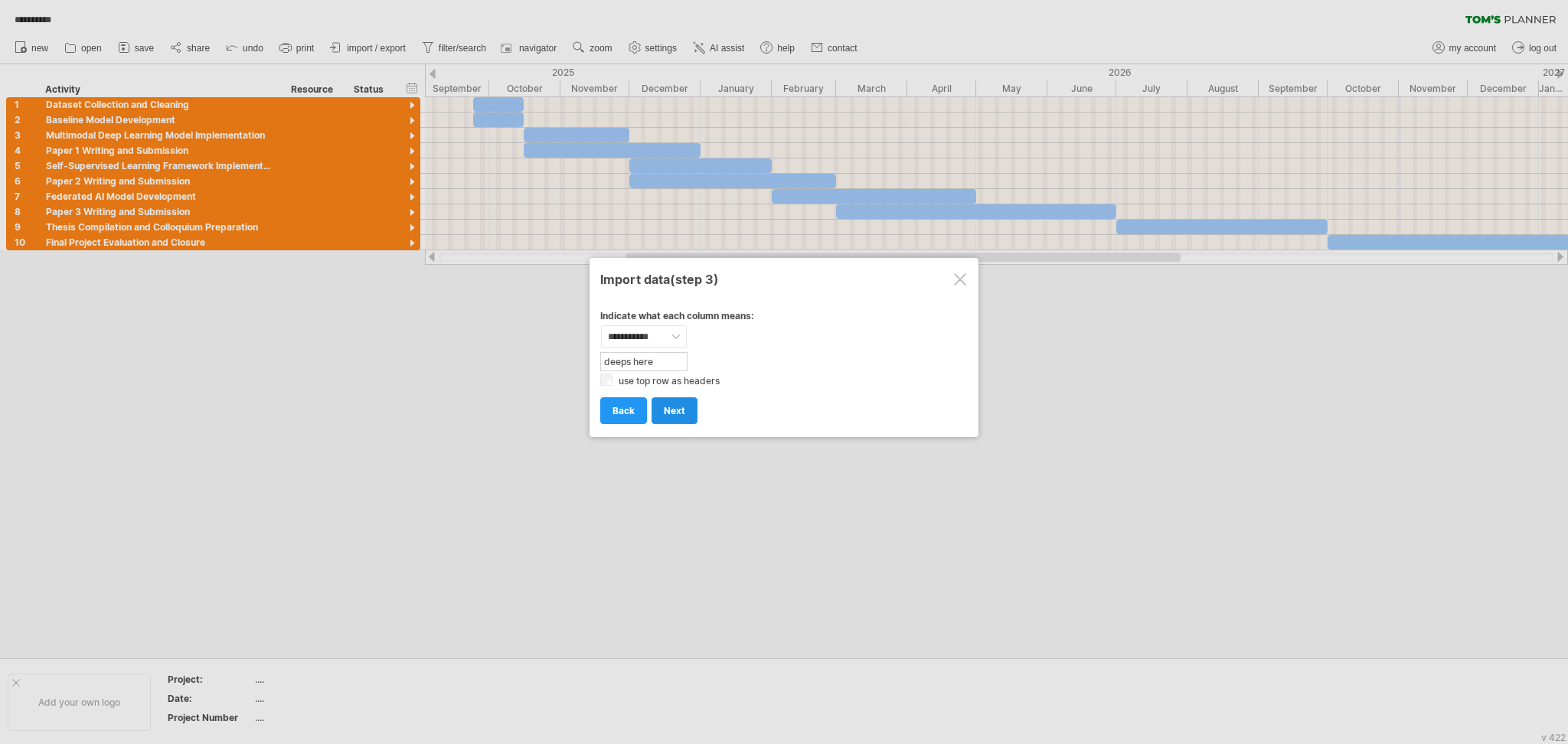
click at [668, 411] on span "next" at bounding box center [674, 411] width 21 height 11
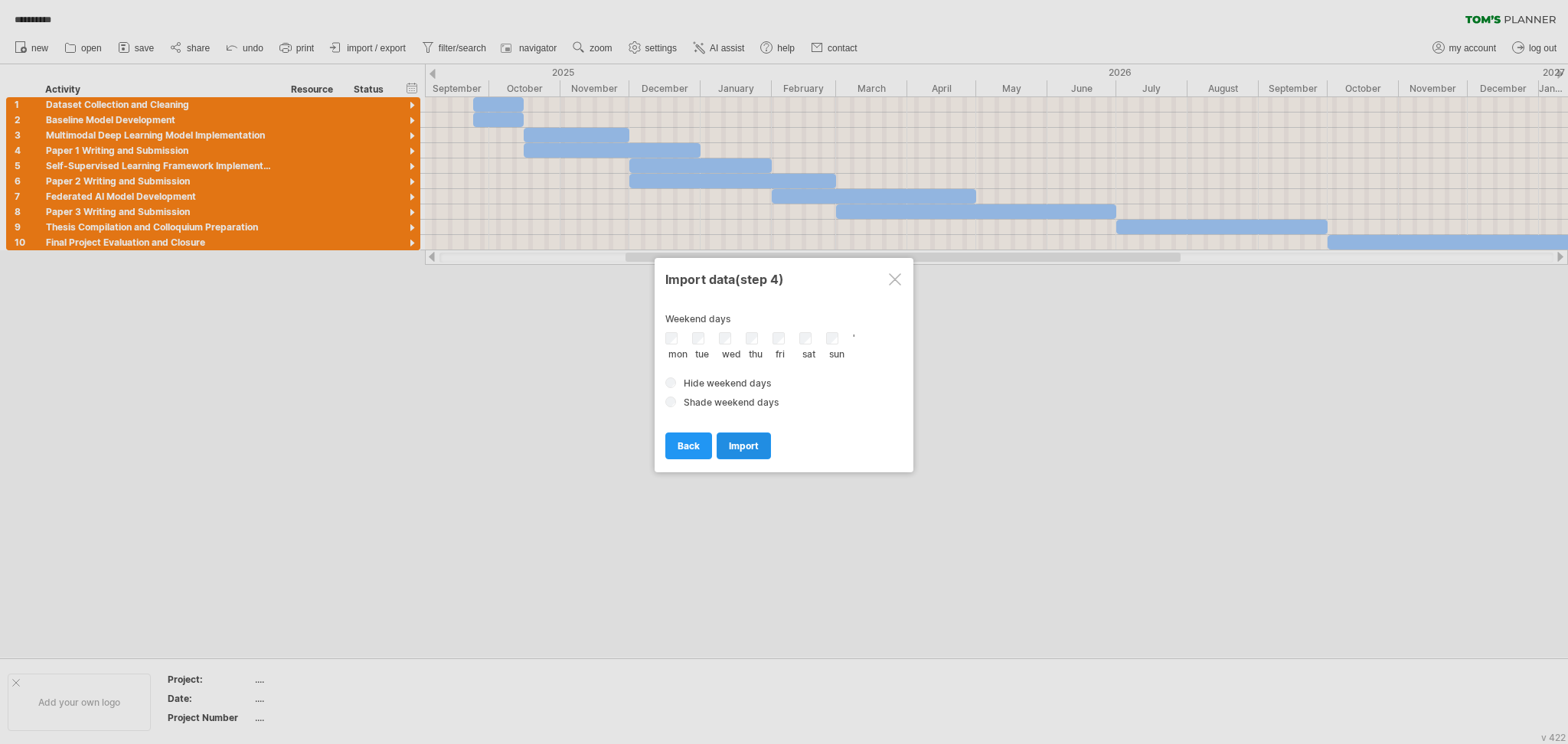
click at [745, 444] on span "import" at bounding box center [744, 446] width 30 height 11
